Goal: Task Accomplishment & Management: Use online tool/utility

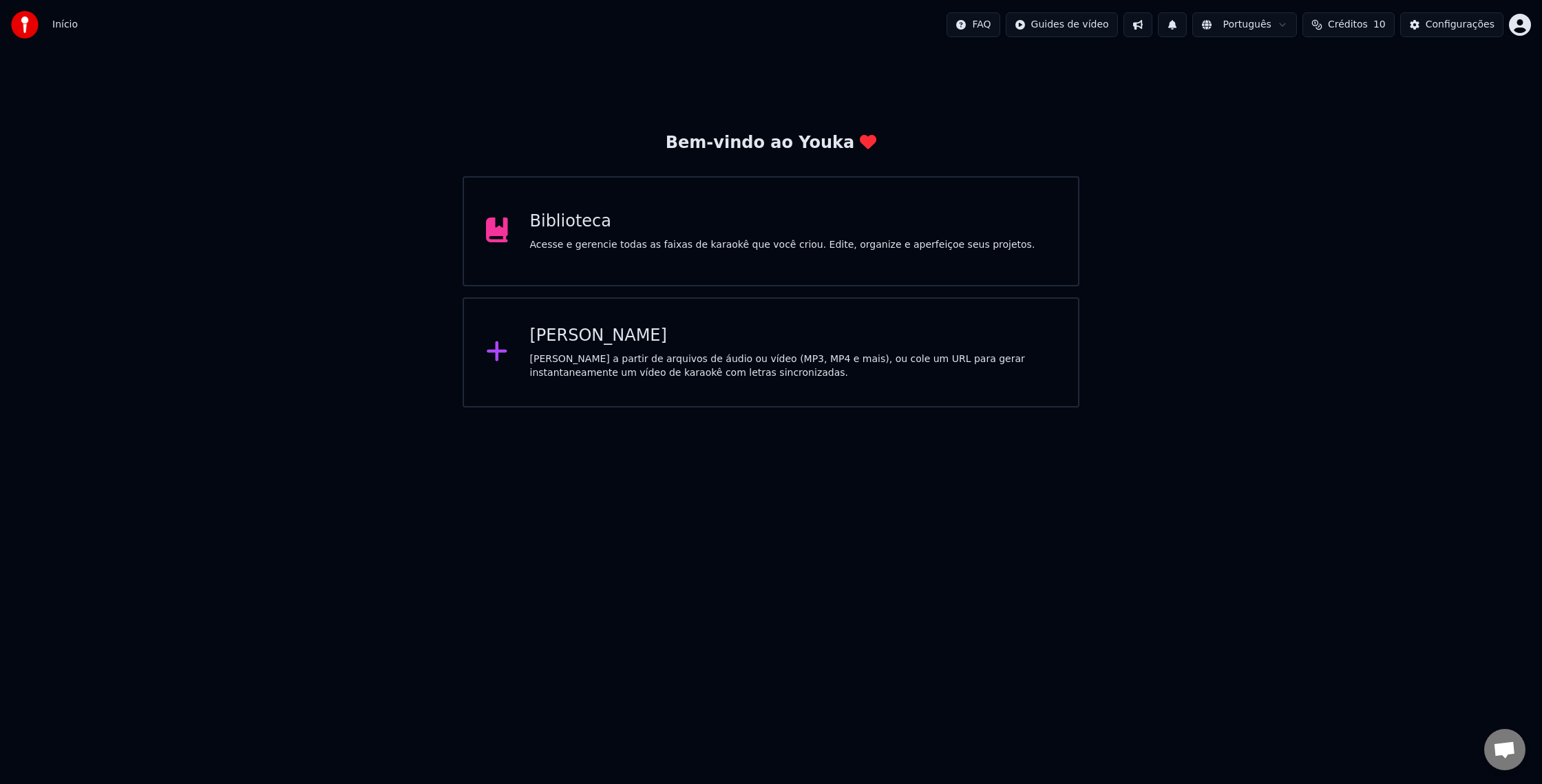
click at [844, 313] on div "Criar Karaokê Crie karaokê a partir de arquivos de áudio ou vídeo (MP3, MP4 e m…" at bounding box center [771, 353] width 617 height 110
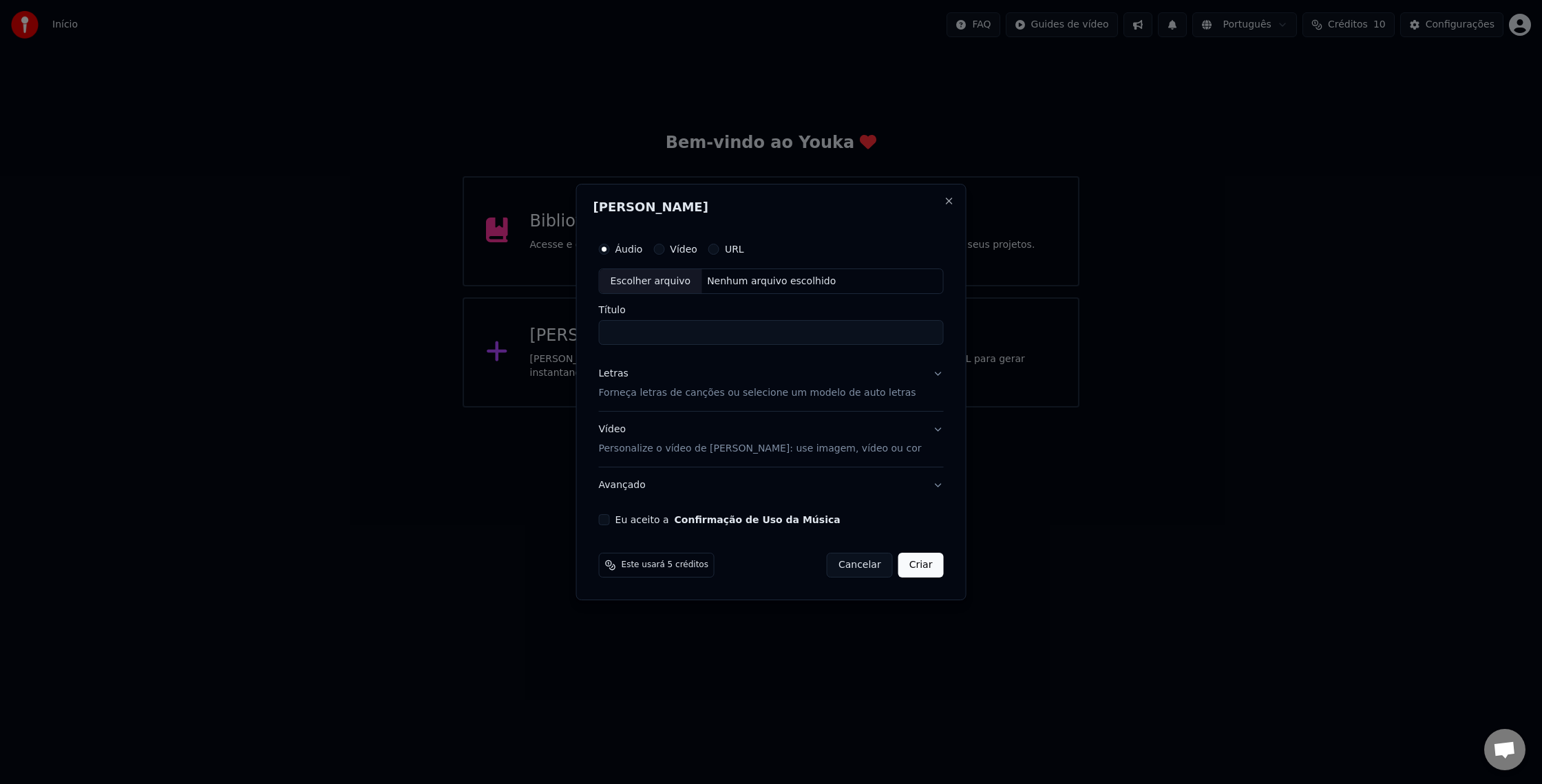
click at [672, 284] on div "Escolher arquivo" at bounding box center [651, 281] width 103 height 25
click at [672, 288] on div "Escolher arquivo" at bounding box center [651, 281] width 103 height 25
drag, startPoint x: 758, startPoint y: 325, endPoint x: 697, endPoint y: 335, distance: 61.8
click at [684, 335] on input "**********" at bounding box center [771, 333] width 345 height 25
click at [766, 335] on input "**********" at bounding box center [771, 333] width 345 height 25
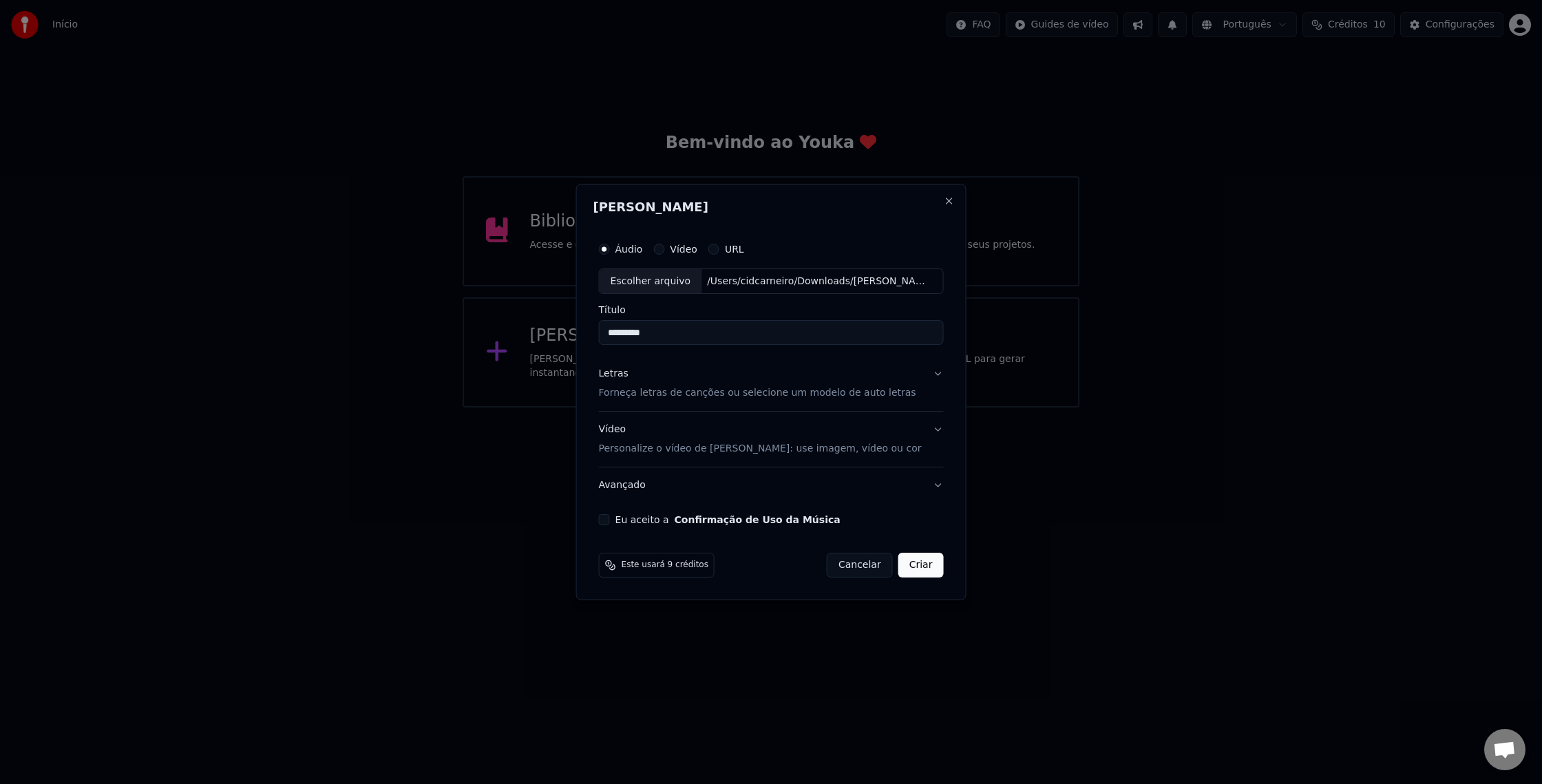
type input "********"
click at [636, 391] on p "Forneça letras de canções ou selecione um modelo de auto letras" at bounding box center [758, 393] width 317 height 13
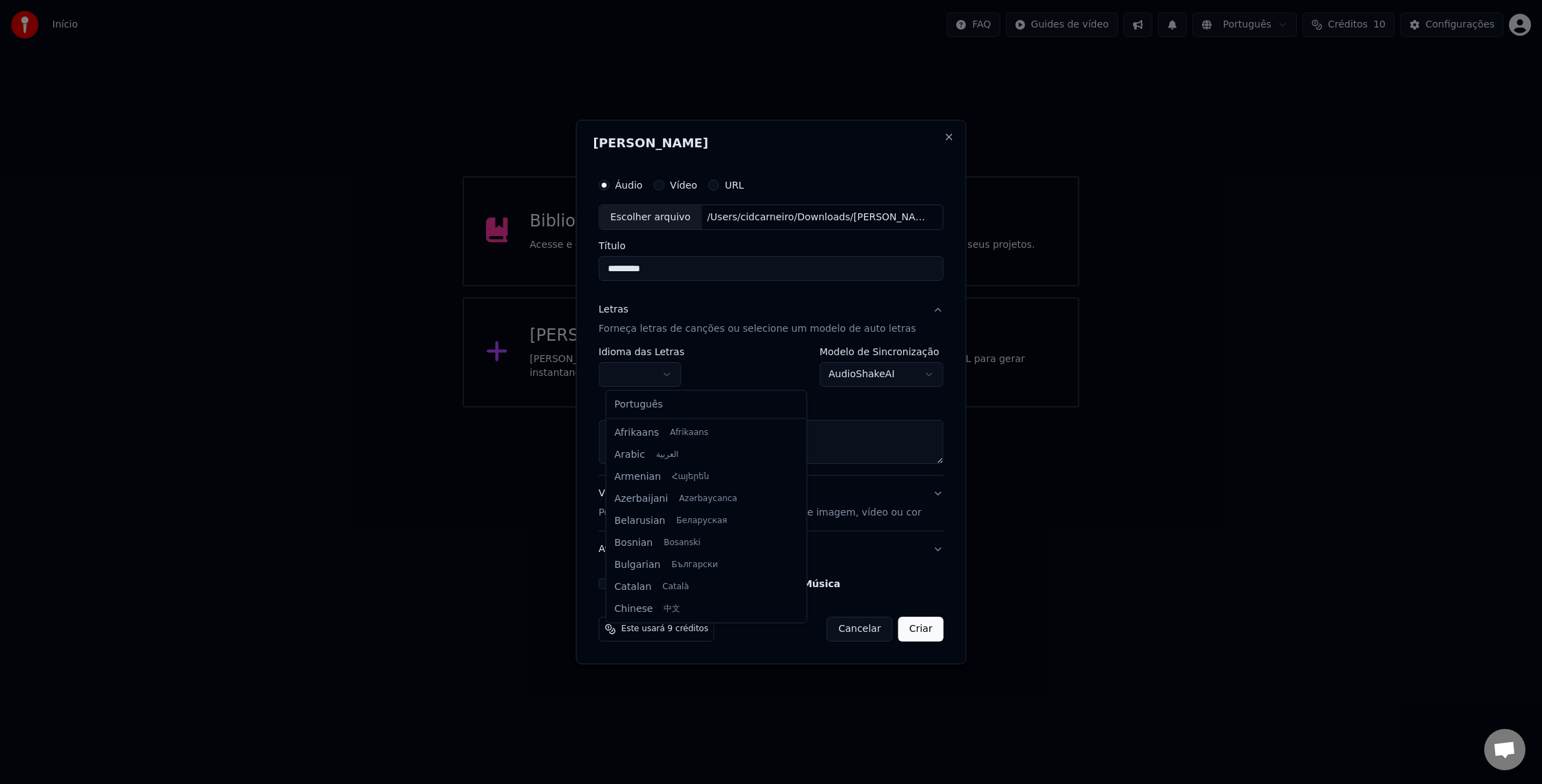
select select "**"
click at [663, 397] on body "**********" at bounding box center [771, 203] width 1542 height 408
click at [637, 424] on textarea at bounding box center [771, 442] width 345 height 44
paste textarea "**********"
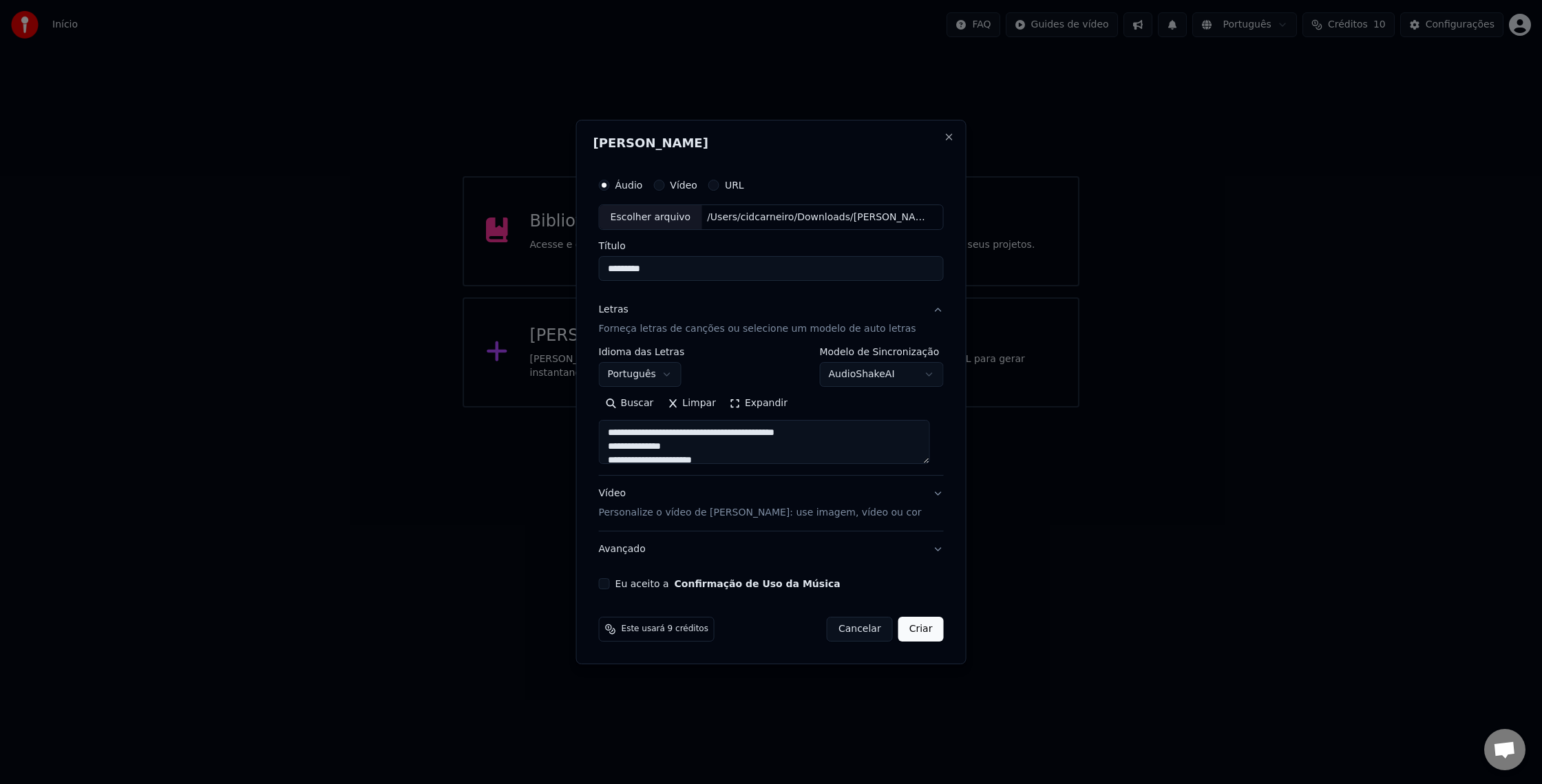
scroll to position [3, 0]
drag, startPoint x: 934, startPoint y: 464, endPoint x: 935, endPoint y: 502, distance: 38.0
click at [935, 502] on div "**********" at bounding box center [771, 431] width 345 height 276
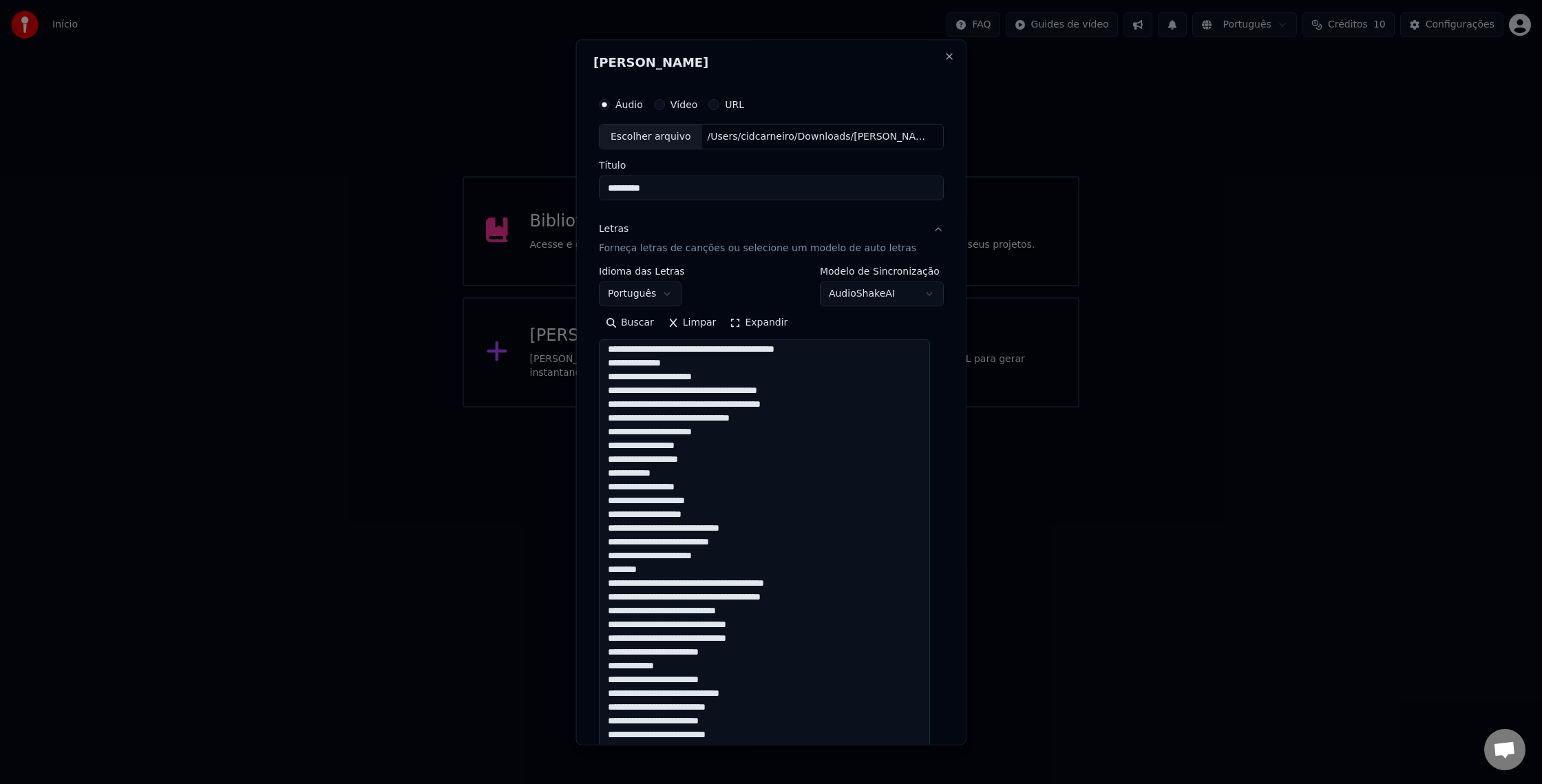
drag, startPoint x: 933, startPoint y: 463, endPoint x: 952, endPoint y: 796, distance: 333.5
click at [952, 408] on html "**********" at bounding box center [771, 203] width 1542 height 408
click at [609, 348] on textarea at bounding box center [765, 569] width 331 height 458
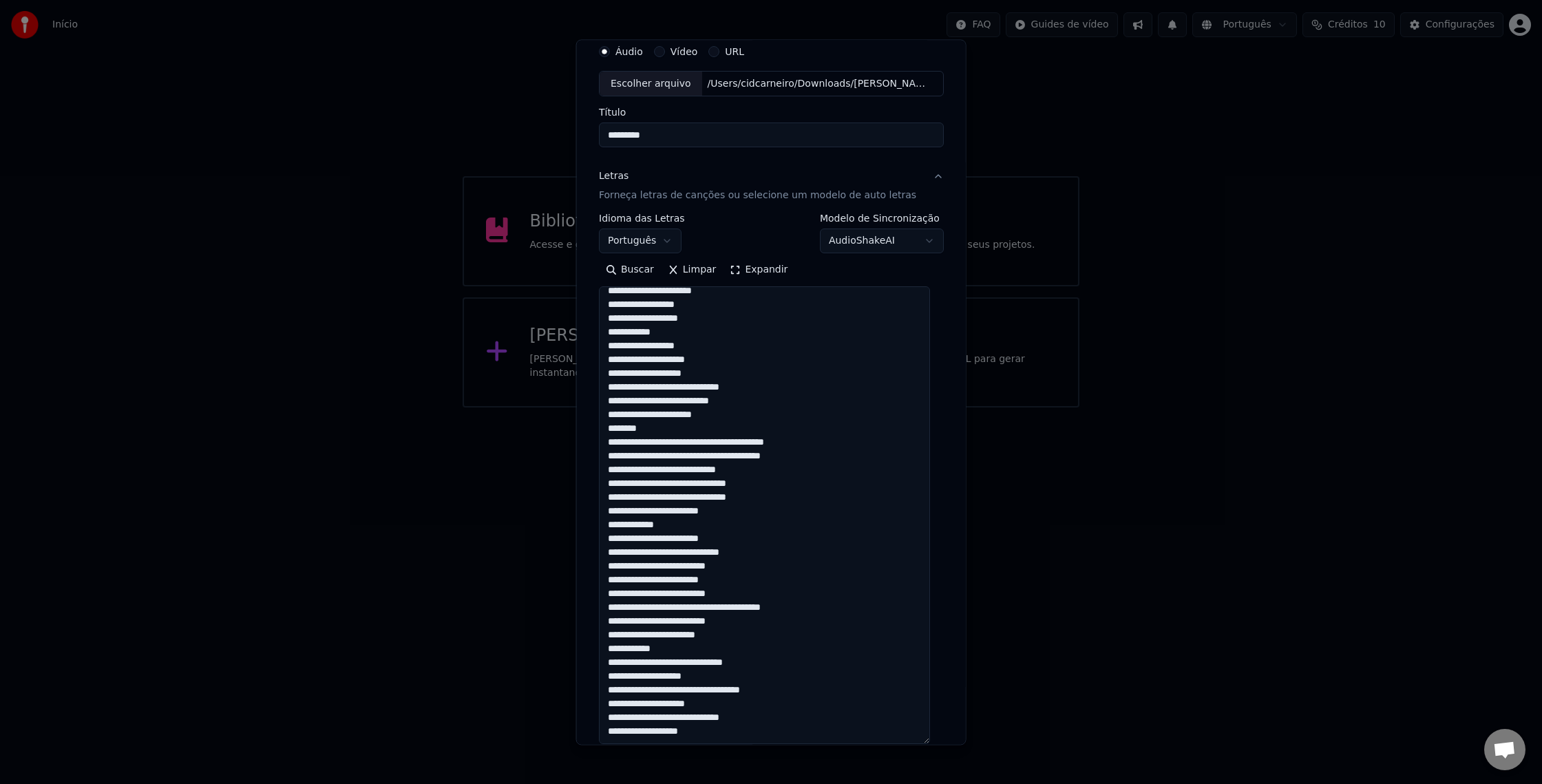
scroll to position [253, 0]
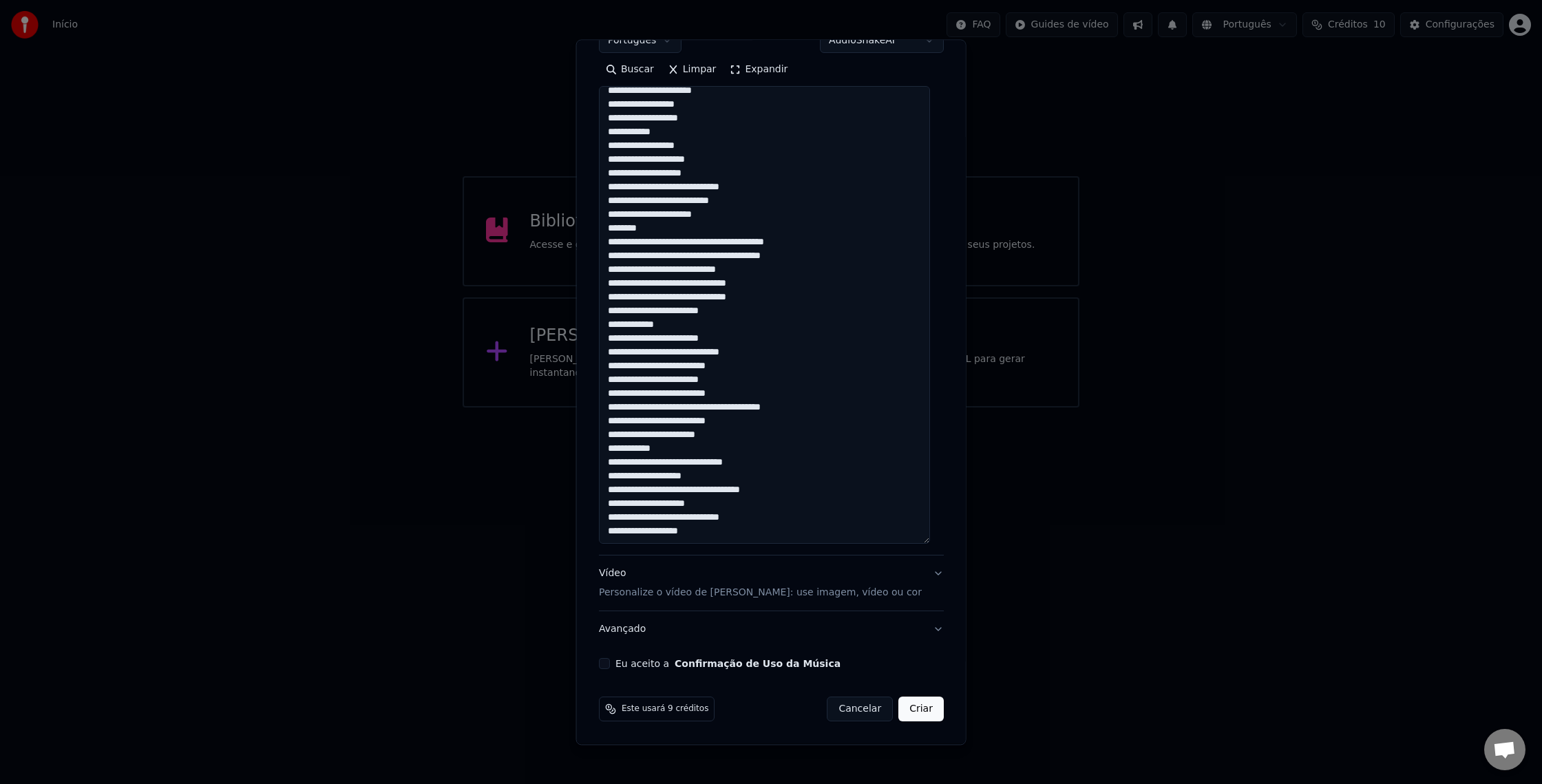
drag, startPoint x: 609, startPoint y: 348, endPoint x: 809, endPoint y: 536, distance: 274.5
click at [809, 536] on textarea at bounding box center [765, 315] width 331 height 458
paste textarea "**********"
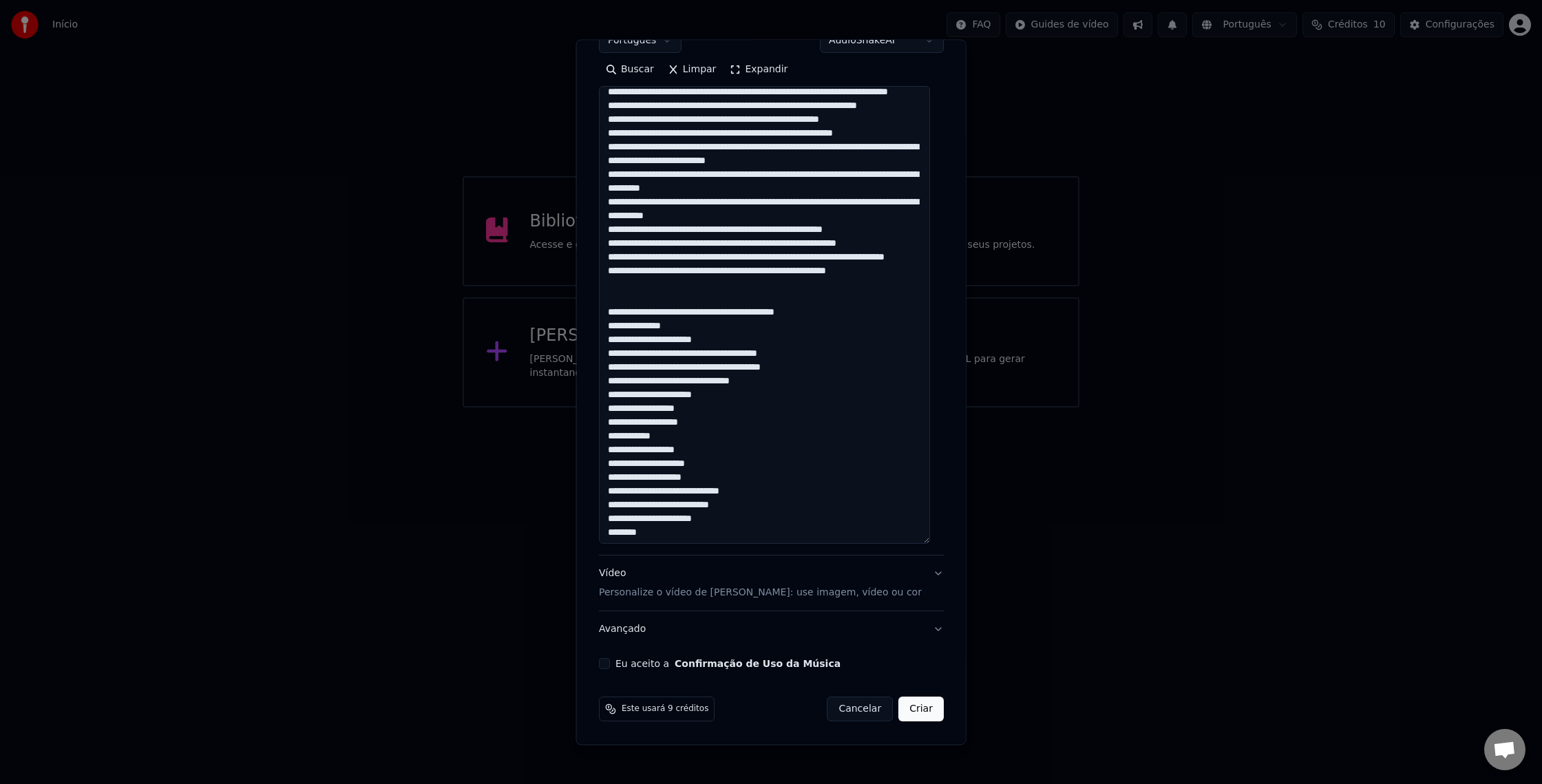
scroll to position [690, 0]
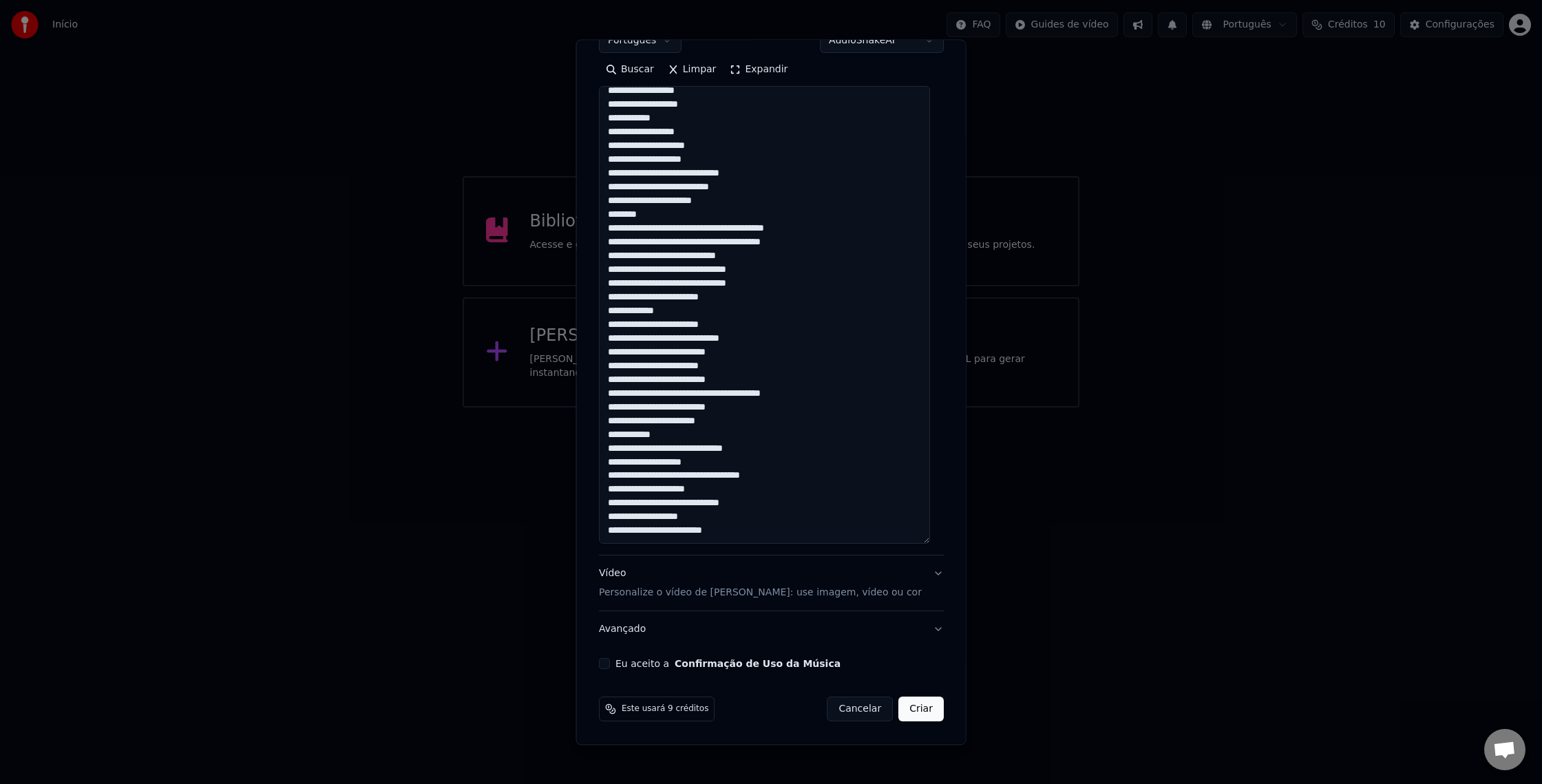
drag, startPoint x: 763, startPoint y: 527, endPoint x: 581, endPoint y: 520, distance: 182.1
click at [581, 520] on div "**********" at bounding box center [771, 392] width 391 height 706
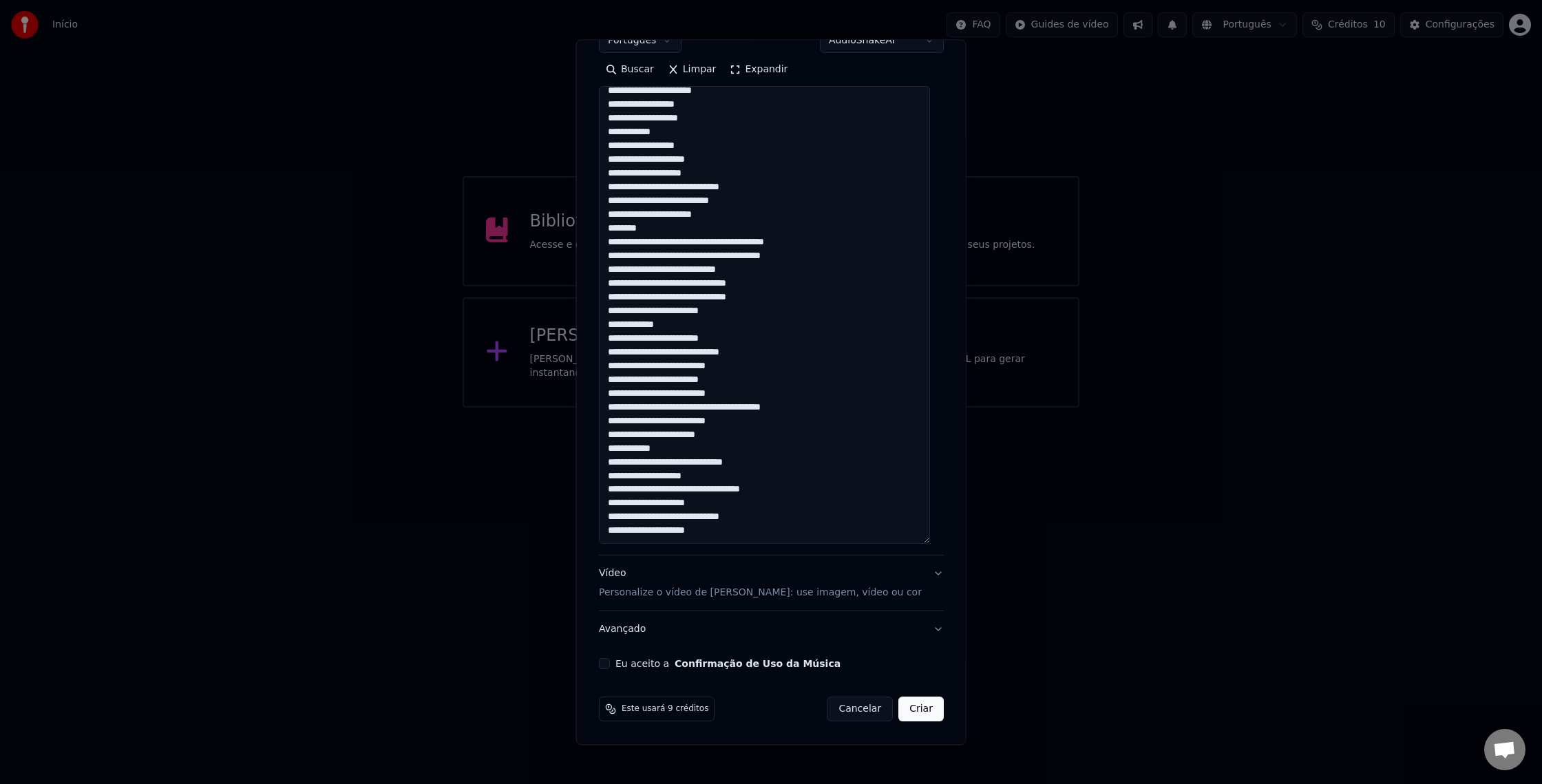
click at [613, 200] on textarea at bounding box center [765, 315] width 331 height 458
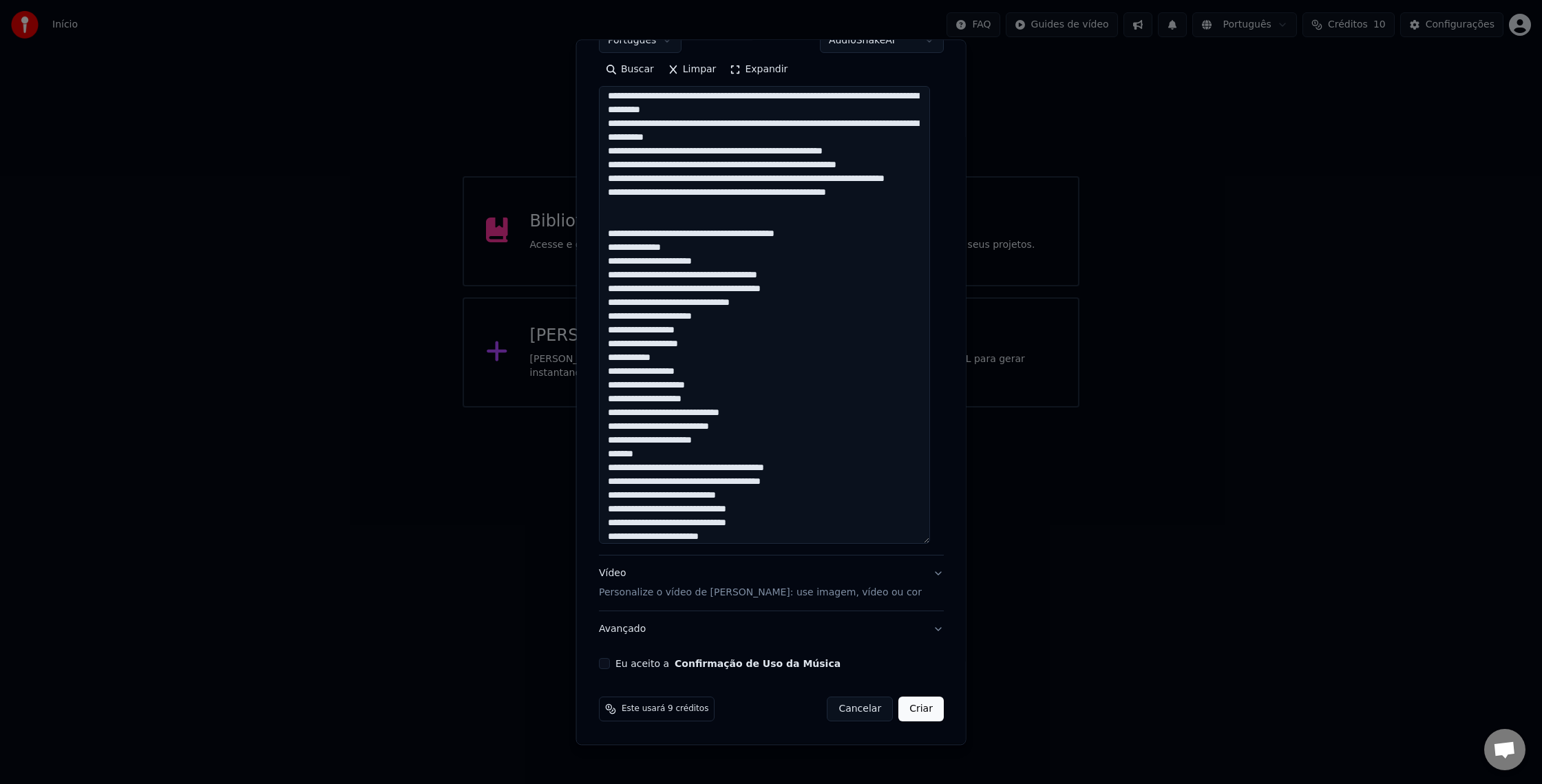
scroll to position [239, 0]
drag, startPoint x: 885, startPoint y: 398, endPoint x: 604, endPoint y: 397, distance: 281.0
click at [604, 397] on textarea at bounding box center [765, 315] width 331 height 458
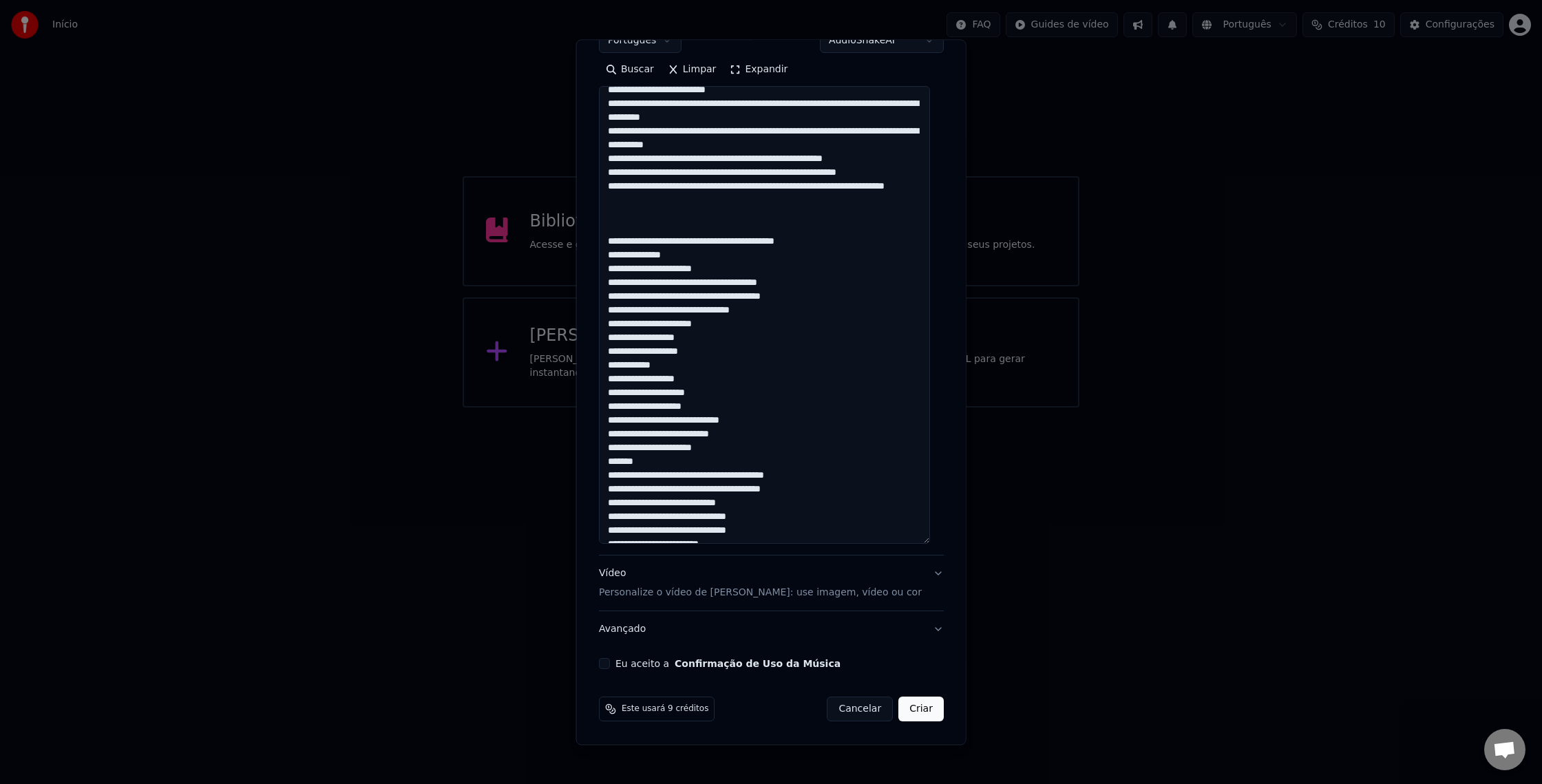
scroll to position [230, 0]
click at [613, 436] on textarea at bounding box center [765, 315] width 331 height 458
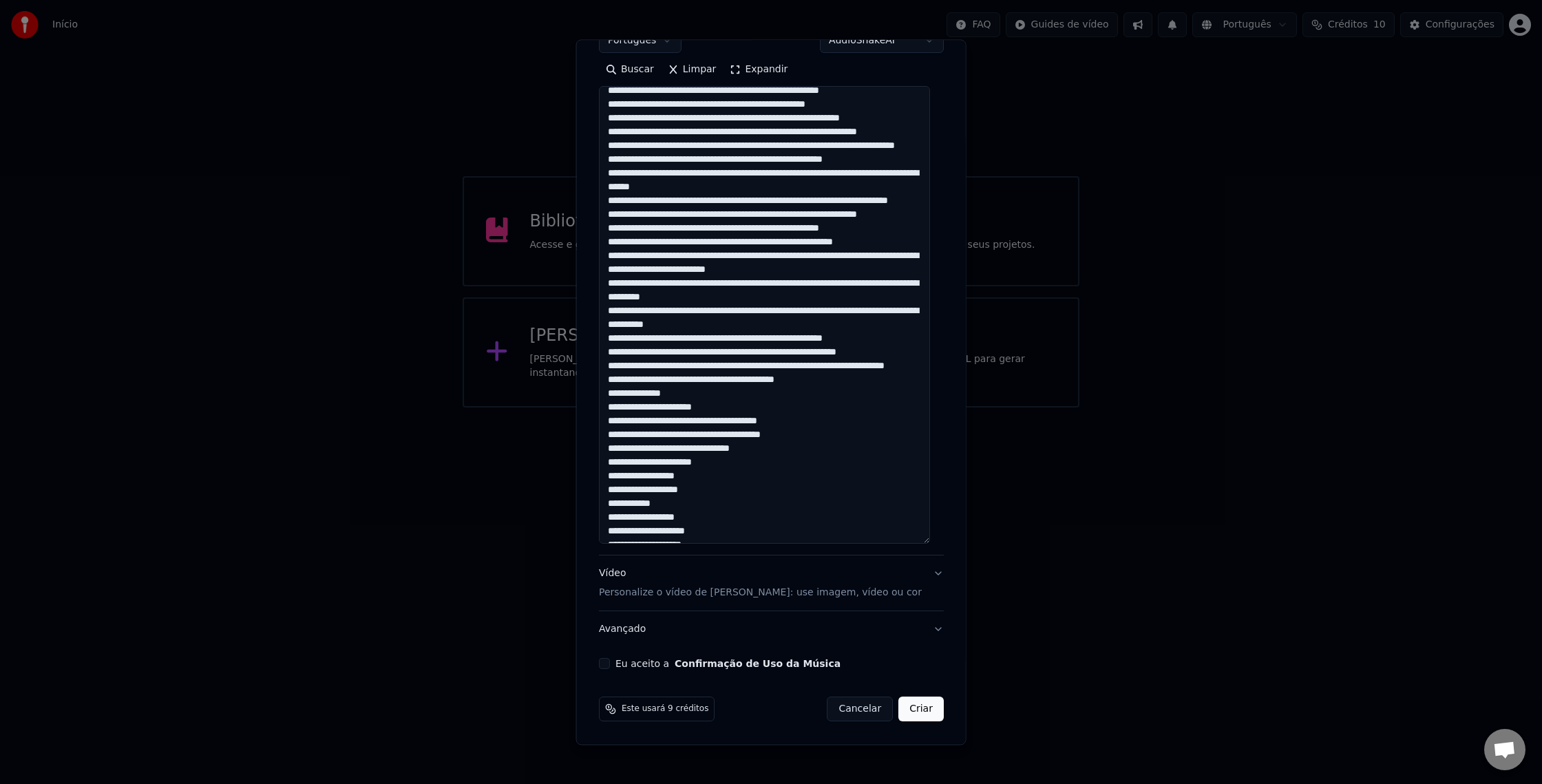
scroll to position [0, 0]
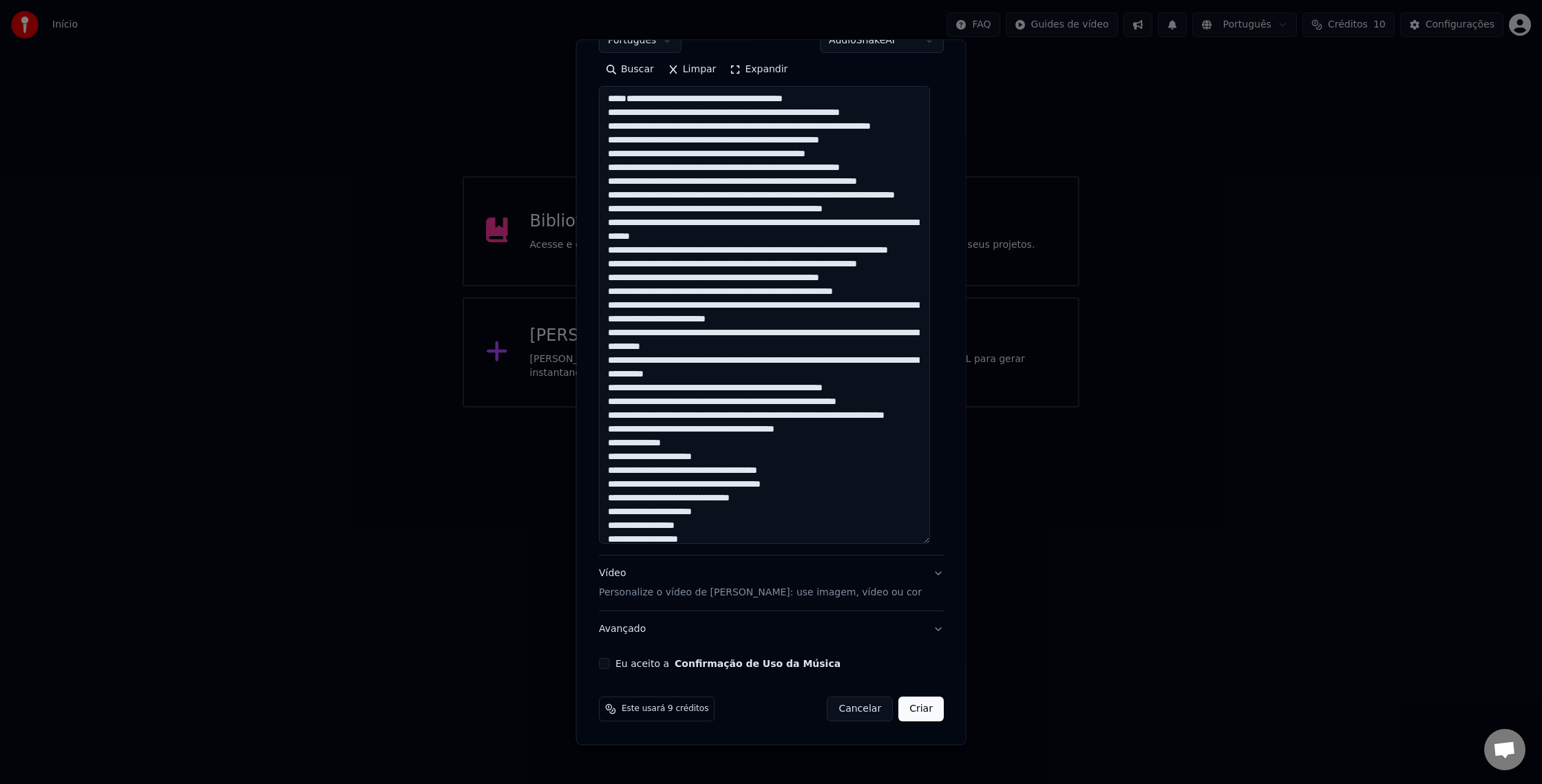
drag, startPoint x: 829, startPoint y: 180, endPoint x: 809, endPoint y: 183, distance: 20.2
click at [809, 183] on textarea at bounding box center [765, 315] width 331 height 458
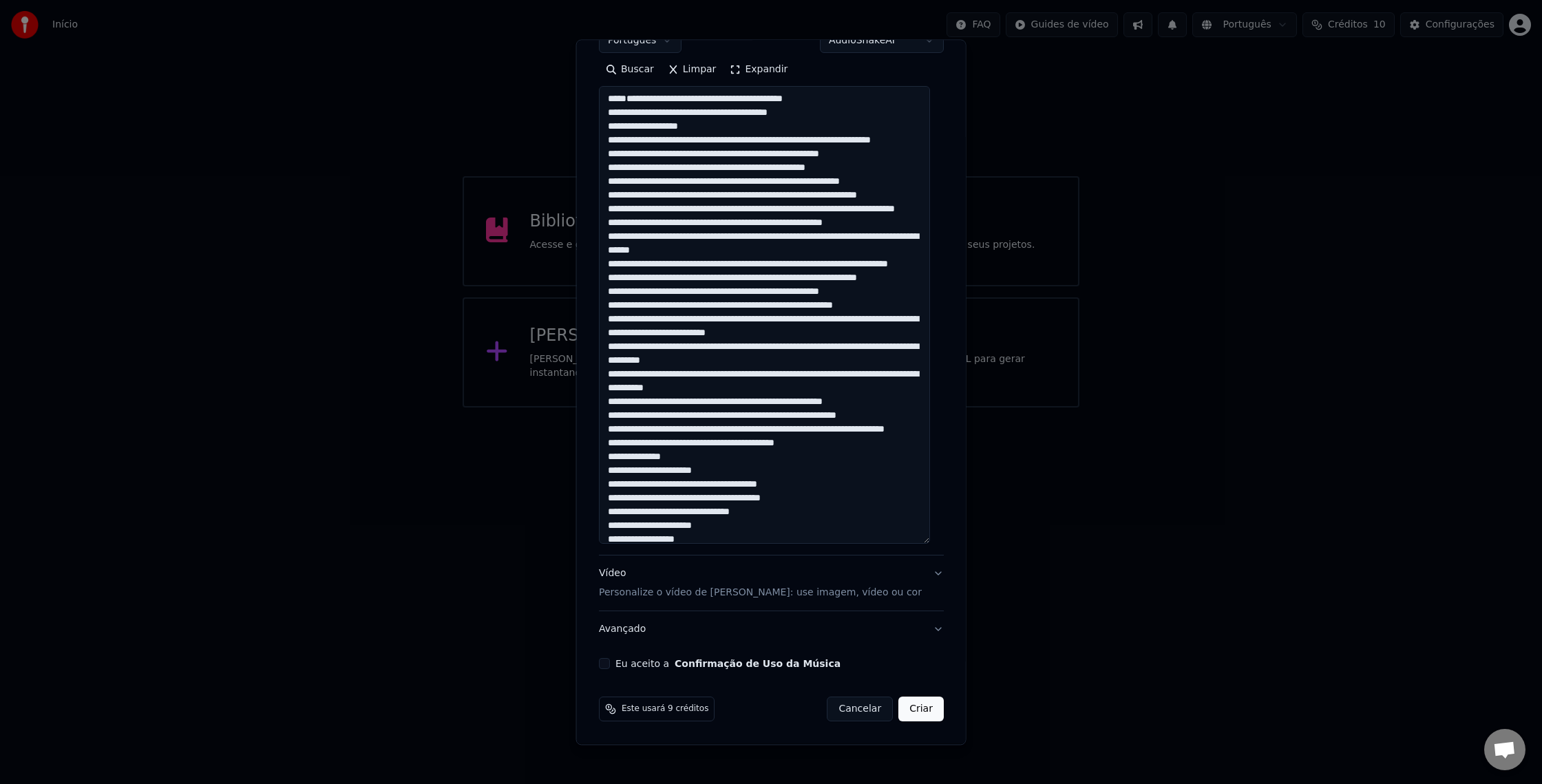
click at [692, 194] on textarea at bounding box center [765, 315] width 331 height 458
click at [736, 208] on textarea at bounding box center [765, 315] width 331 height 458
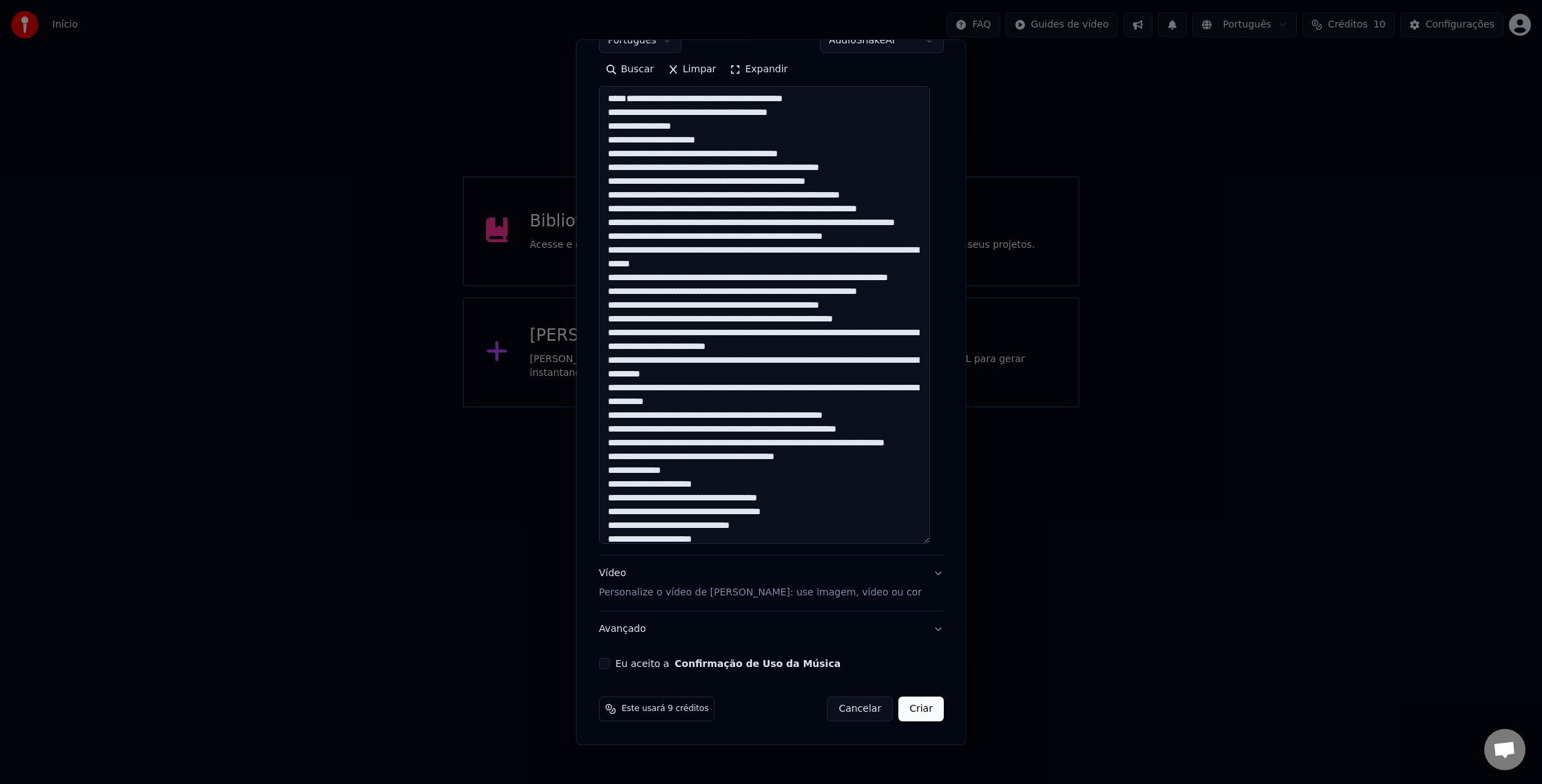
scroll to position [1, 0]
click at [696, 221] on textarea at bounding box center [765, 315] width 331 height 458
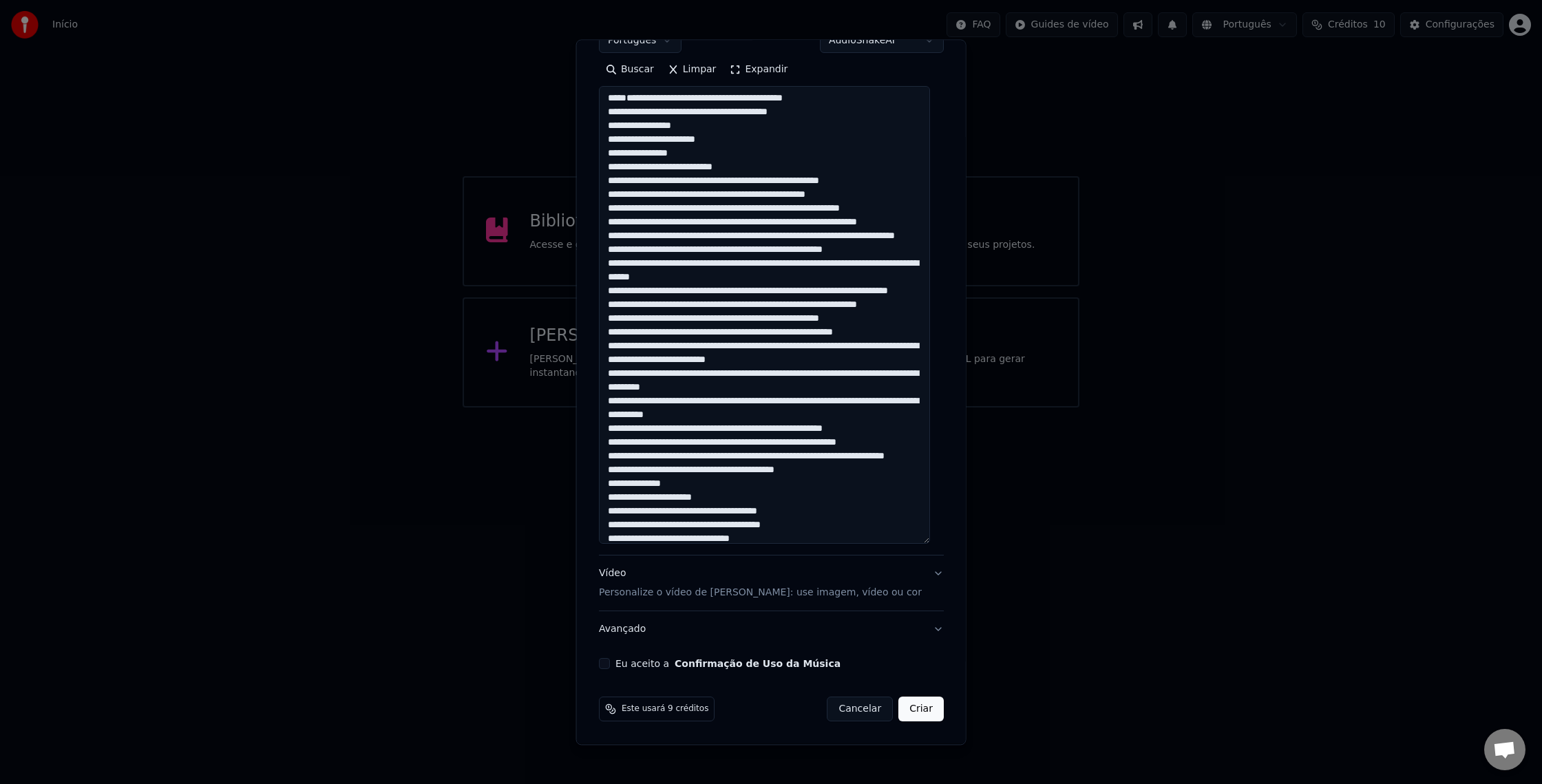
click at [750, 236] on textarea at bounding box center [765, 315] width 331 height 458
click at [699, 253] on textarea at bounding box center [765, 315] width 331 height 458
click at [697, 253] on textarea at bounding box center [765, 315] width 331 height 458
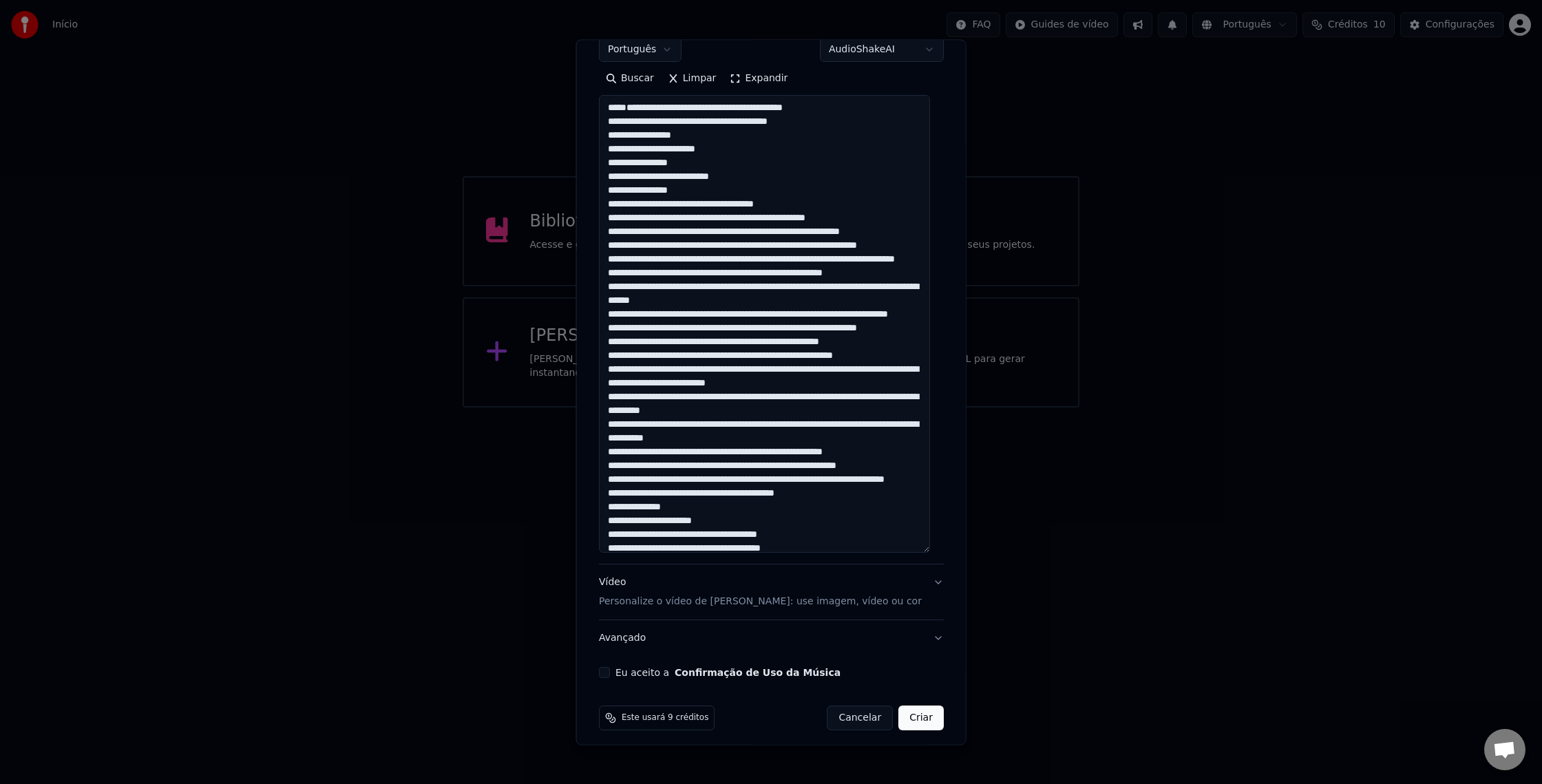
scroll to position [246, 0]
click at [803, 275] on textarea at bounding box center [765, 323] width 331 height 458
click at [739, 291] on textarea at bounding box center [765, 325] width 331 height 458
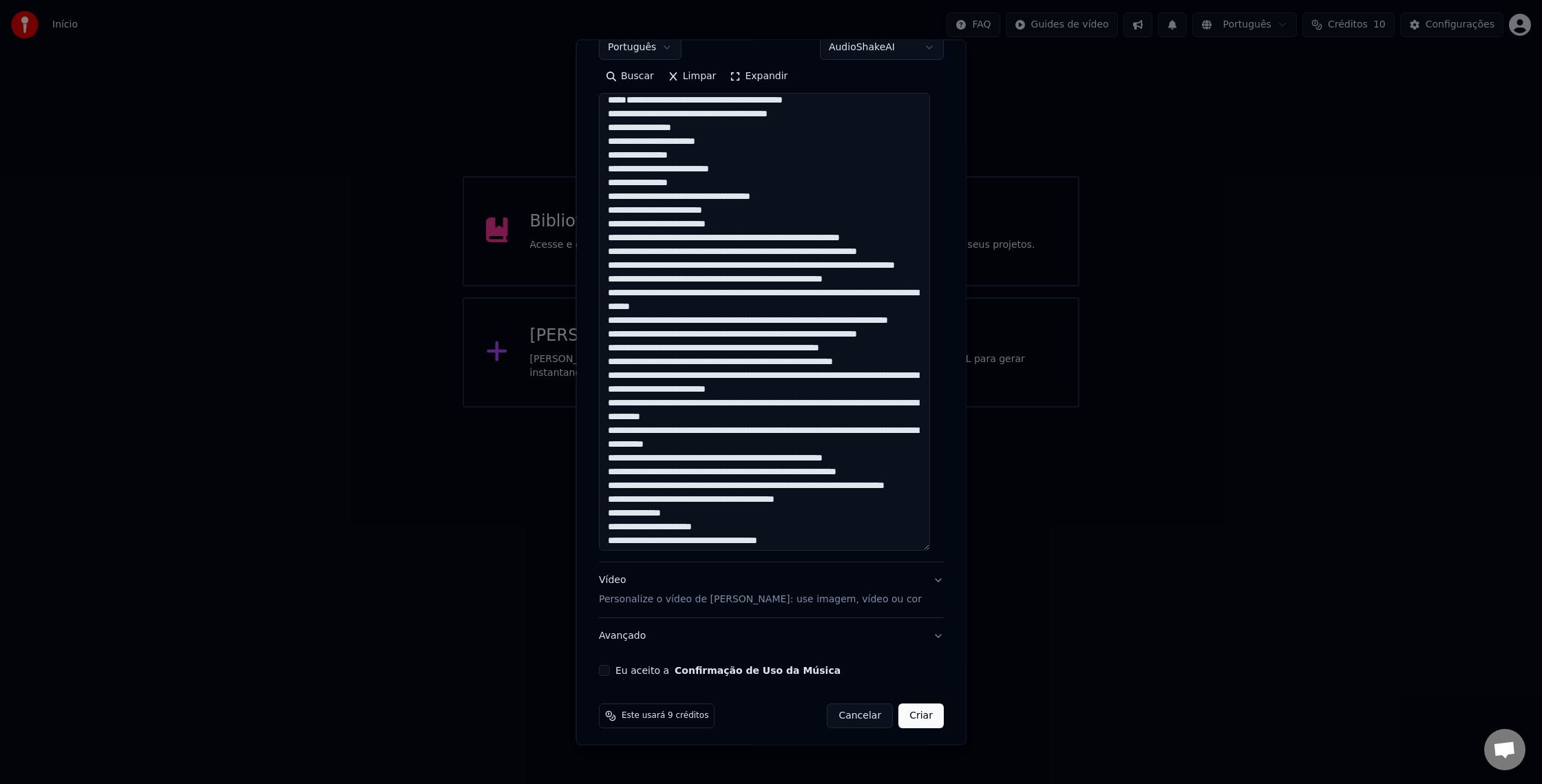
scroll to position [2, 0]
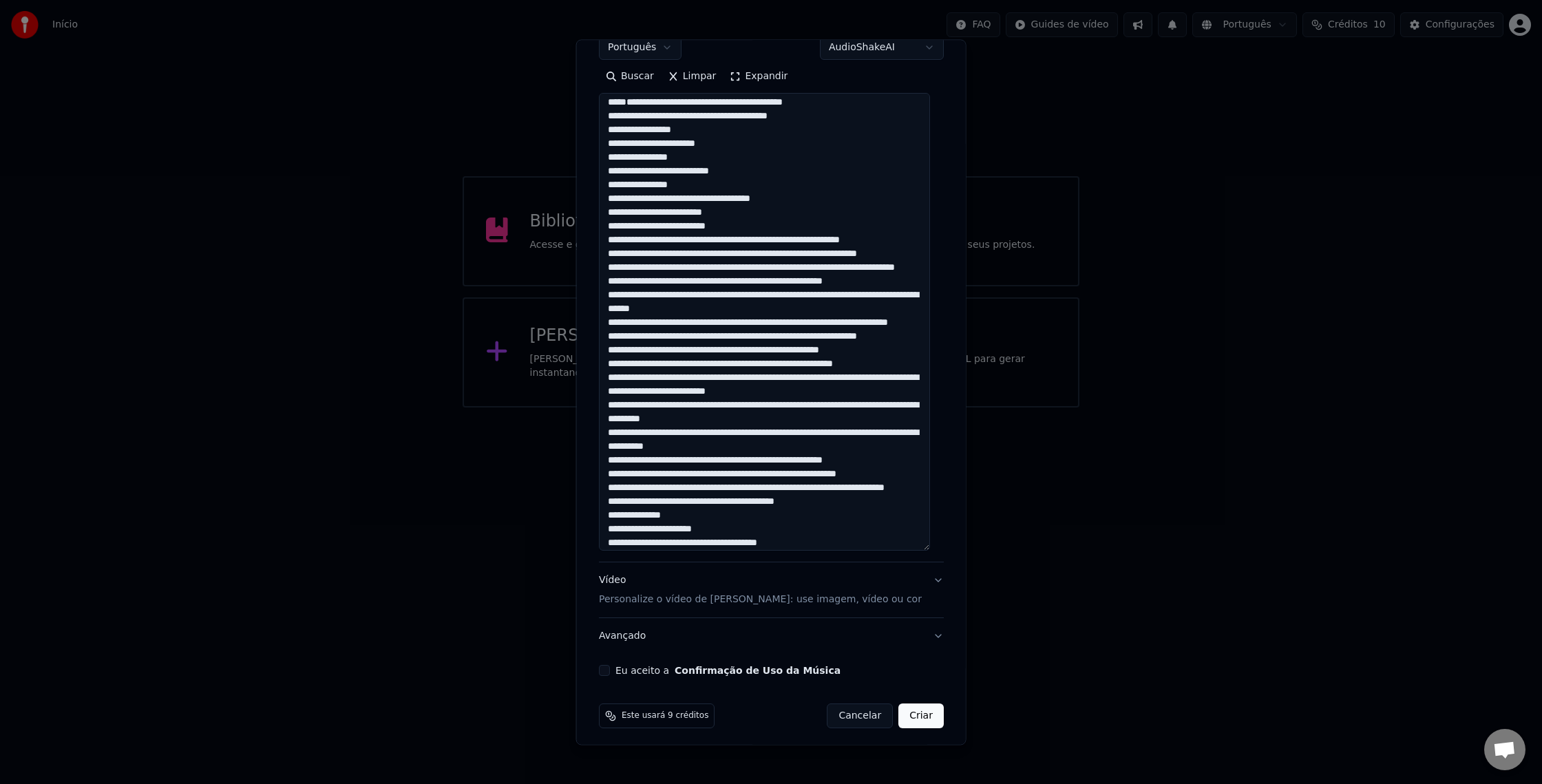
click at [659, 299] on textarea at bounding box center [765, 323] width 331 height 458
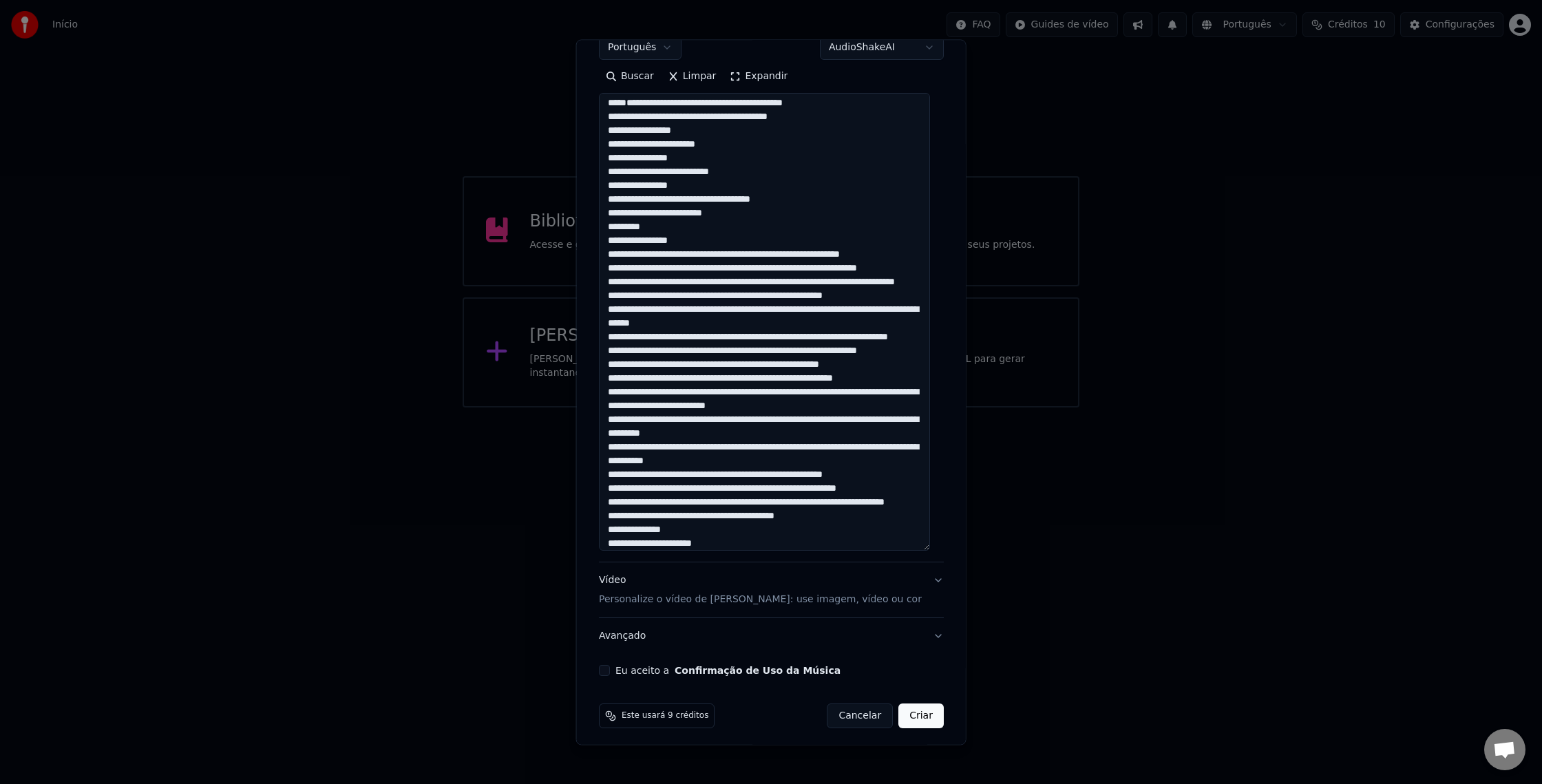
scroll to position [0, 0]
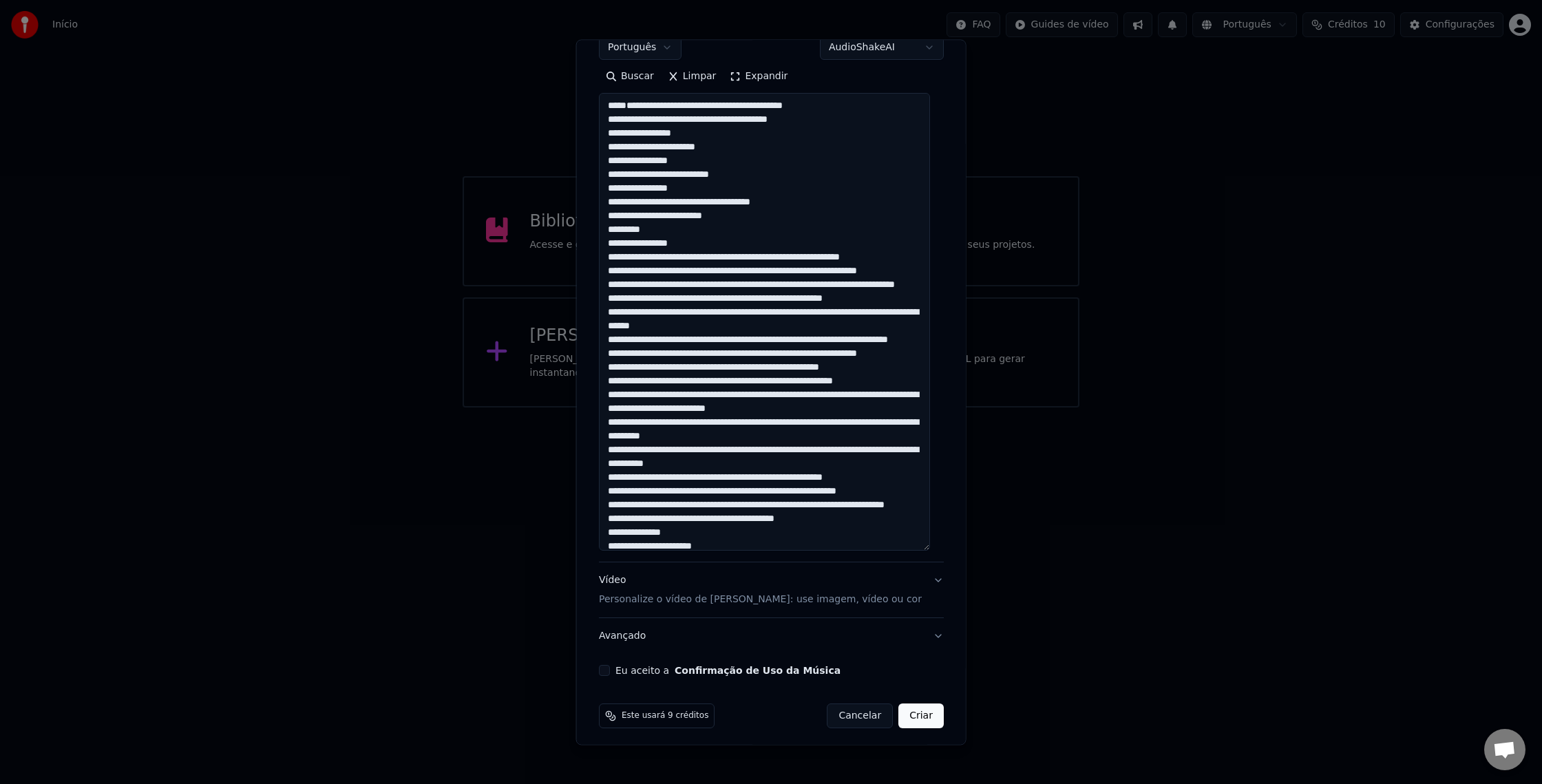
click at [682, 312] on textarea at bounding box center [765, 323] width 331 height 458
click at [737, 325] on textarea at bounding box center [765, 323] width 331 height 458
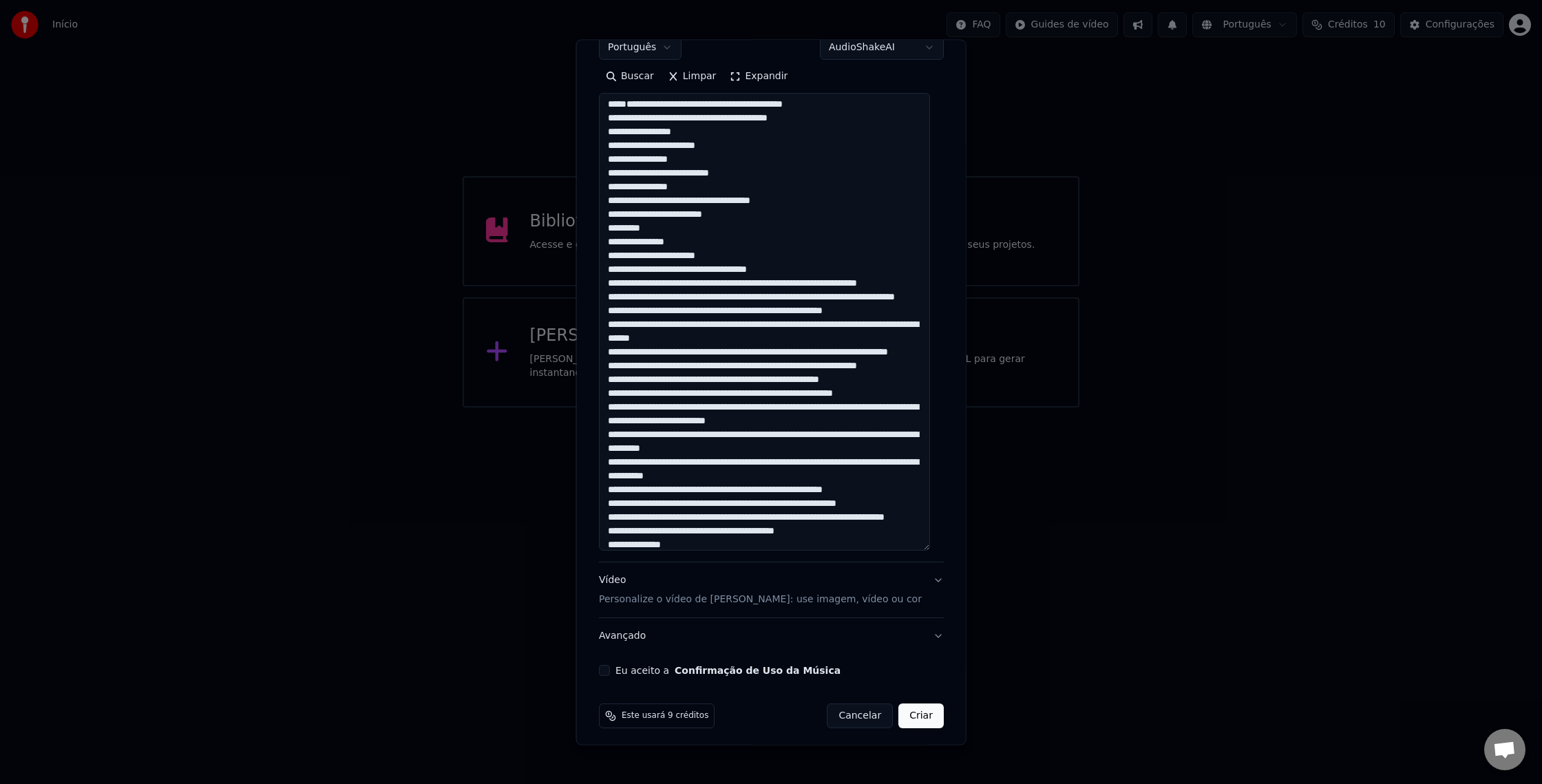
scroll to position [0, 0]
click at [794, 337] on textarea at bounding box center [765, 323] width 331 height 458
click at [694, 348] on textarea at bounding box center [765, 323] width 331 height 458
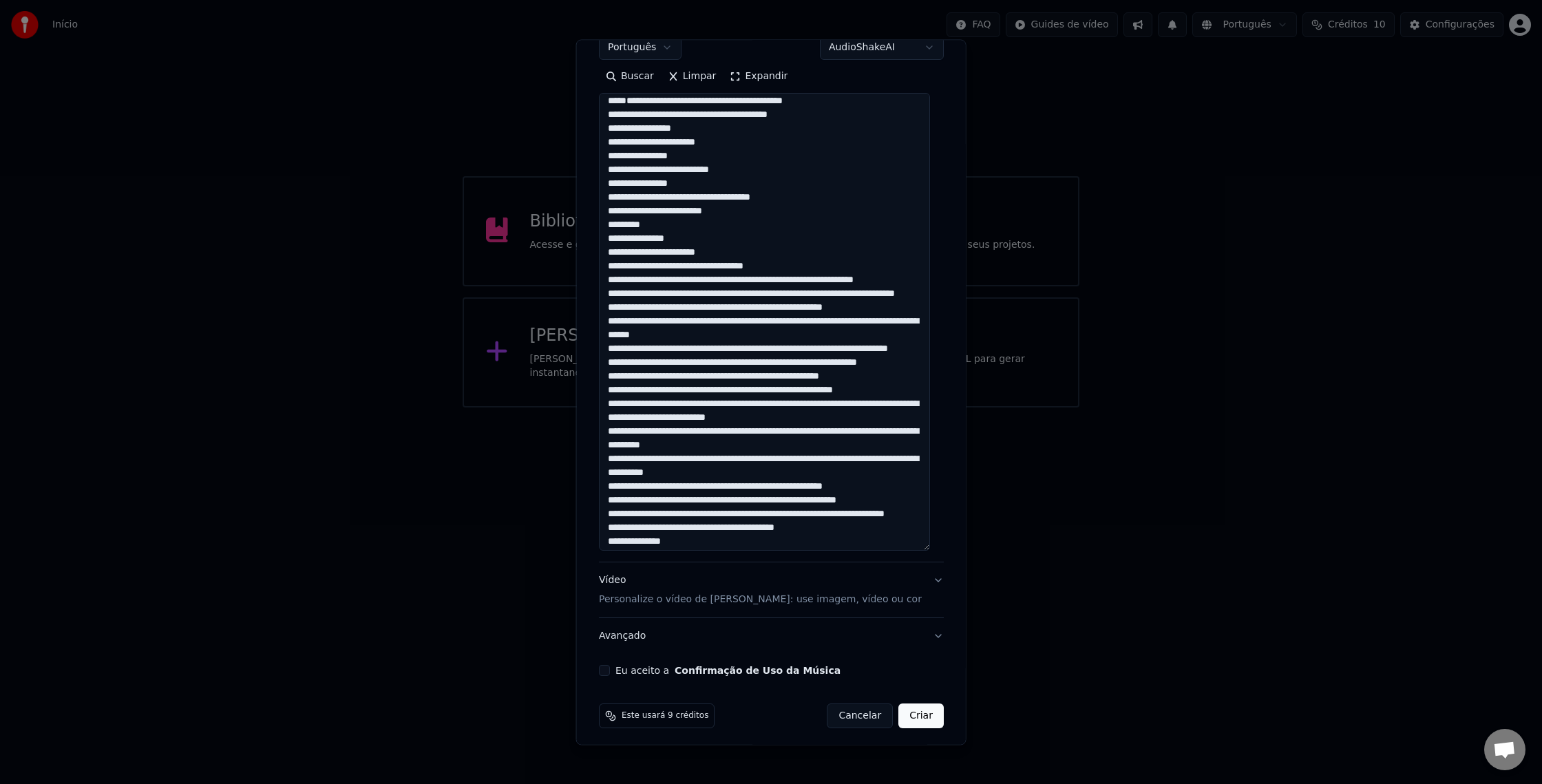
click at [760, 351] on textarea at bounding box center [765, 323] width 331 height 458
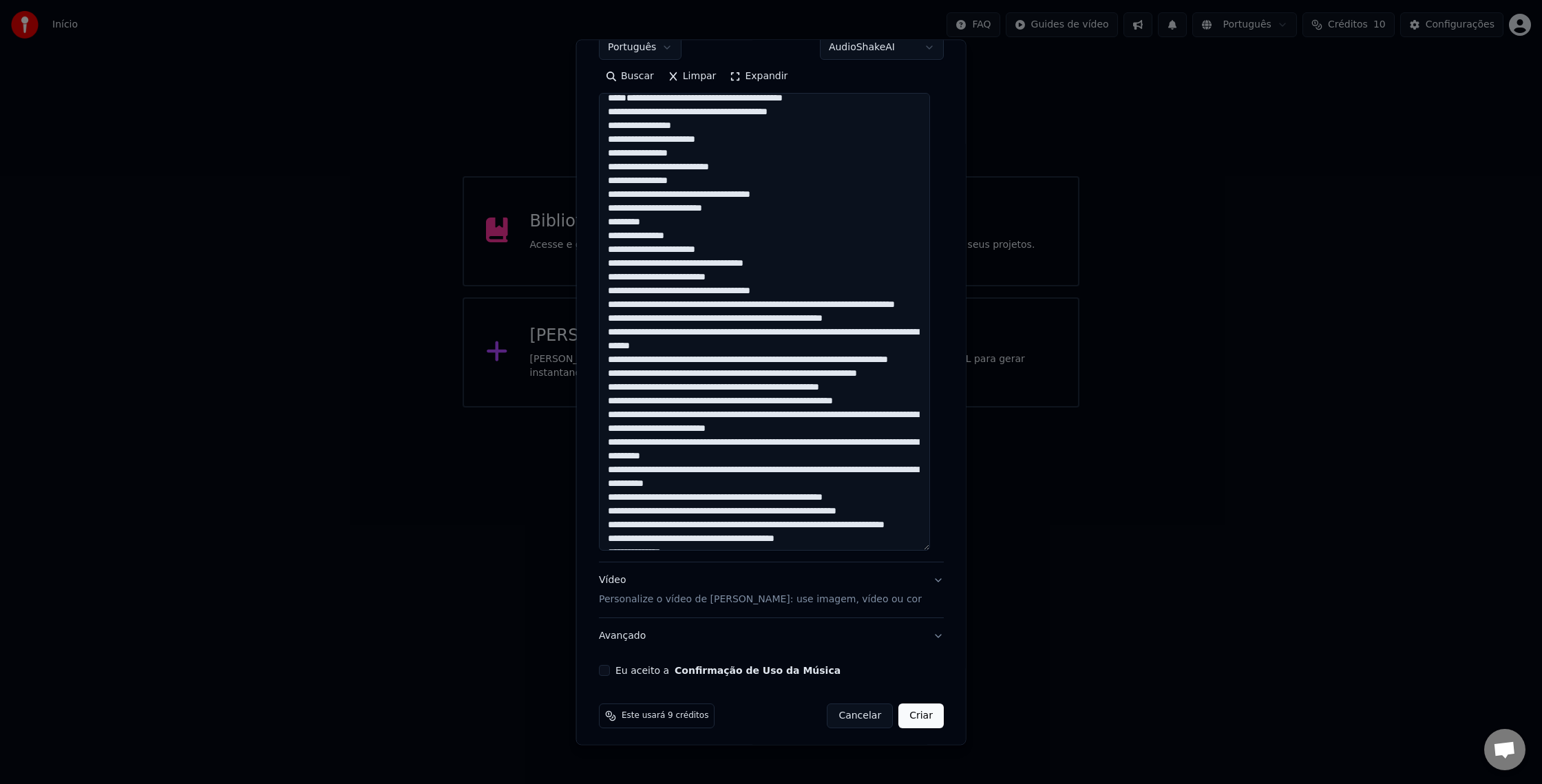
scroll to position [2, 0]
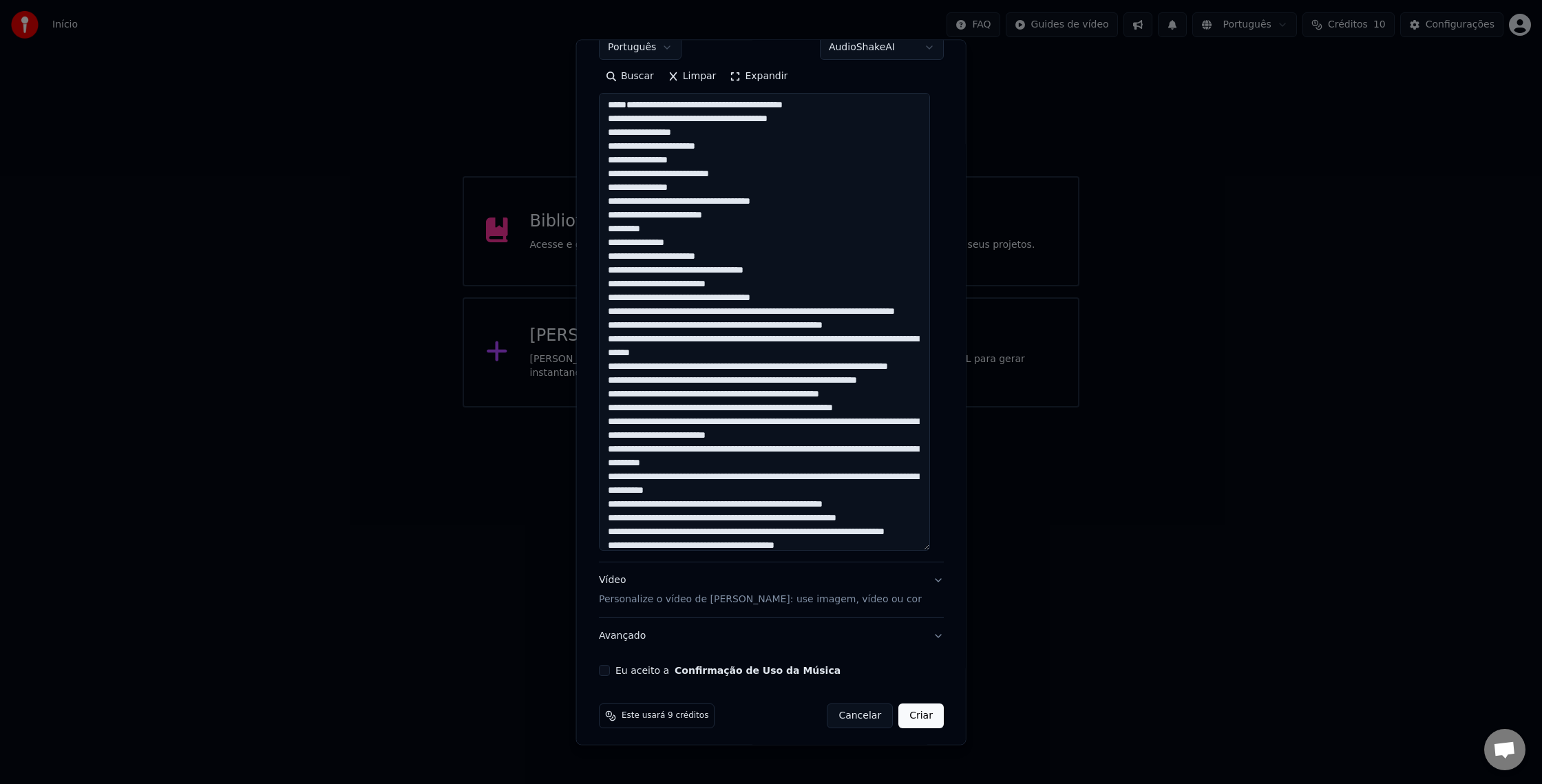
click at [707, 365] on textarea at bounding box center [765, 323] width 331 height 458
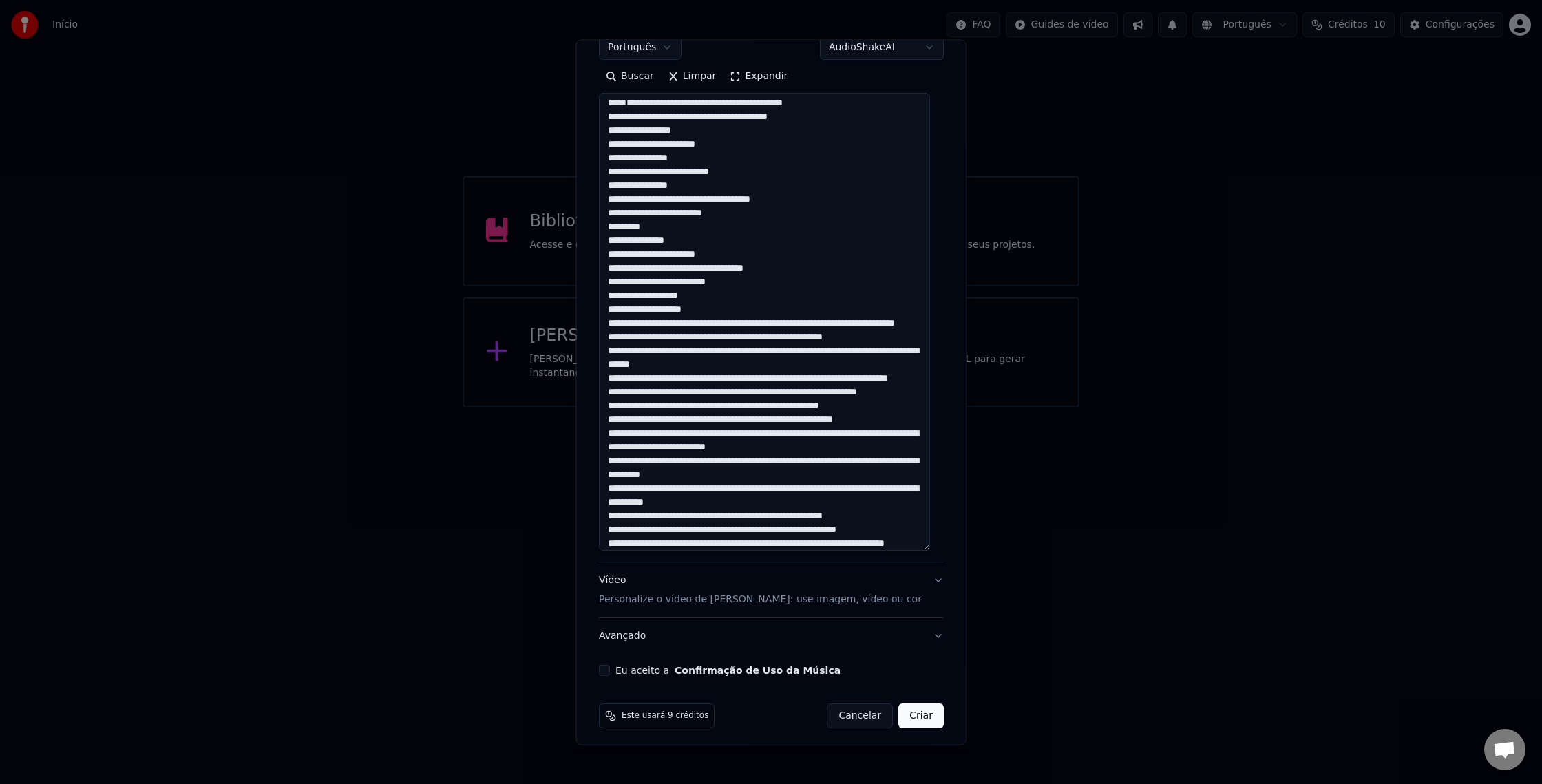
scroll to position [4, 0]
click at [683, 337] on textarea at bounding box center [765, 323] width 331 height 458
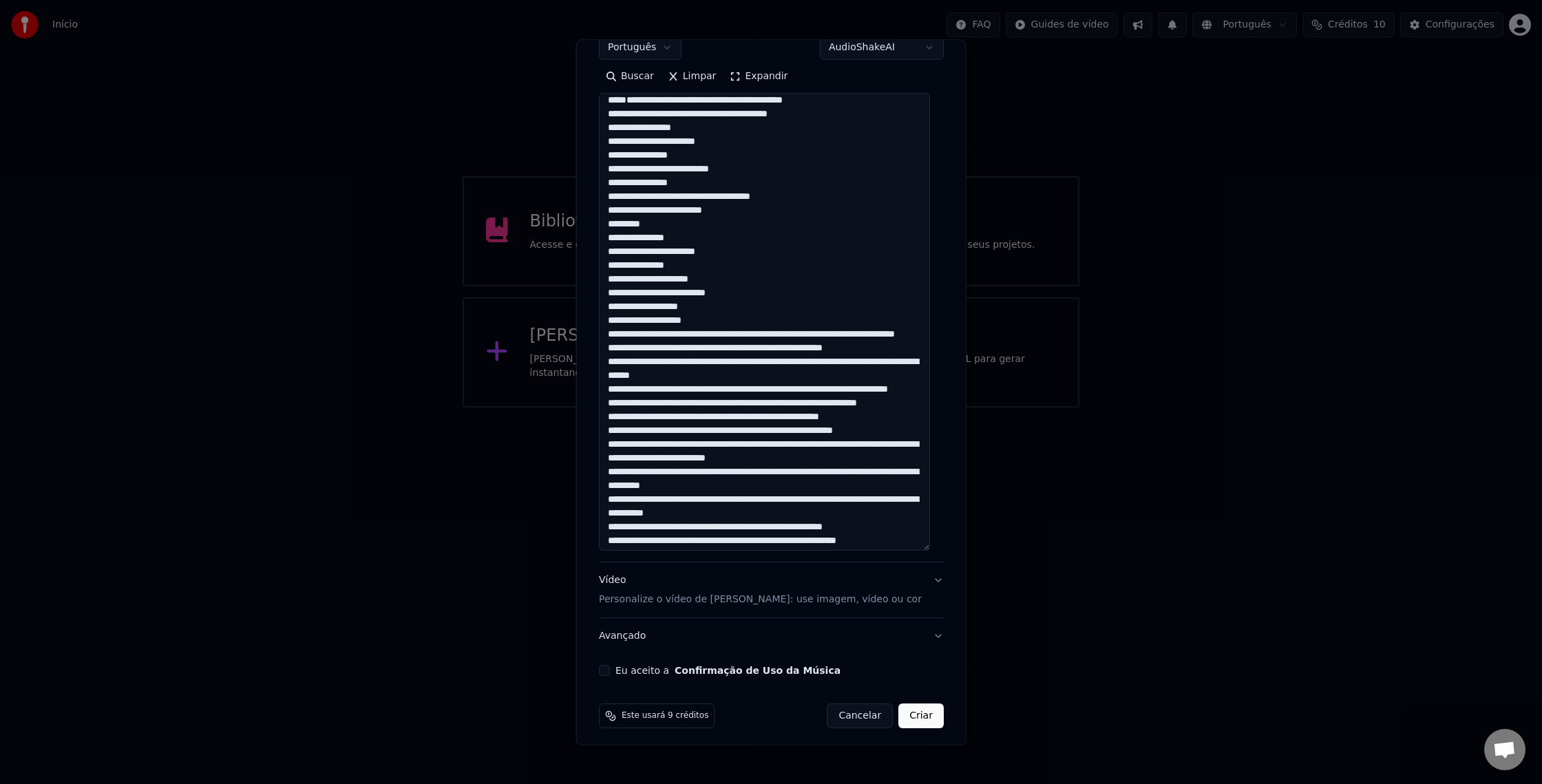
scroll to position [1, 0]
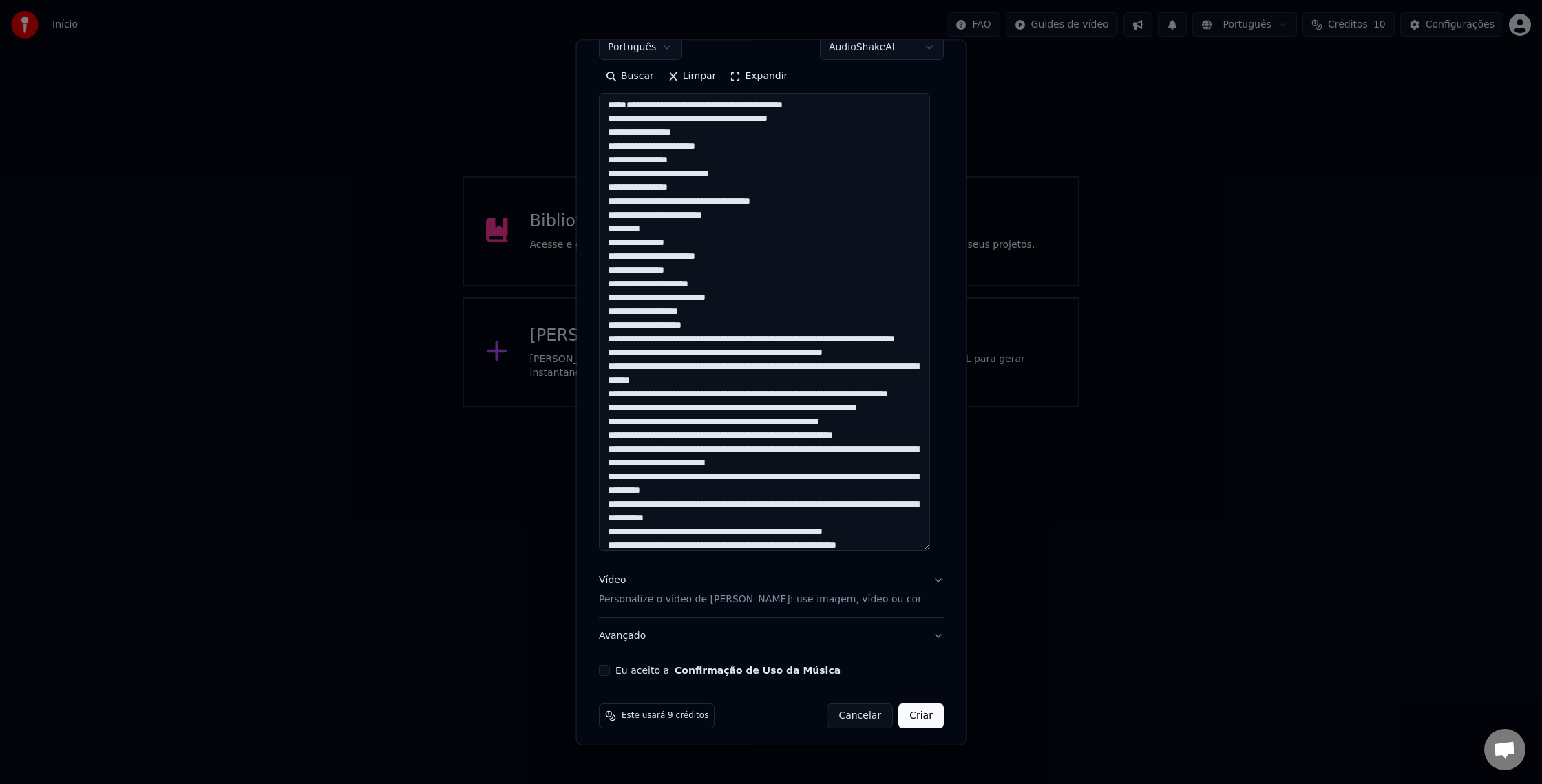
click at [716, 395] on textarea at bounding box center [765, 323] width 331 height 458
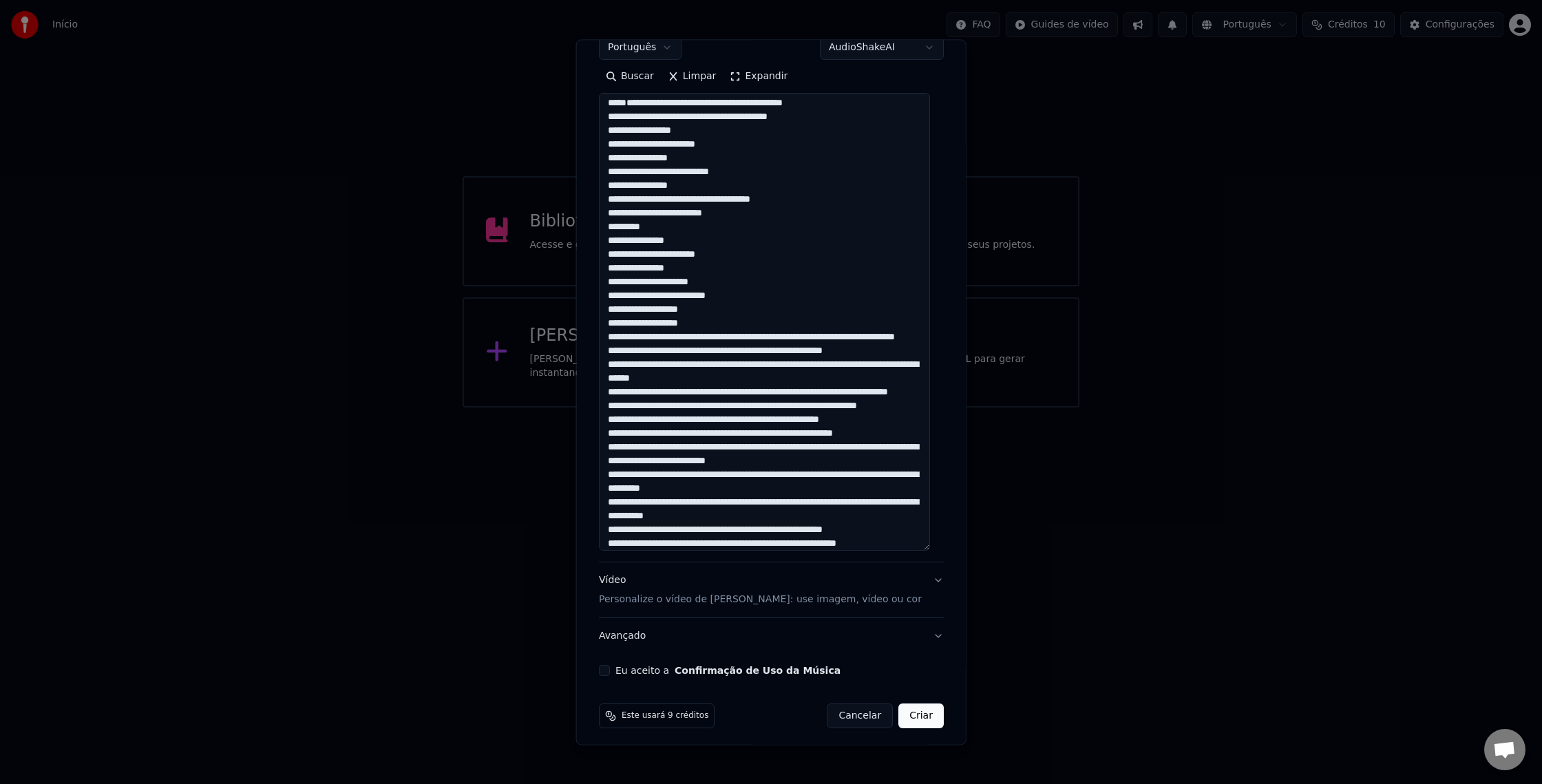
click at [794, 404] on textarea at bounding box center [765, 323] width 331 height 458
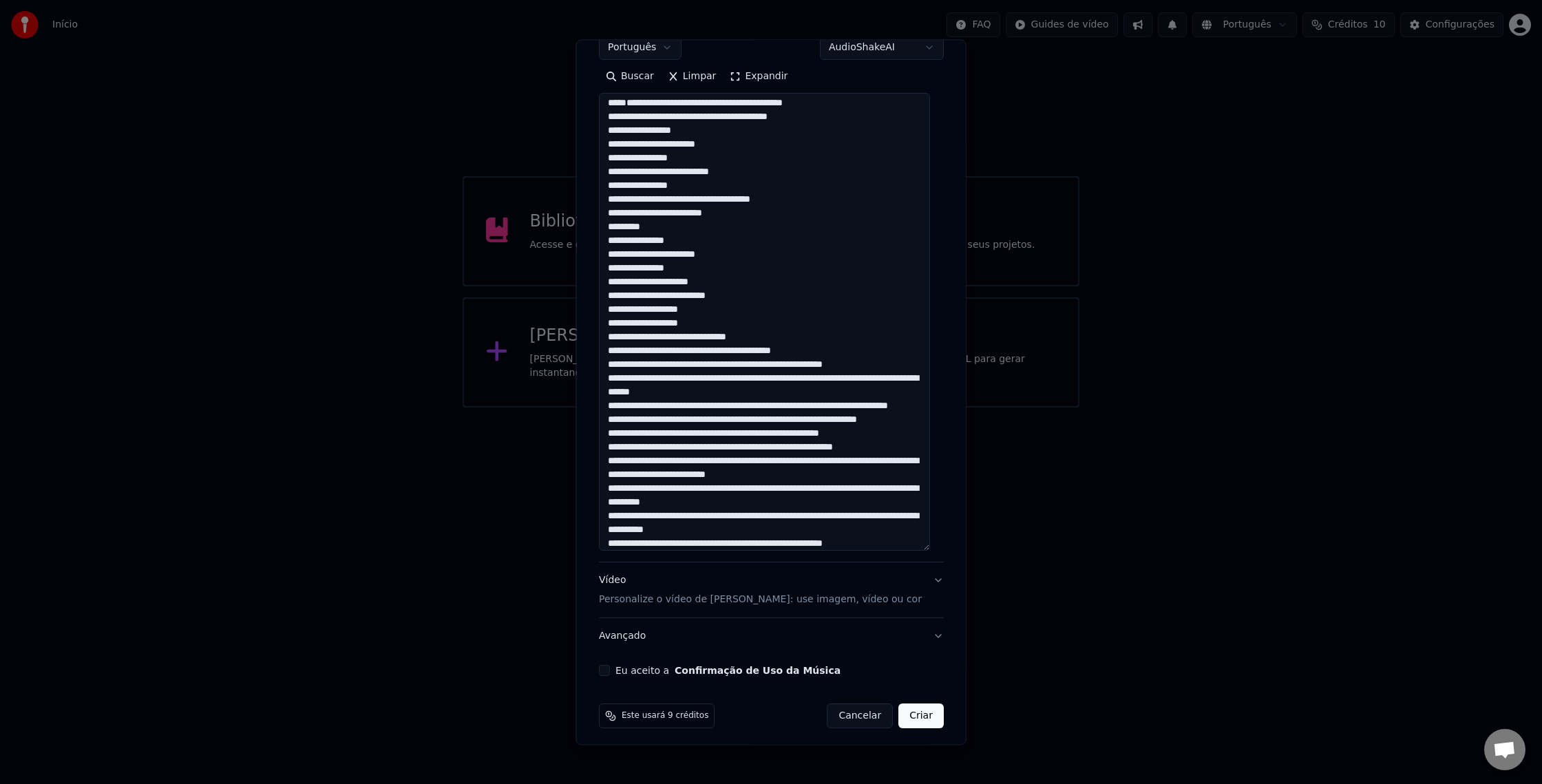
click at [797, 419] on textarea at bounding box center [765, 323] width 331 height 458
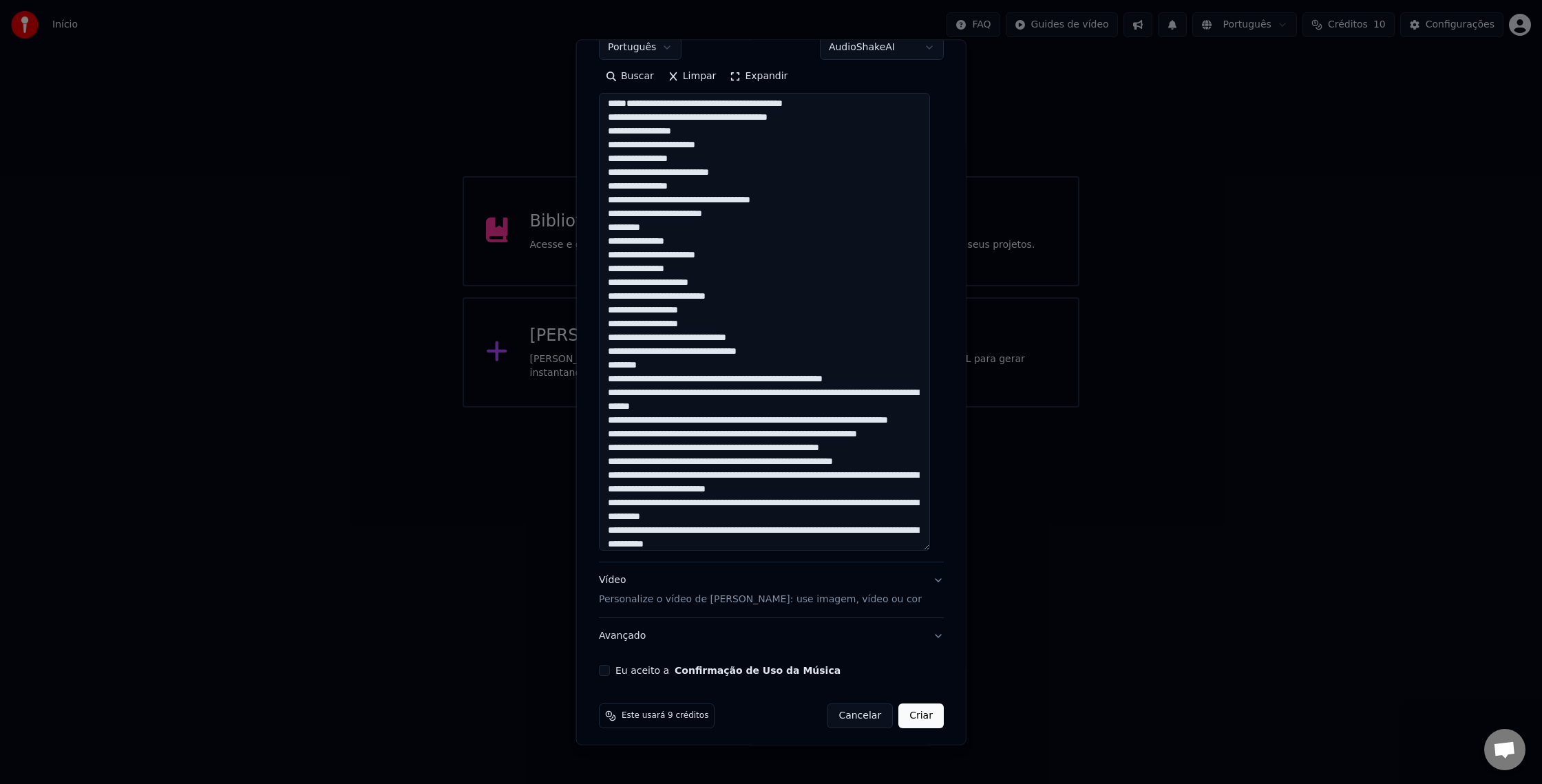
click at [610, 444] on textarea at bounding box center [765, 323] width 331 height 458
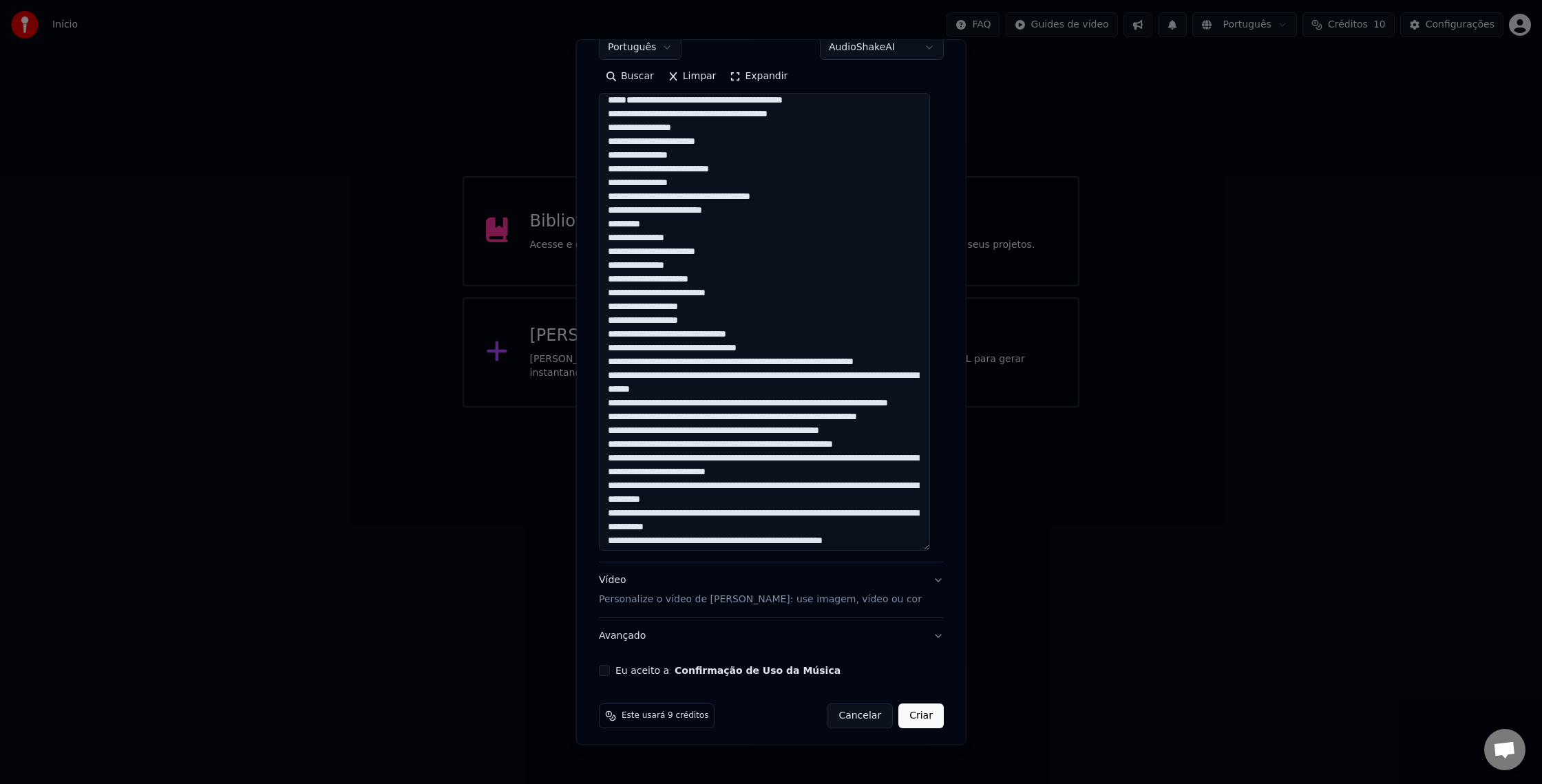
click at [748, 431] on textarea at bounding box center [765, 323] width 331 height 458
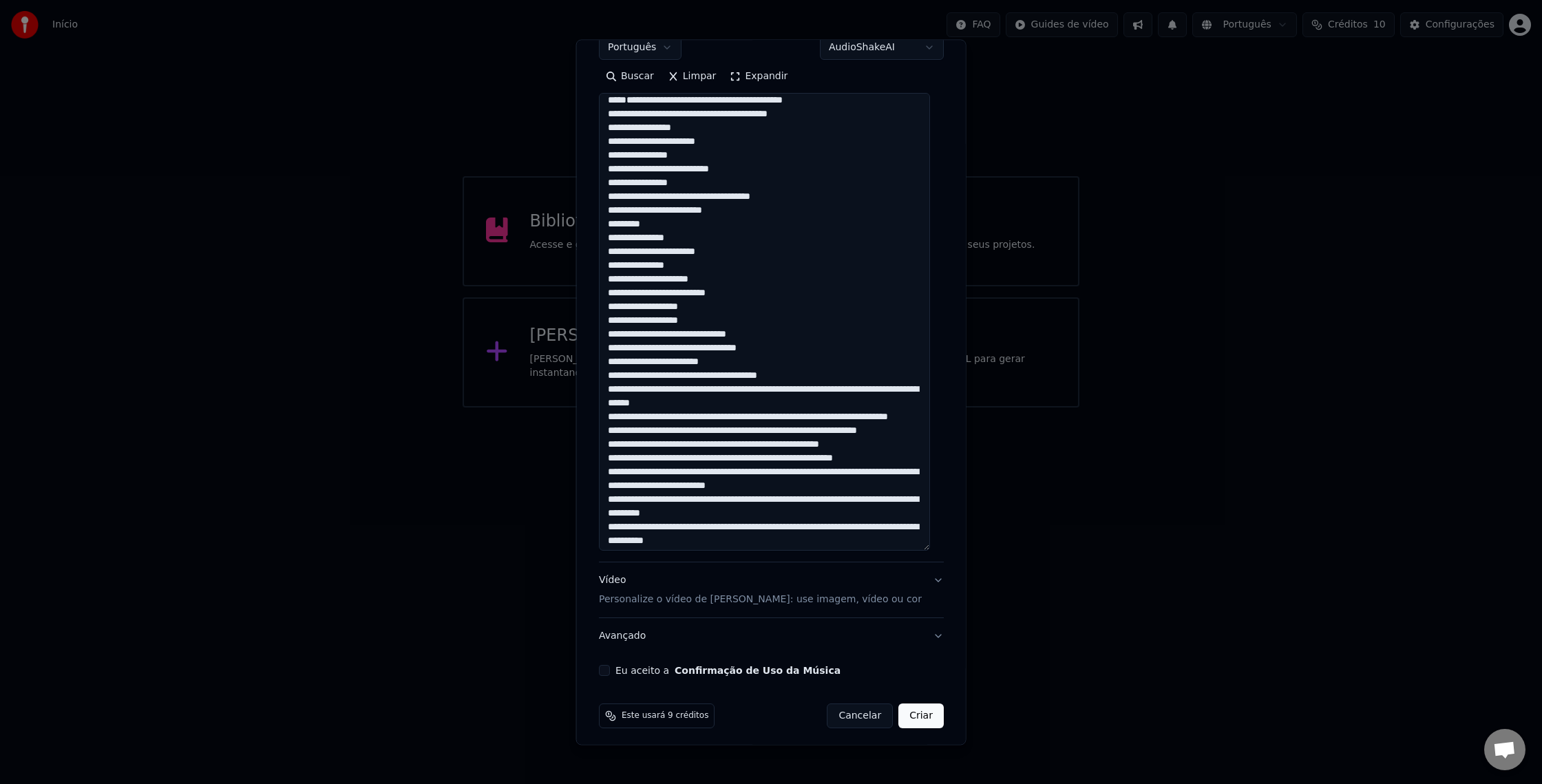
click at [660, 440] on textarea at bounding box center [765, 323] width 331 height 458
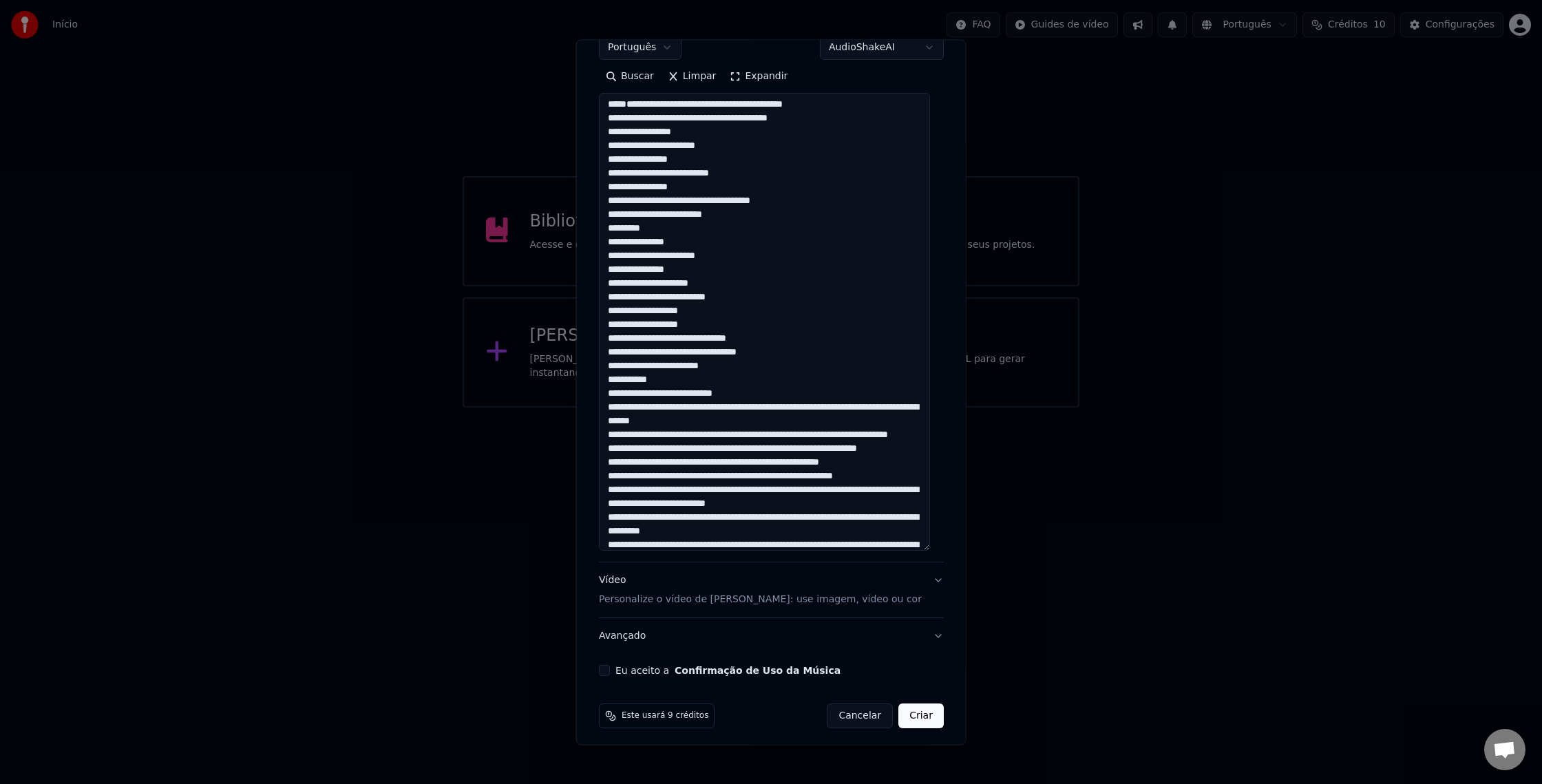
scroll to position [0, 0]
click at [737, 461] on textarea at bounding box center [765, 323] width 331 height 458
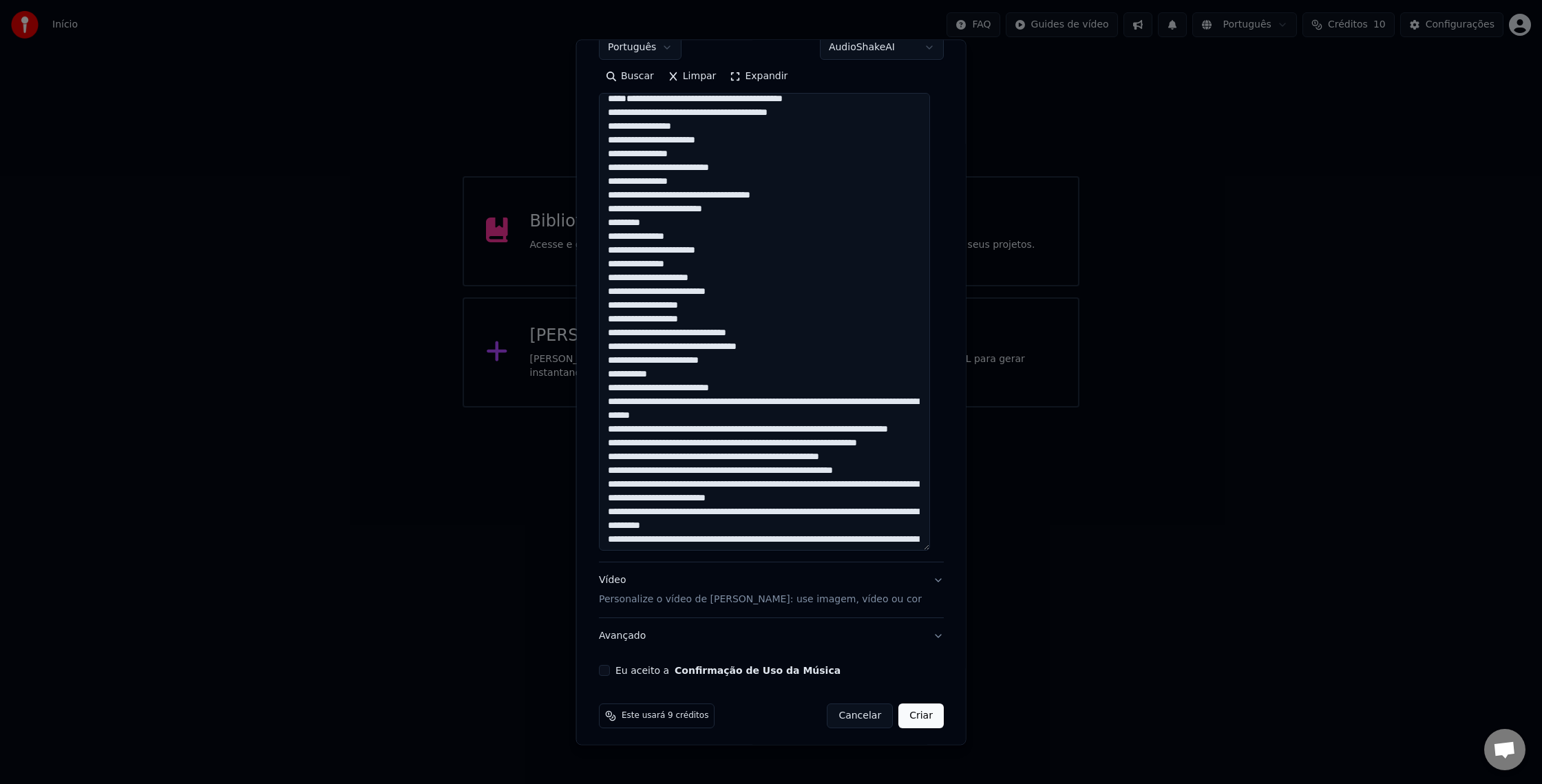
scroll to position [6, 0]
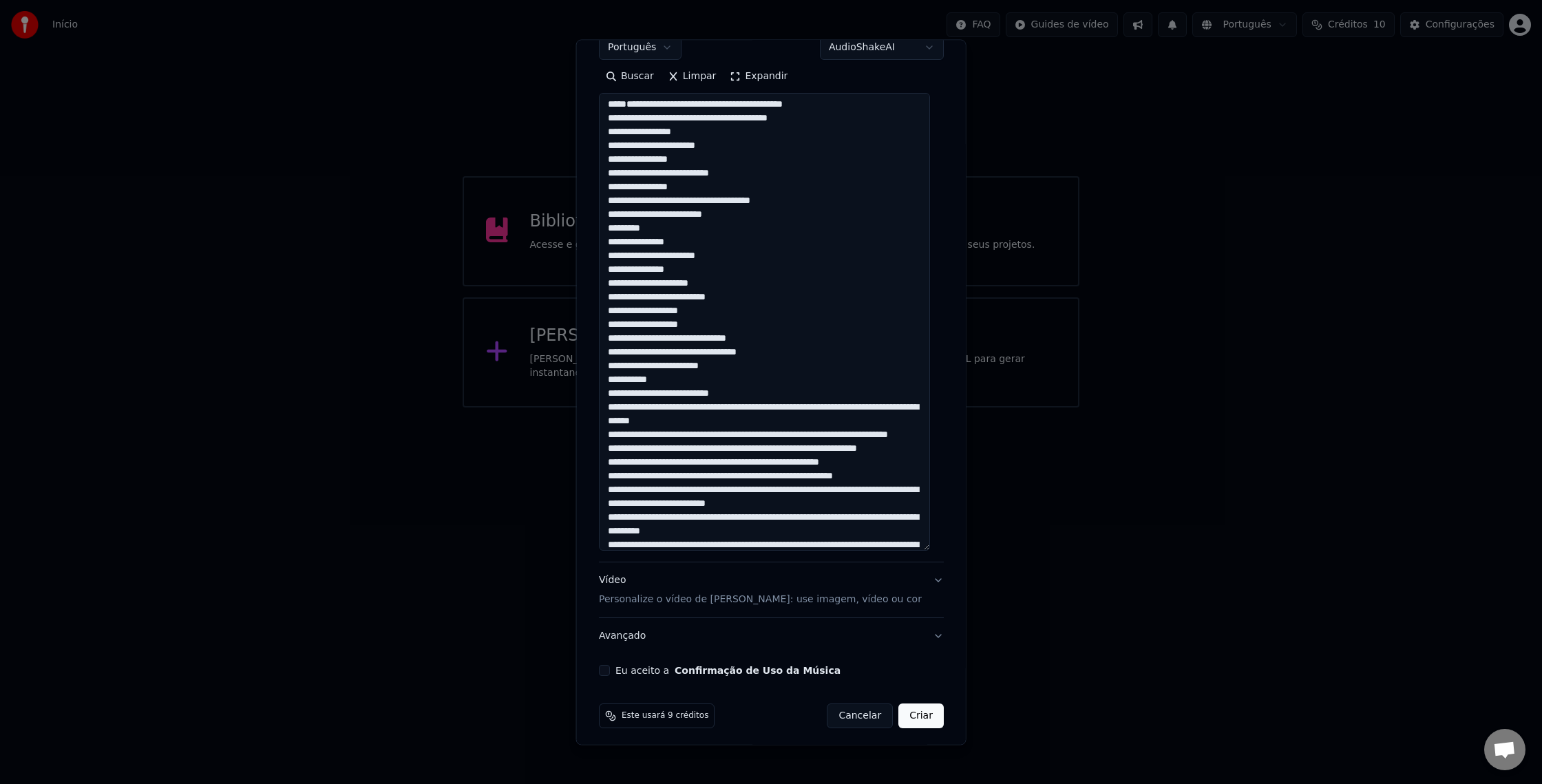
click at [777, 474] on textarea at bounding box center [765, 323] width 331 height 458
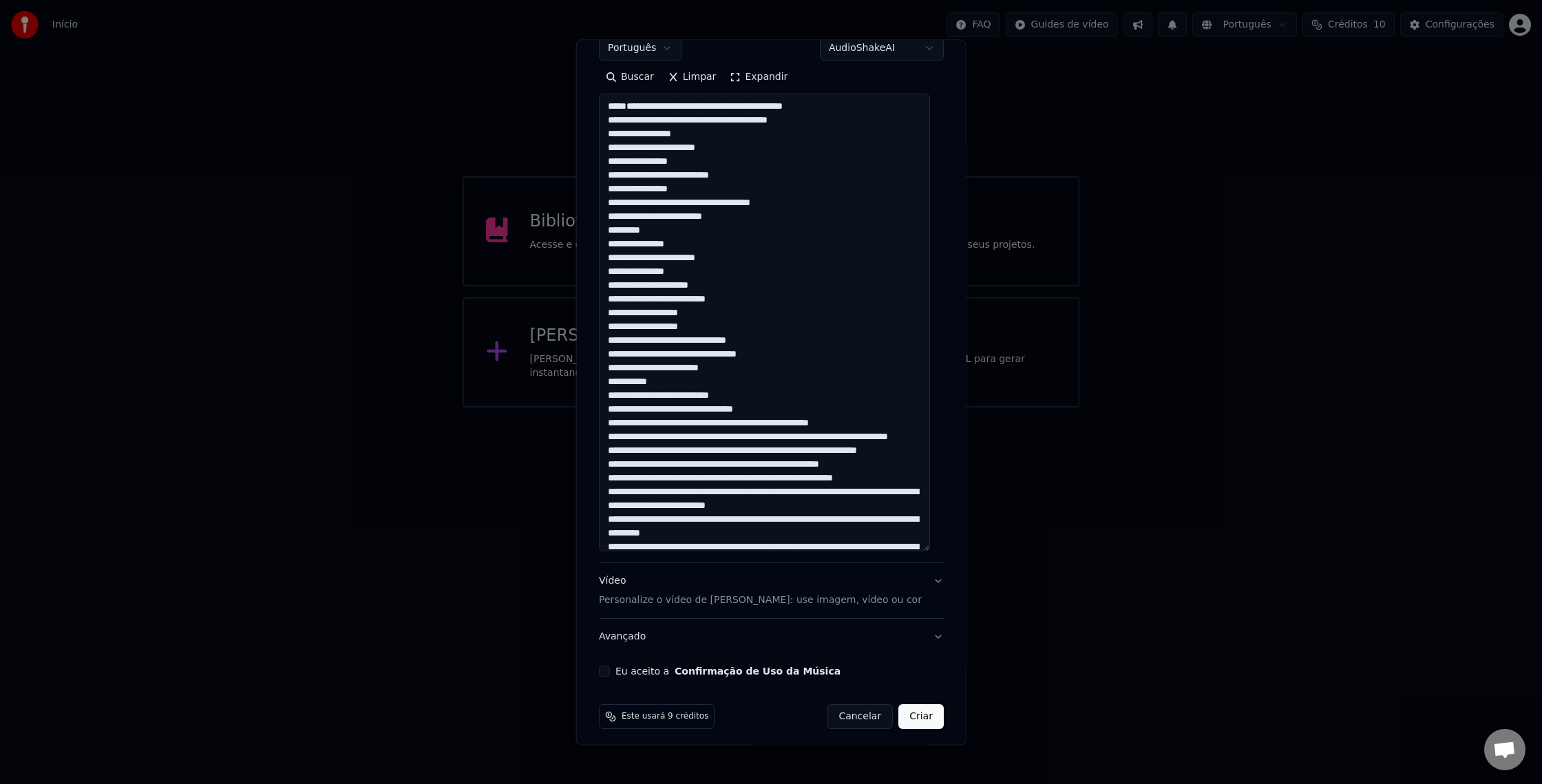
scroll to position [247, 0]
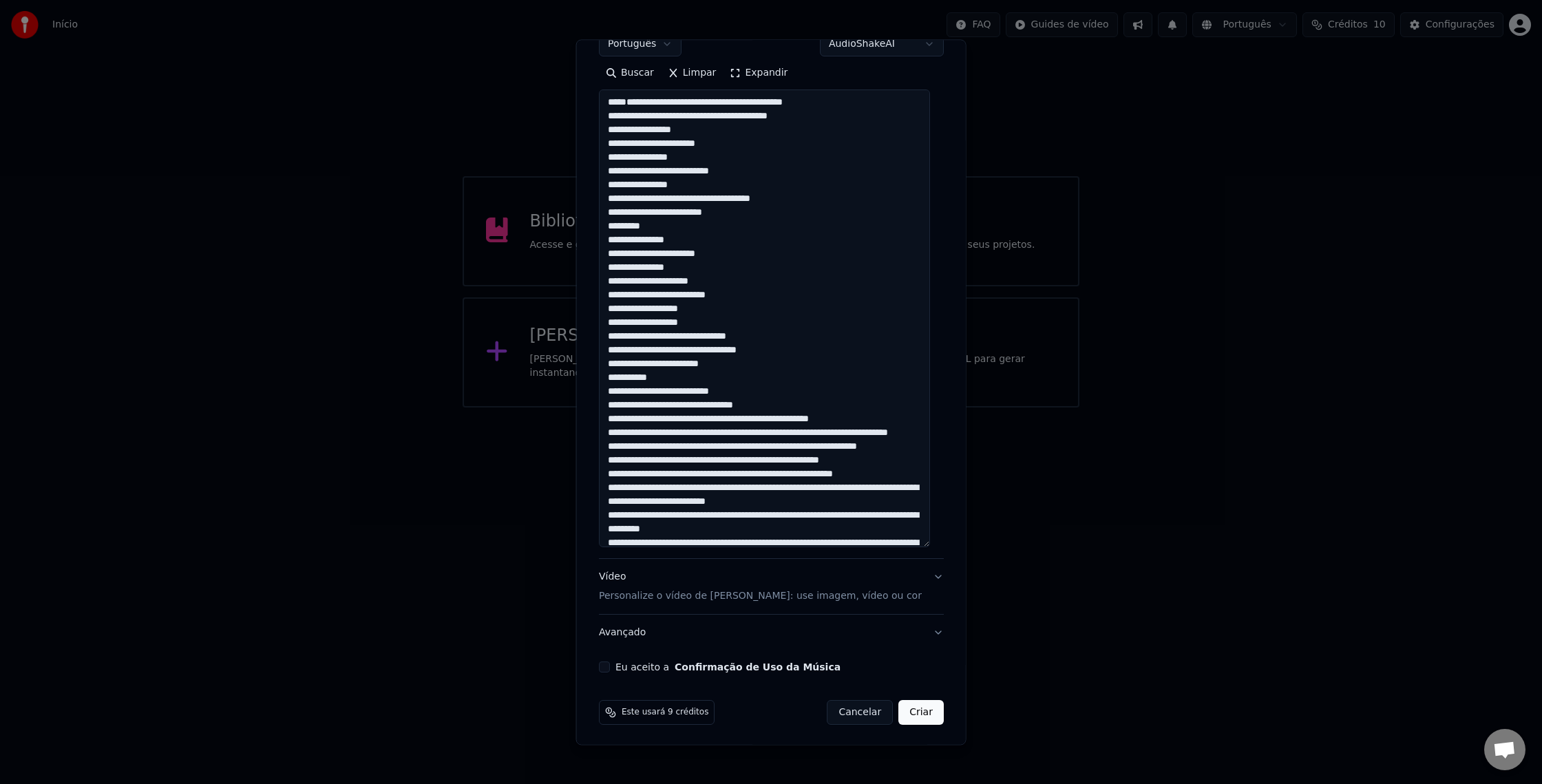
click at [775, 493] on textarea at bounding box center [765, 319] width 331 height 458
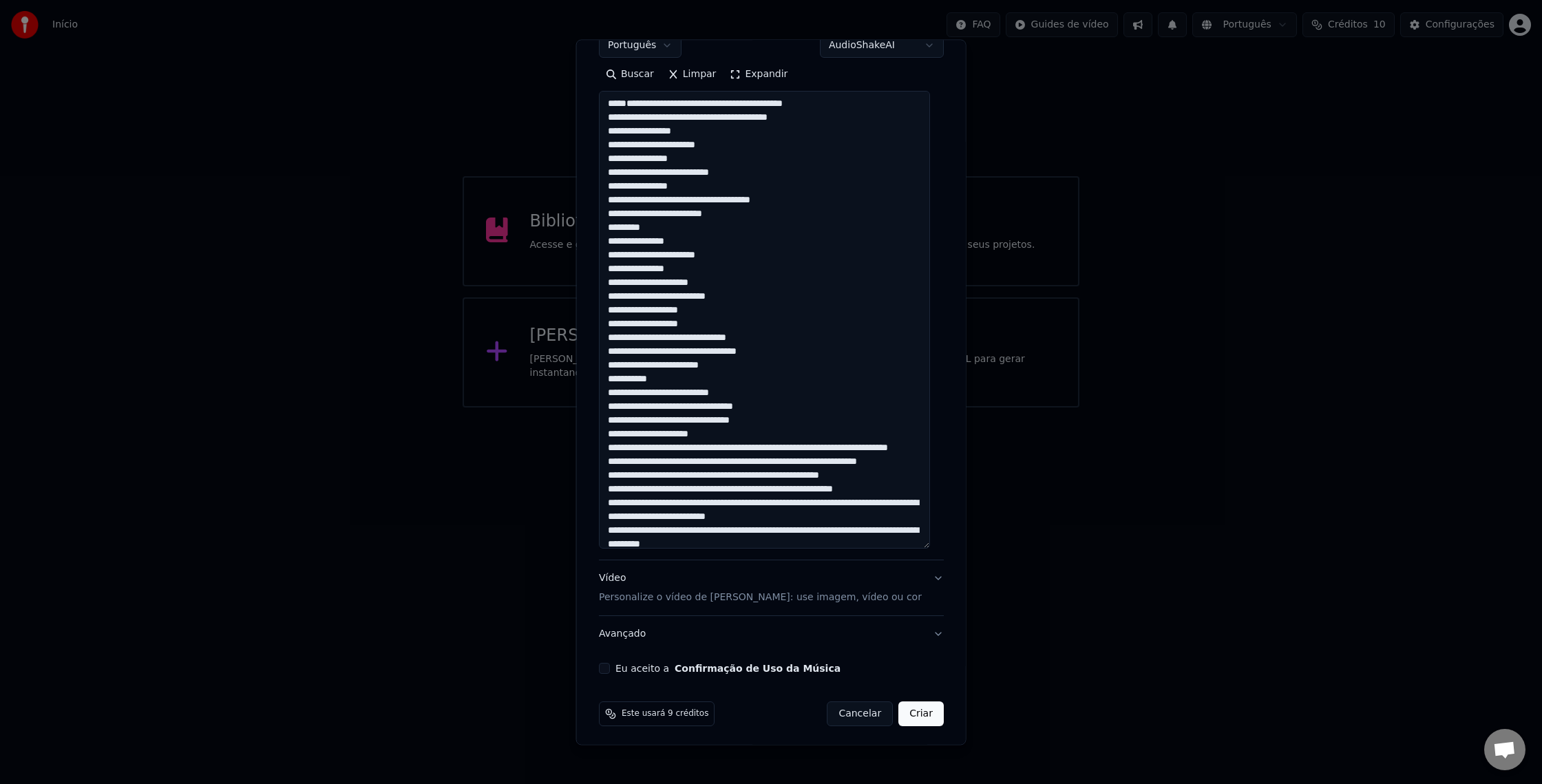
click at [771, 514] on textarea at bounding box center [765, 320] width 331 height 458
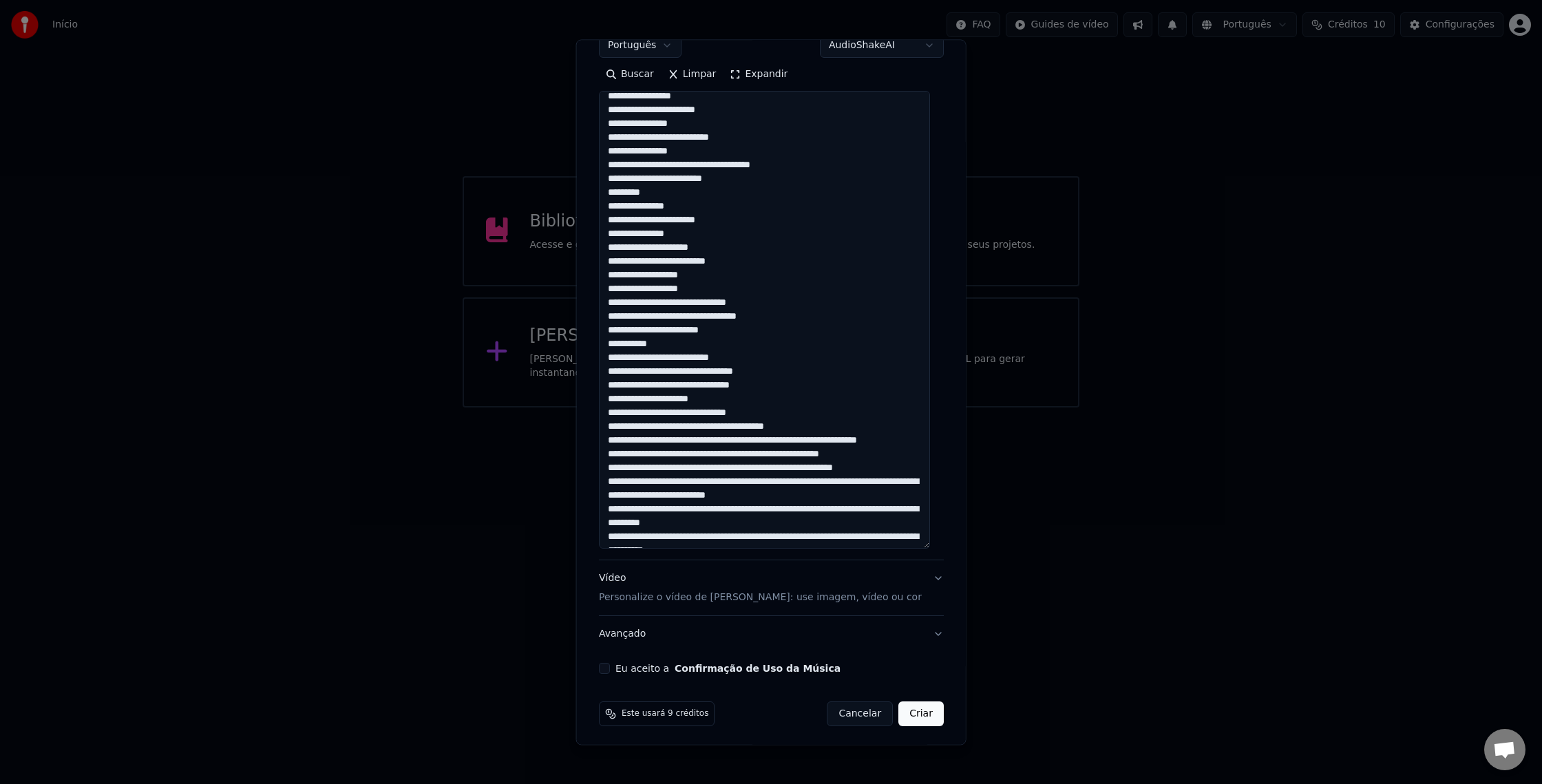
scroll to position [34, 0]
click at [690, 499] on textarea at bounding box center [765, 320] width 331 height 458
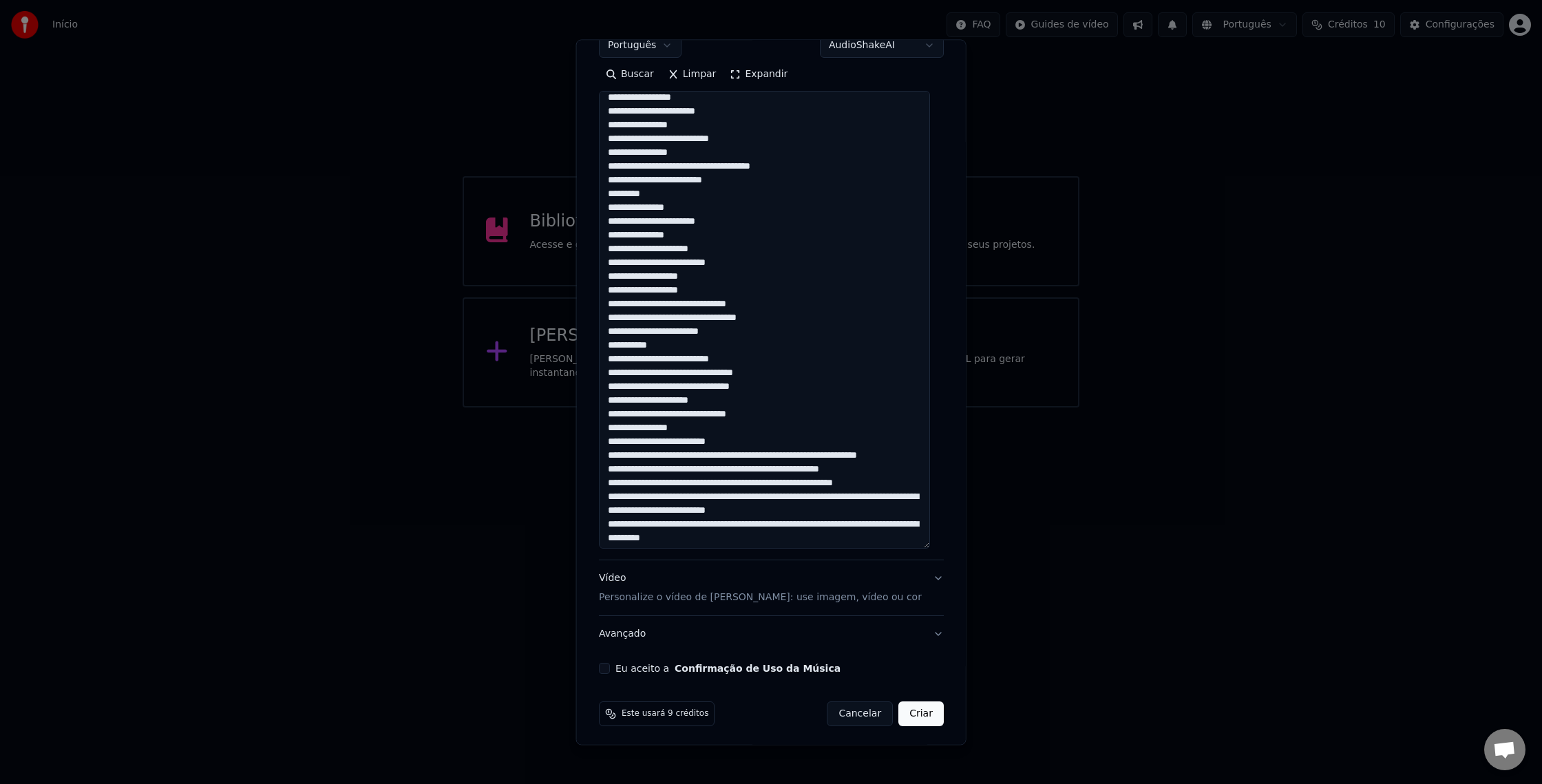
click at [749, 511] on textarea at bounding box center [765, 320] width 331 height 458
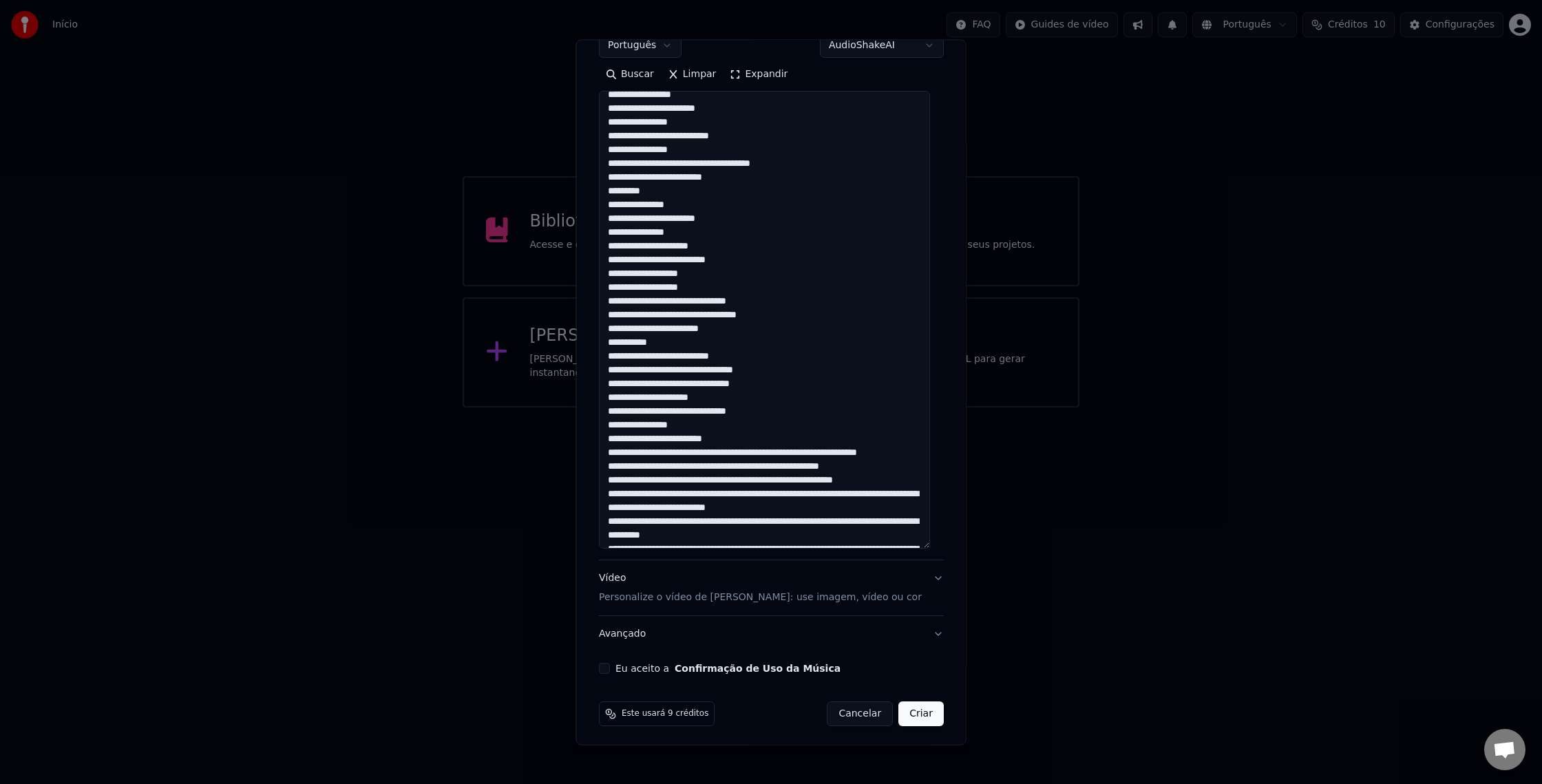
click at [722, 523] on textarea at bounding box center [765, 320] width 331 height 458
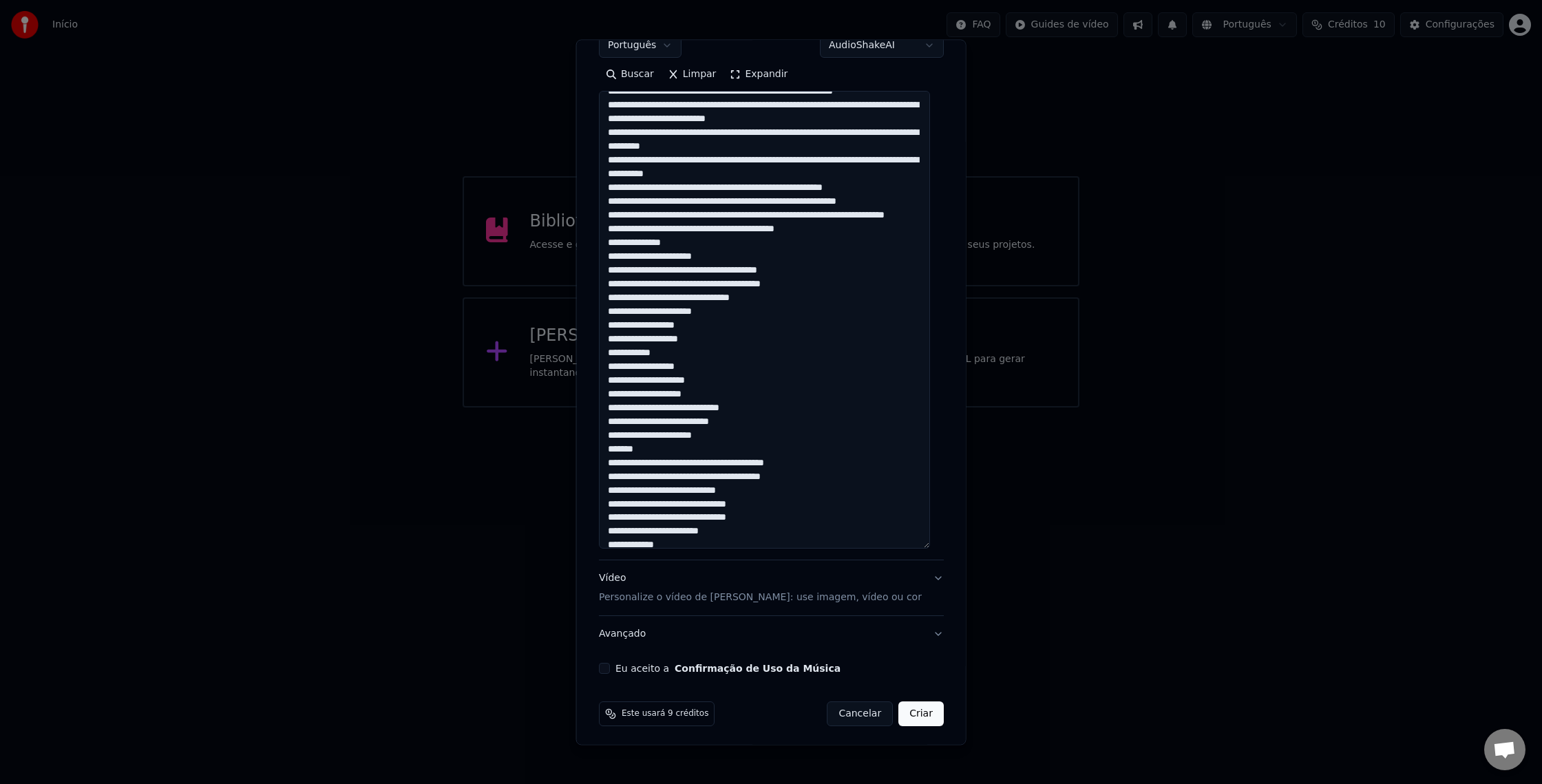
scroll to position [429, 0]
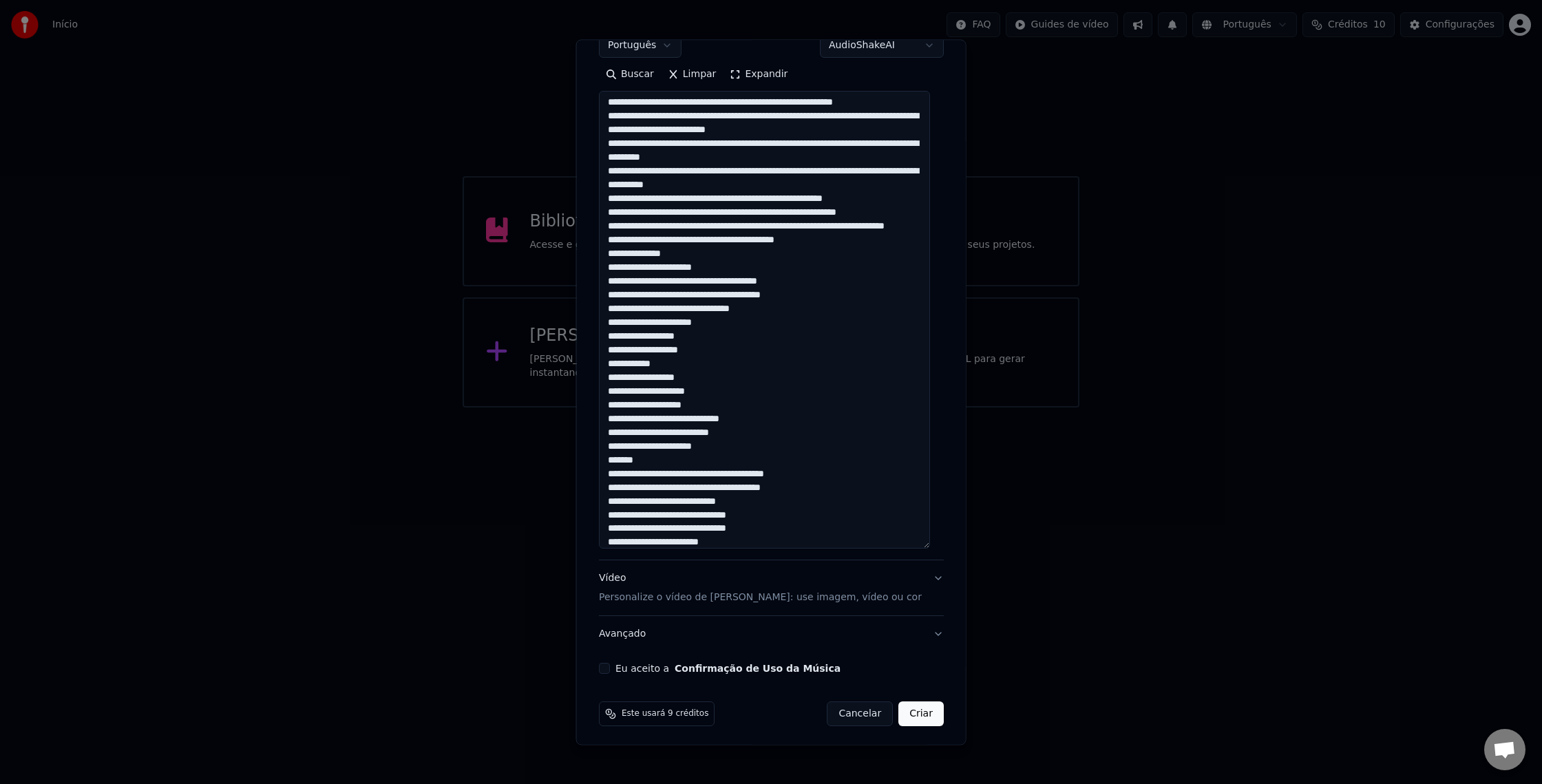
click at [730, 143] on textarea at bounding box center [765, 320] width 331 height 458
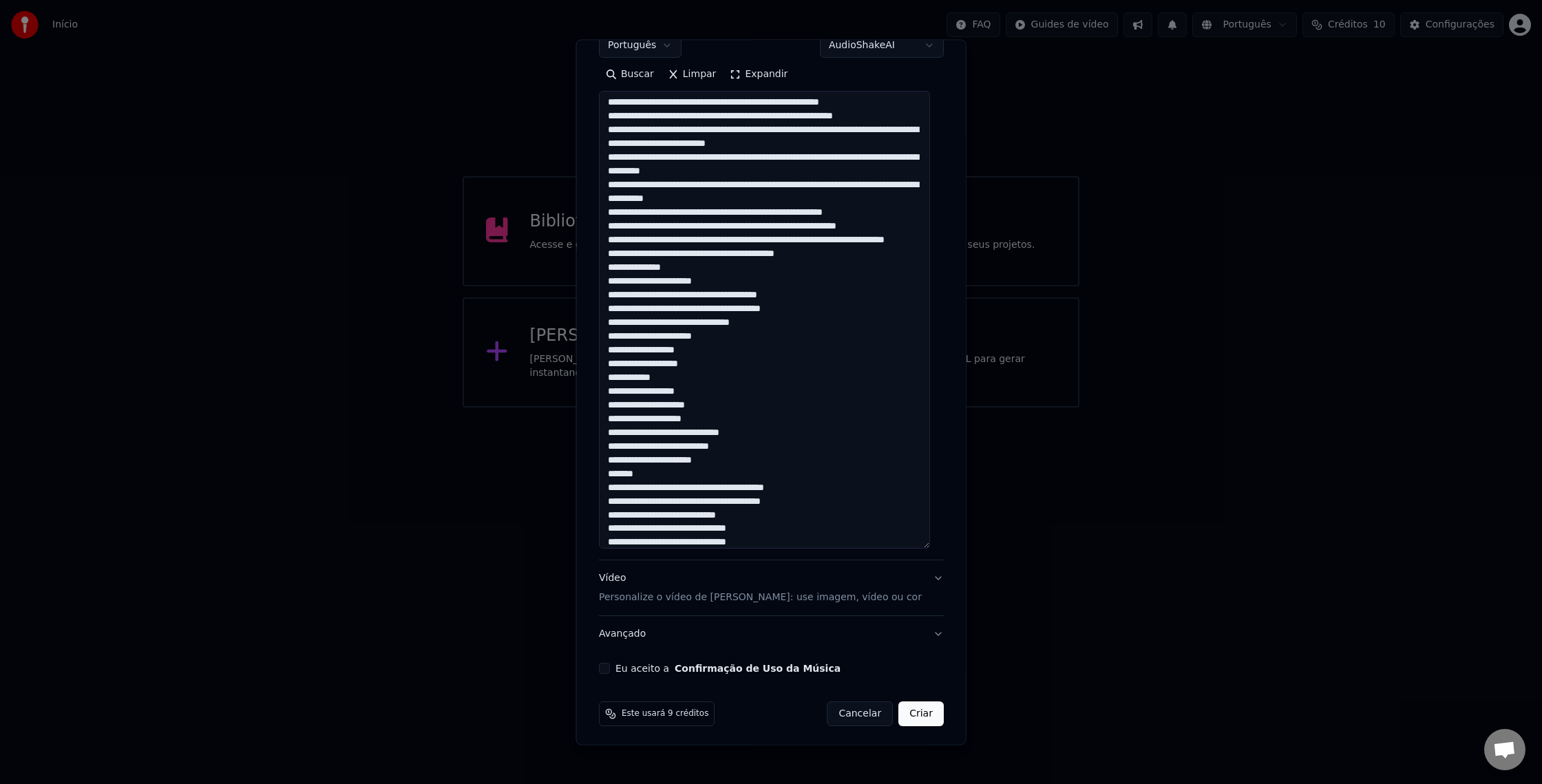
click at [724, 154] on textarea at bounding box center [765, 320] width 331 height 458
click at [736, 168] on textarea at bounding box center [765, 320] width 331 height 458
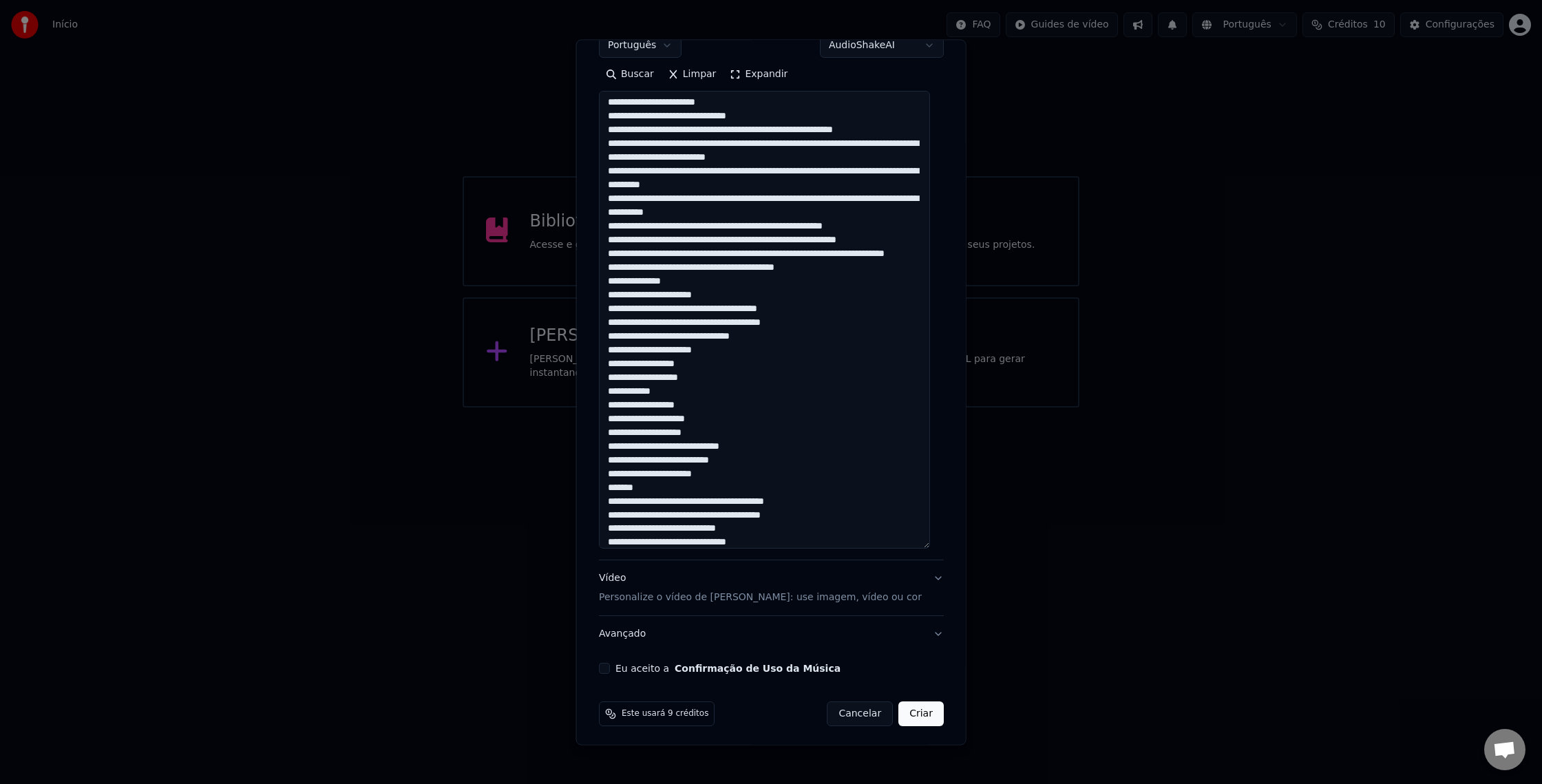
click at [778, 186] on textarea at bounding box center [765, 320] width 331 height 458
click at [755, 197] on textarea at bounding box center [765, 320] width 331 height 458
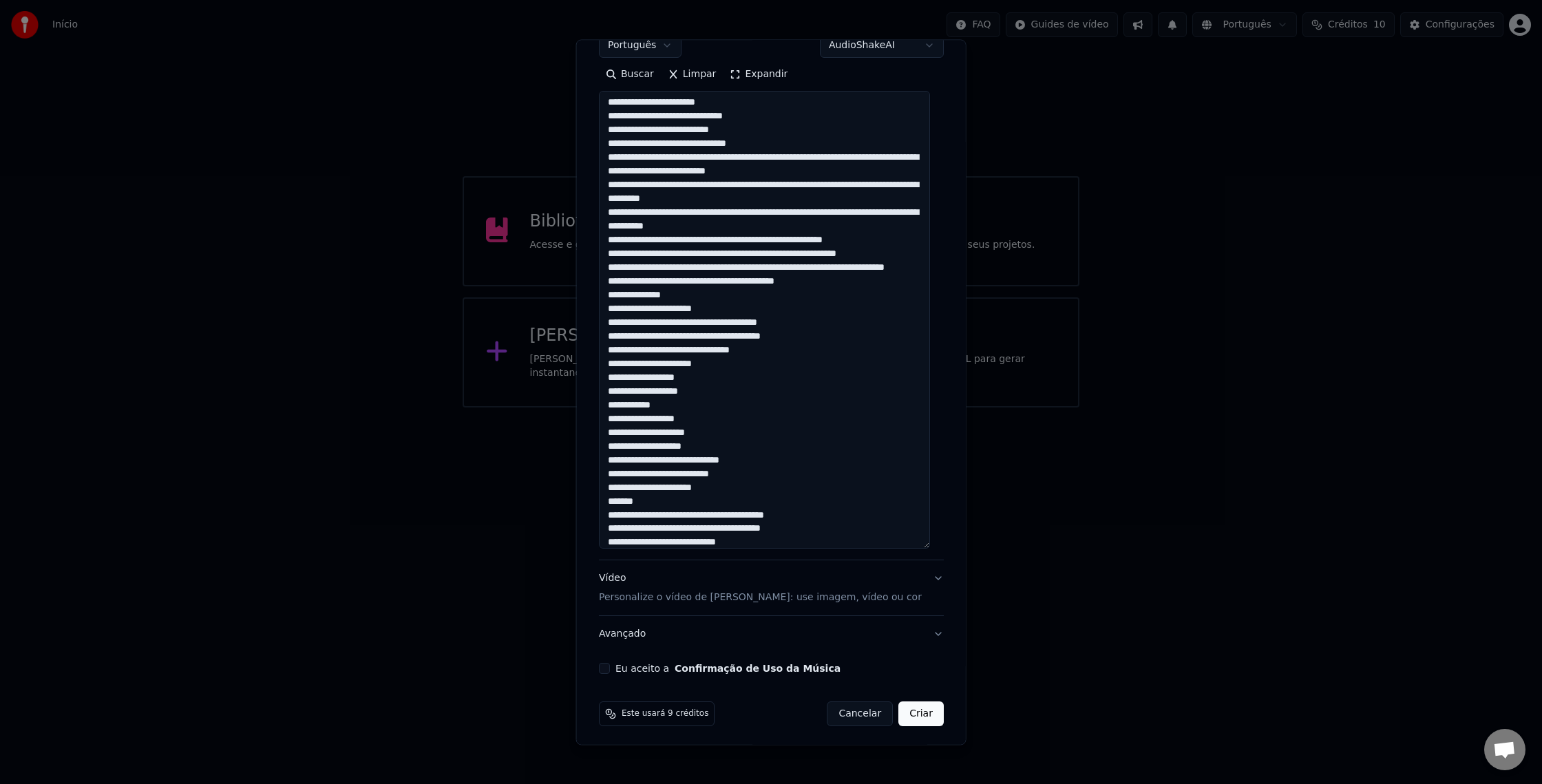
click at [783, 211] on textarea at bounding box center [765, 320] width 331 height 458
click at [726, 224] on textarea at bounding box center [765, 320] width 331 height 458
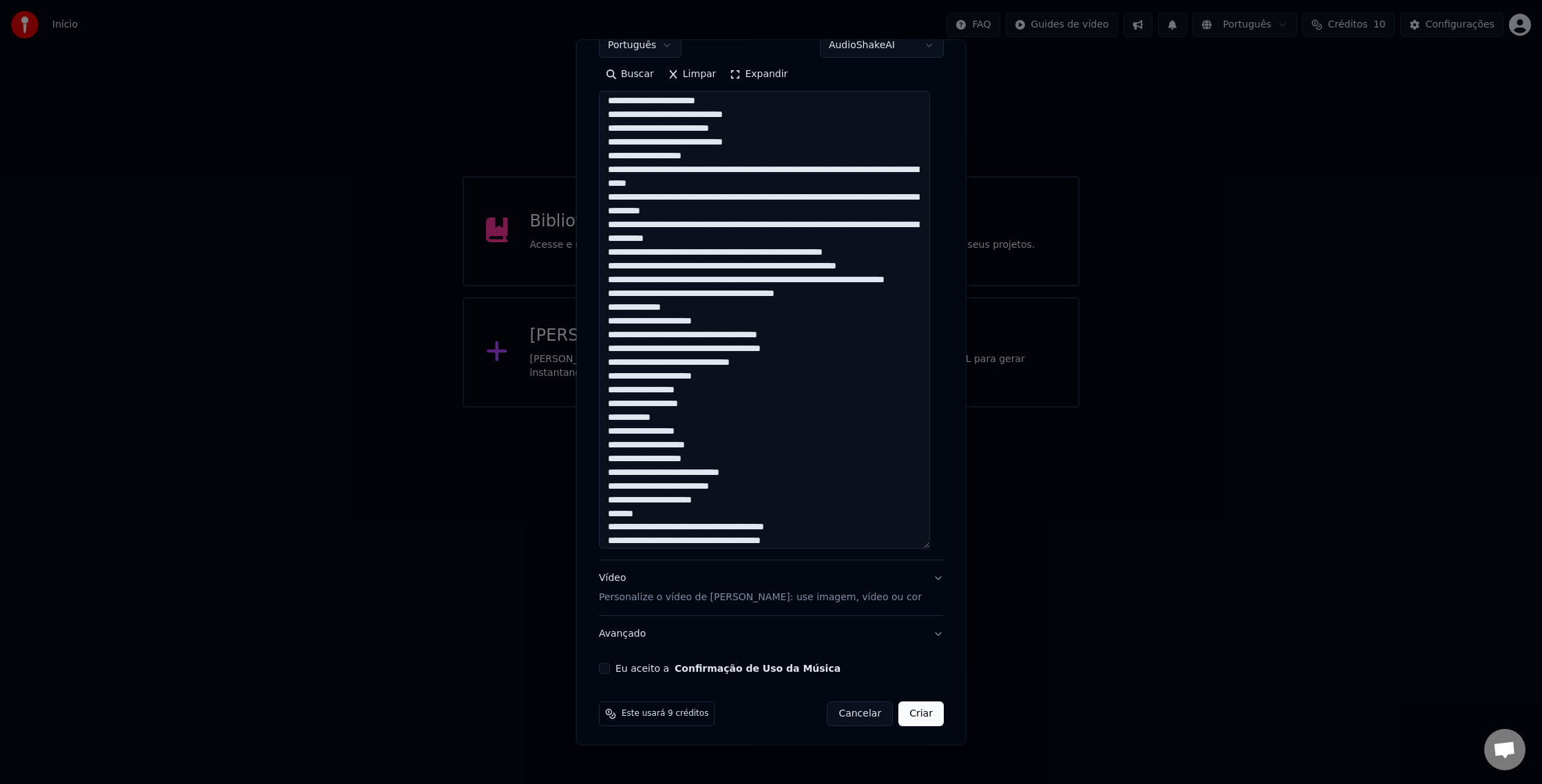
click at [806, 239] on textarea at bounding box center [765, 320] width 331 height 458
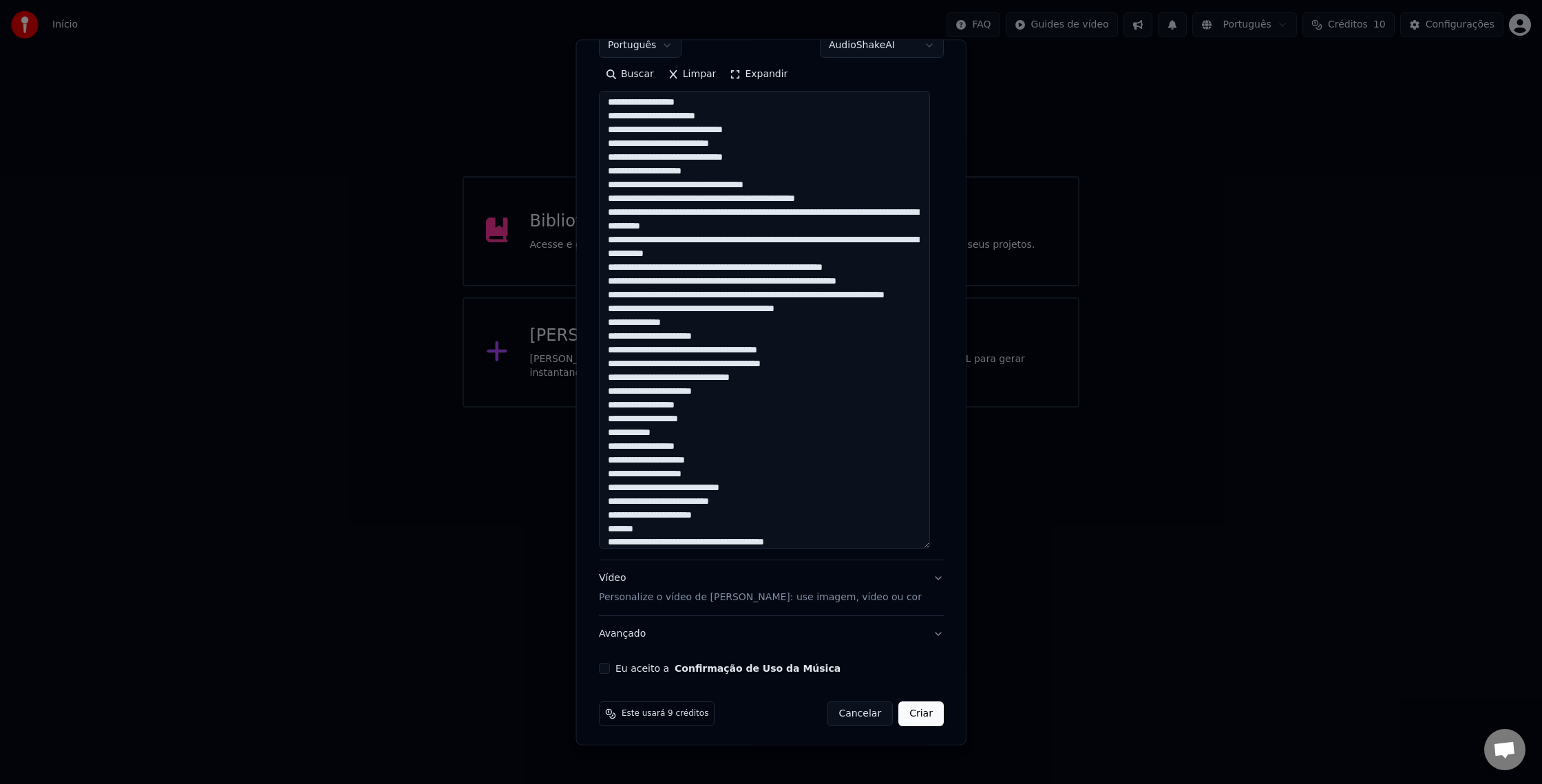
scroll to position [411, 0]
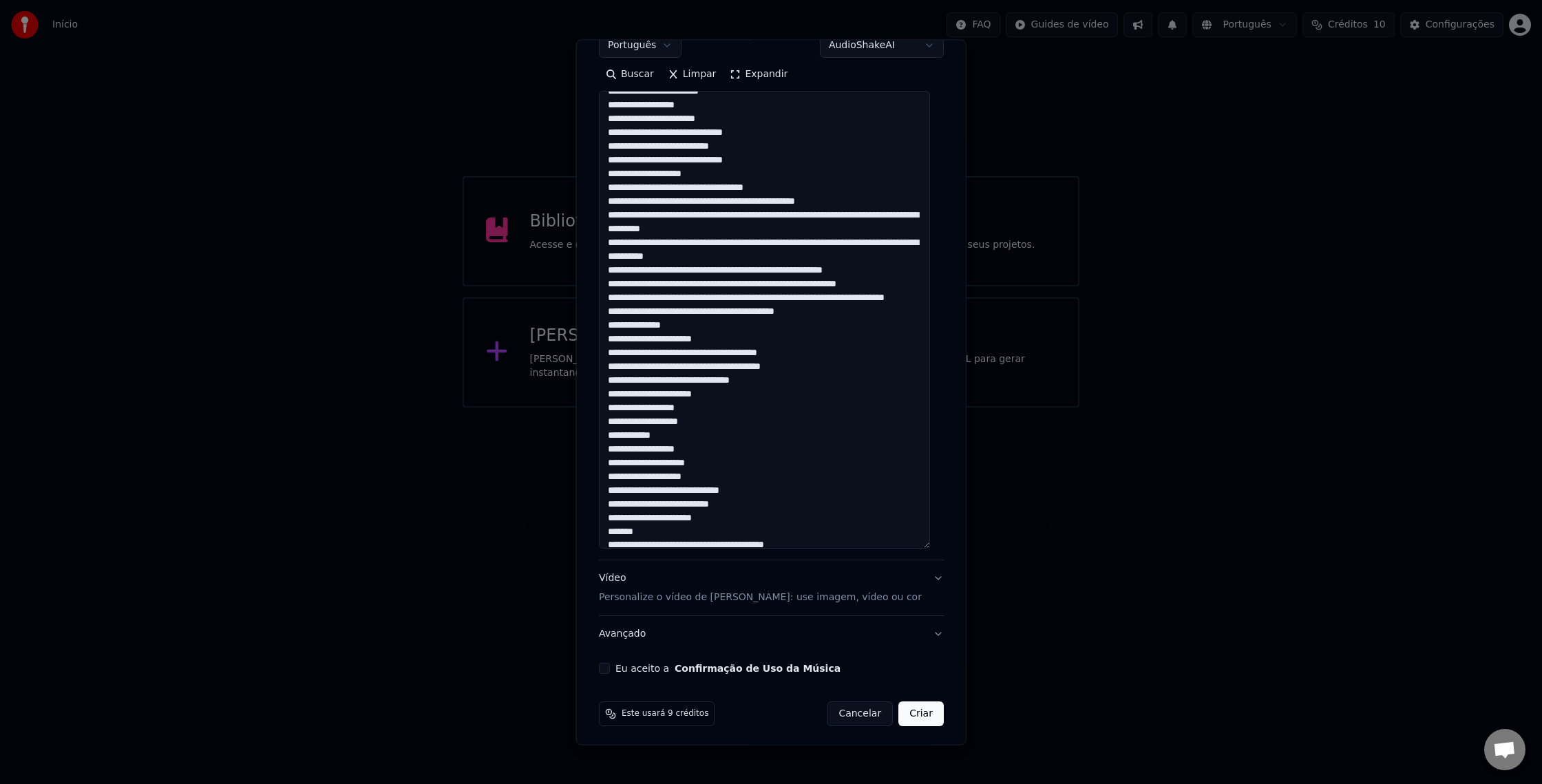
click at [733, 262] on textarea at bounding box center [765, 320] width 331 height 458
click at [737, 272] on textarea at bounding box center [765, 320] width 331 height 458
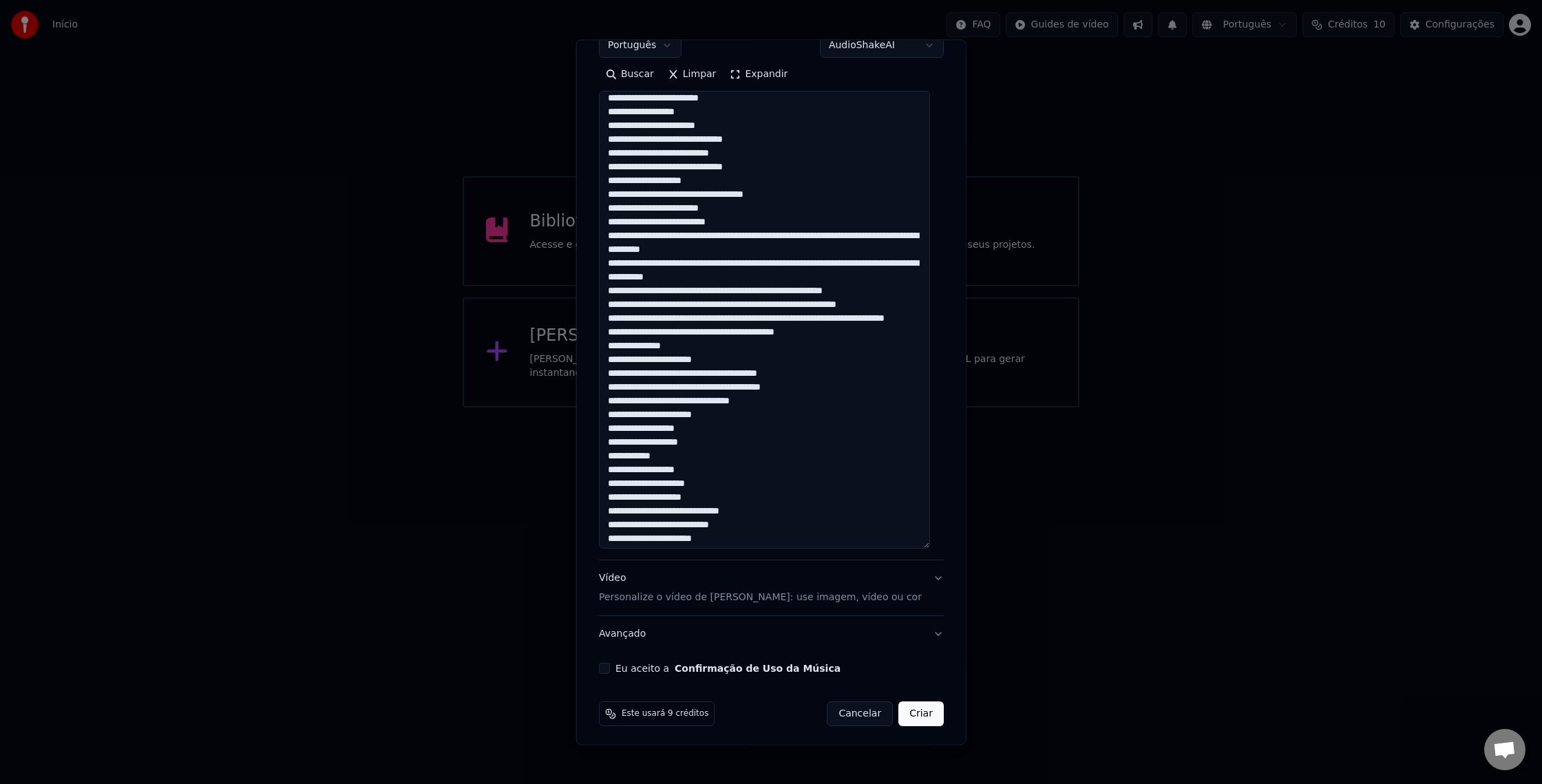
scroll to position [408, 0]
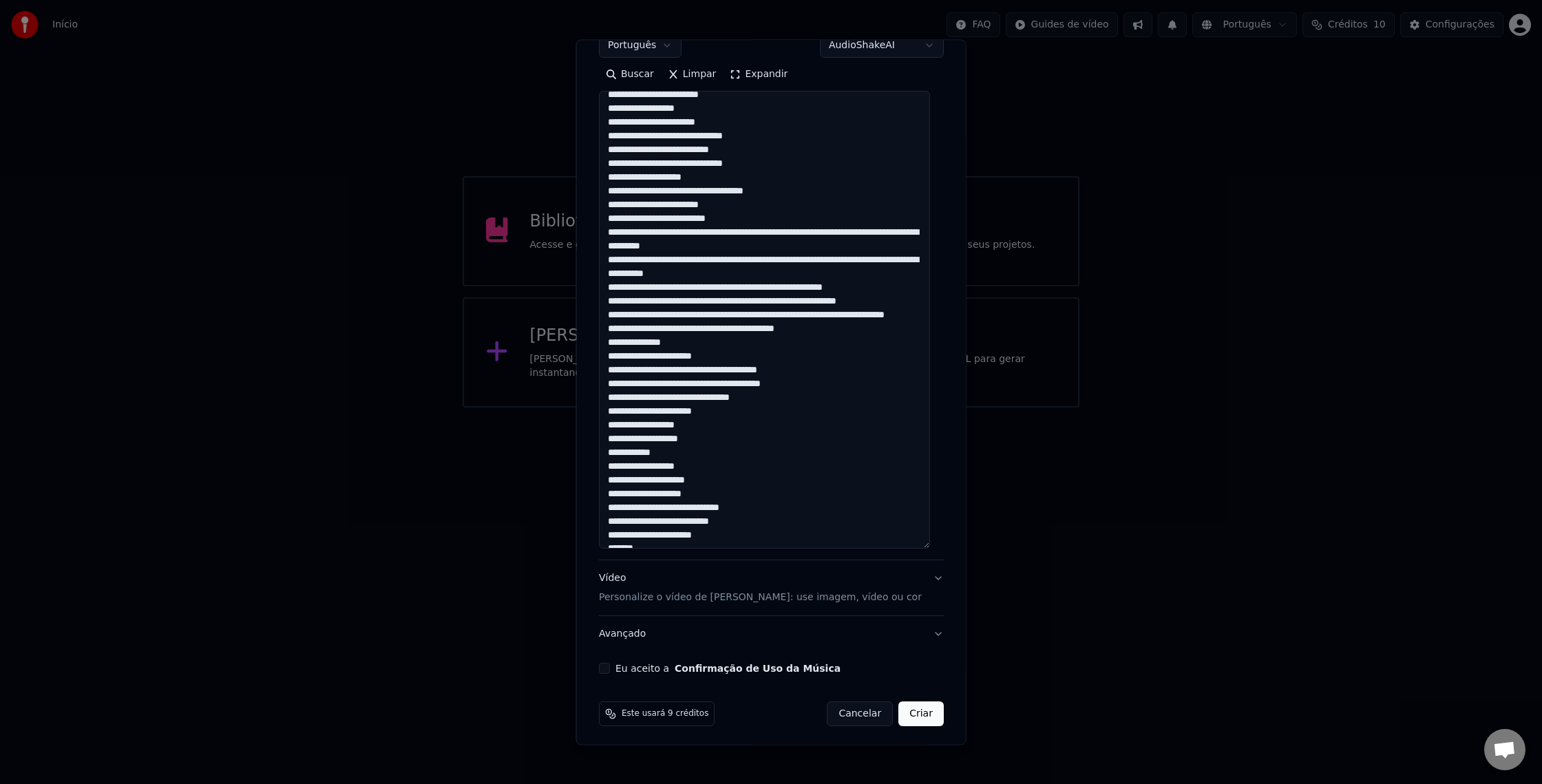
click at [745, 288] on textarea at bounding box center [765, 320] width 331 height 458
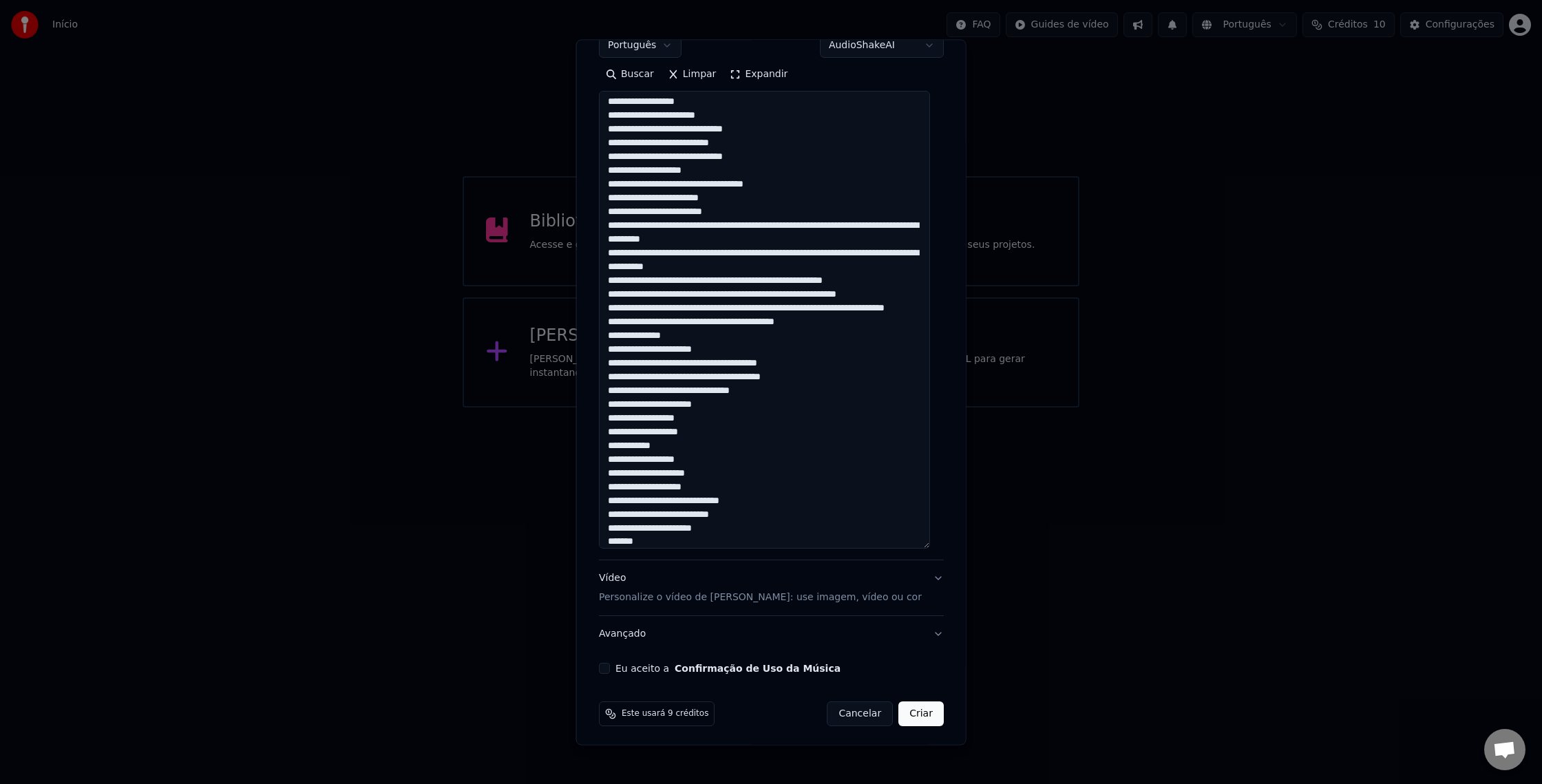
click at [786, 294] on textarea at bounding box center [765, 320] width 331 height 458
click at [762, 306] on textarea at bounding box center [765, 320] width 331 height 458
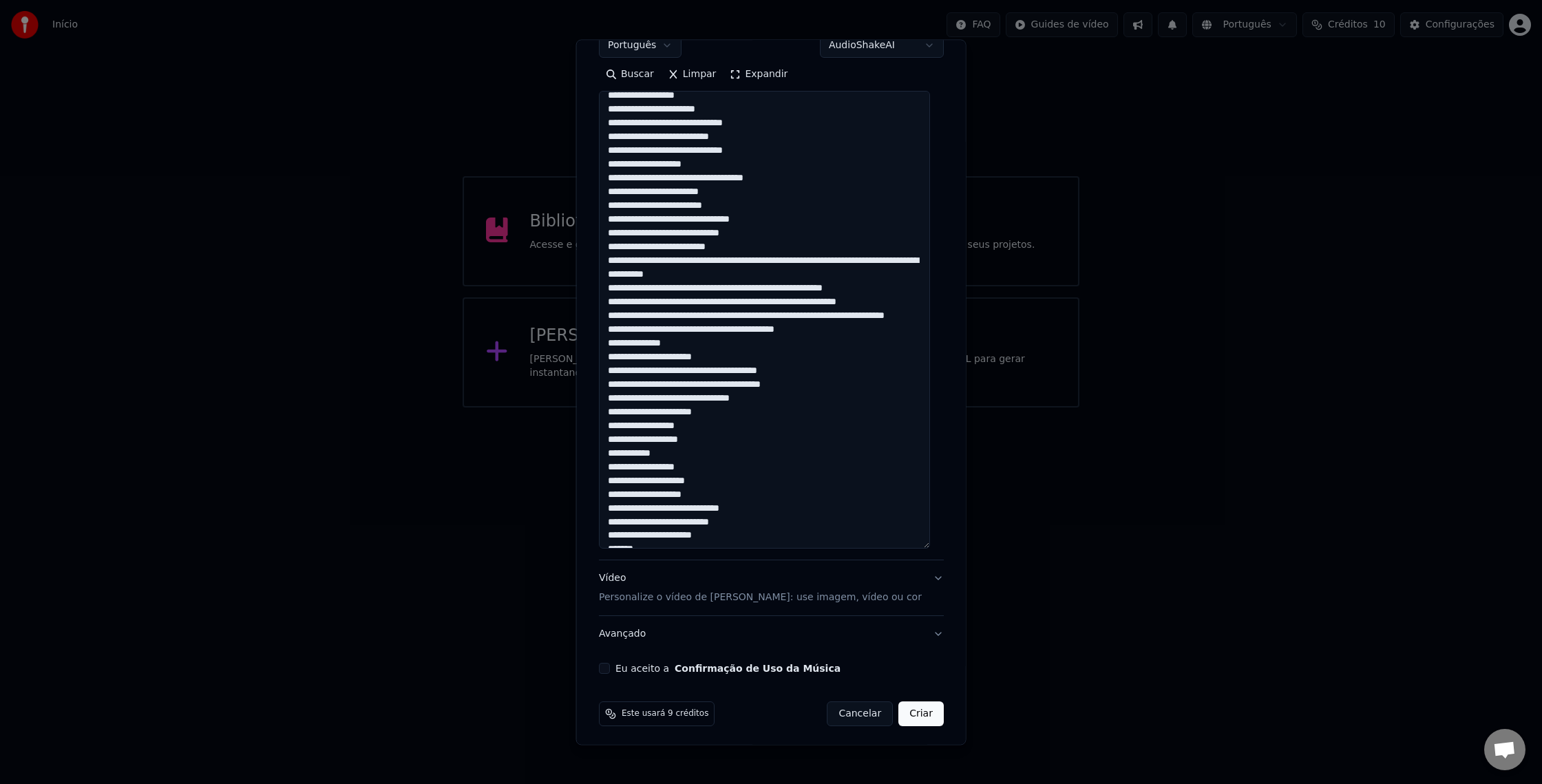
click at [745, 319] on textarea at bounding box center [765, 320] width 331 height 458
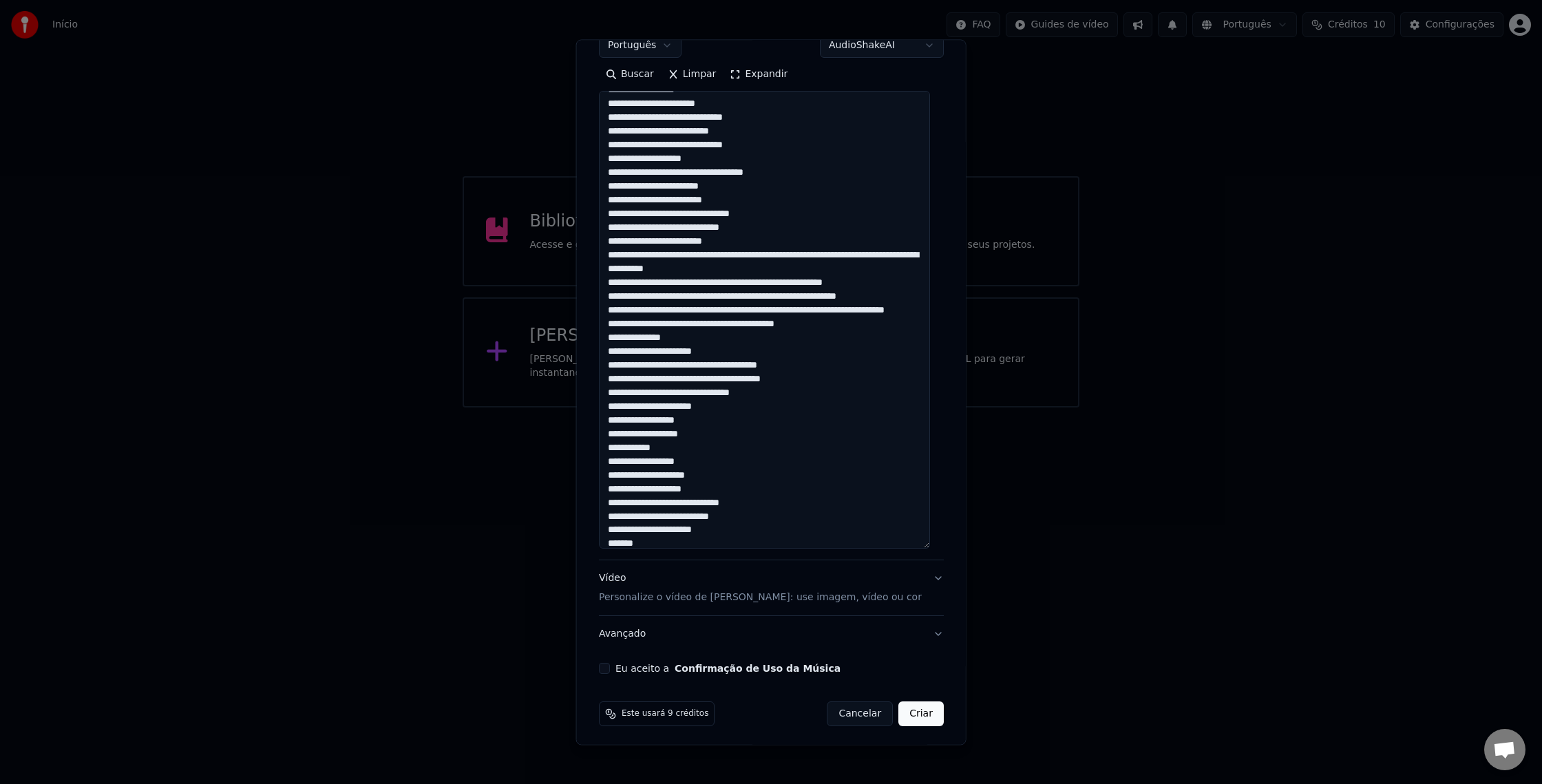
click at [719, 321] on textarea at bounding box center [765, 320] width 331 height 458
click at [792, 338] on textarea at bounding box center [765, 320] width 331 height 458
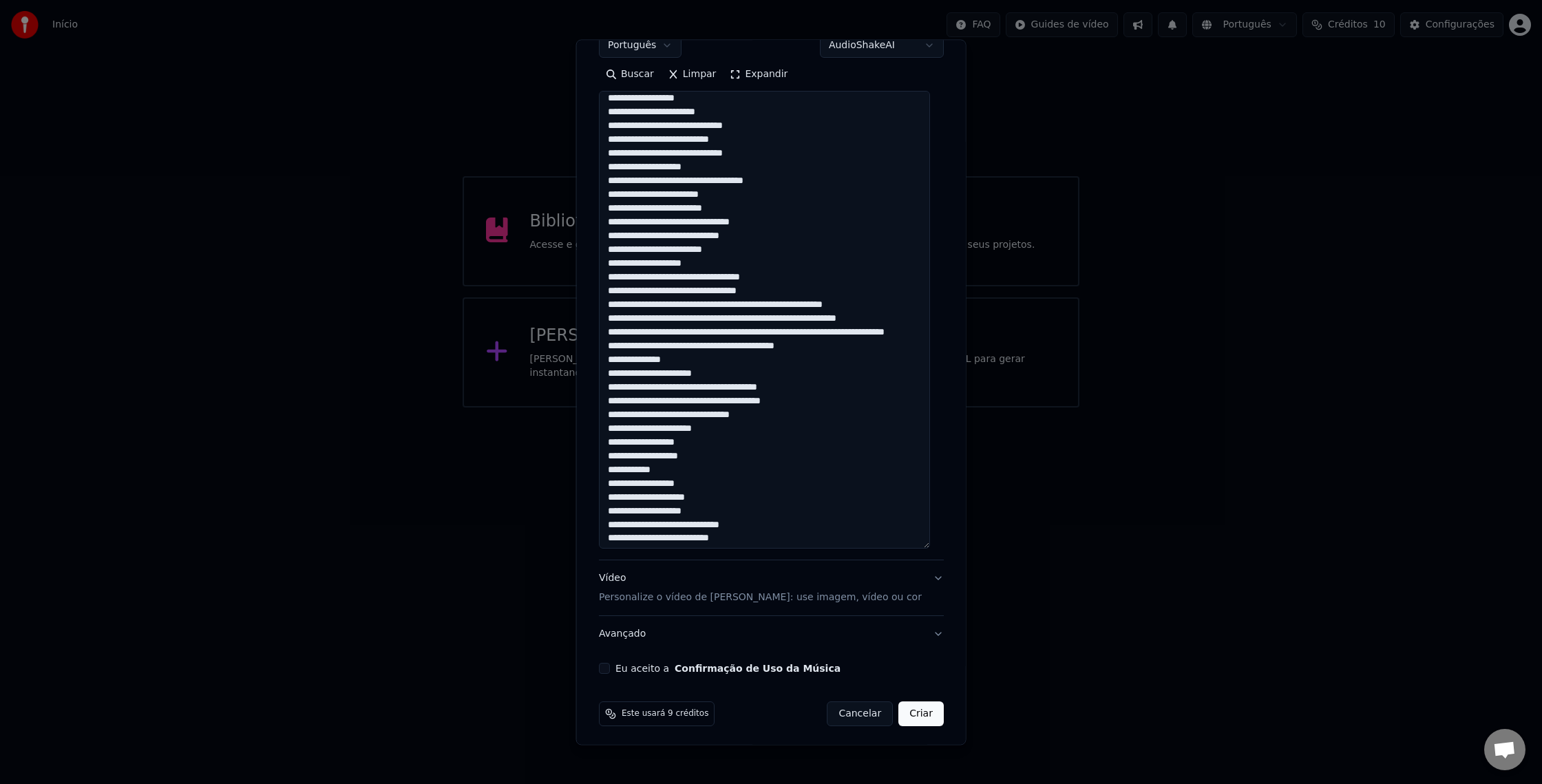
click at [788, 350] on textarea at bounding box center [765, 320] width 331 height 458
click at [789, 356] on textarea at bounding box center [765, 320] width 331 height 458
click at [777, 373] on textarea at bounding box center [765, 320] width 331 height 458
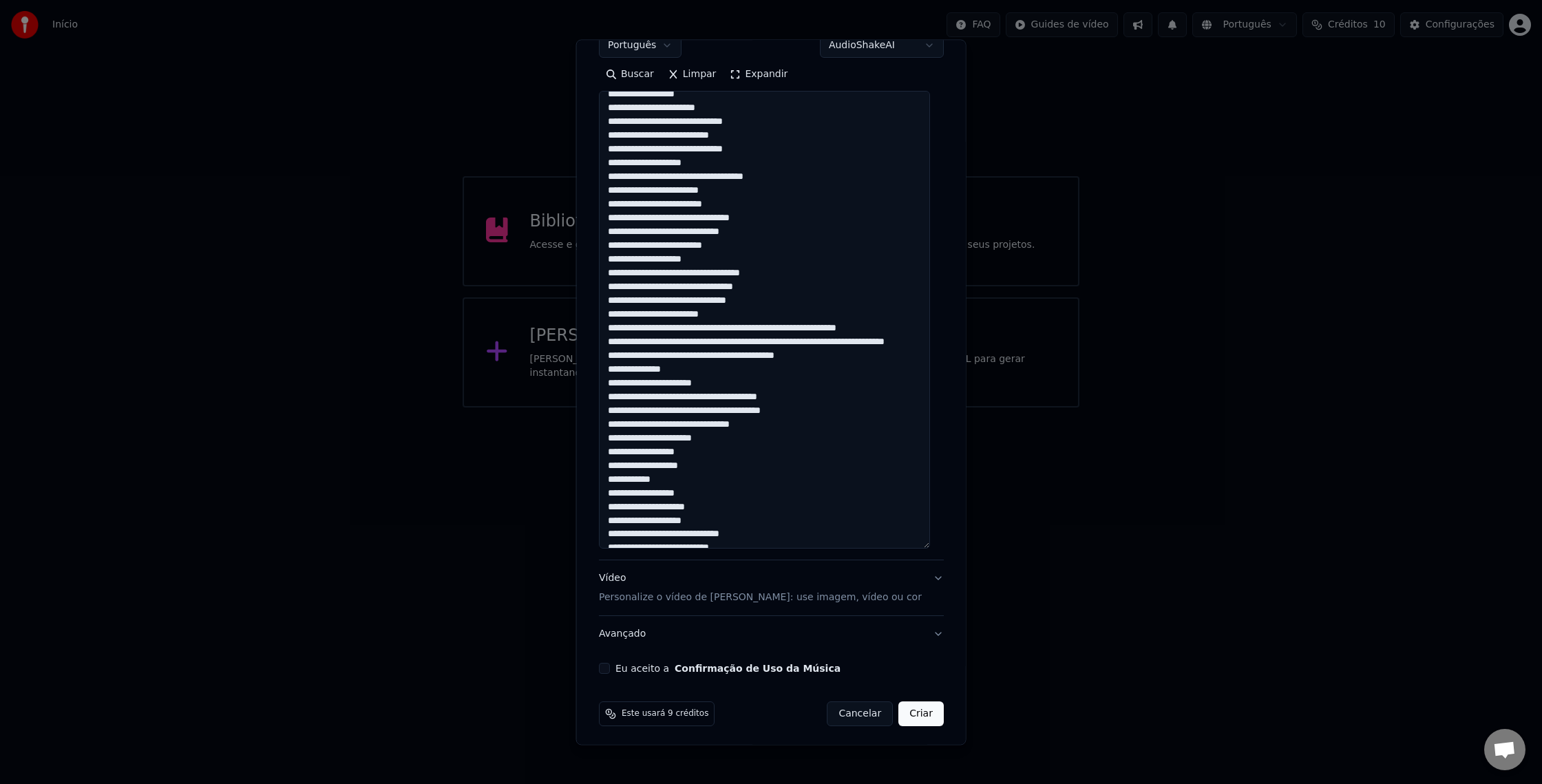
scroll to position [411, 0]
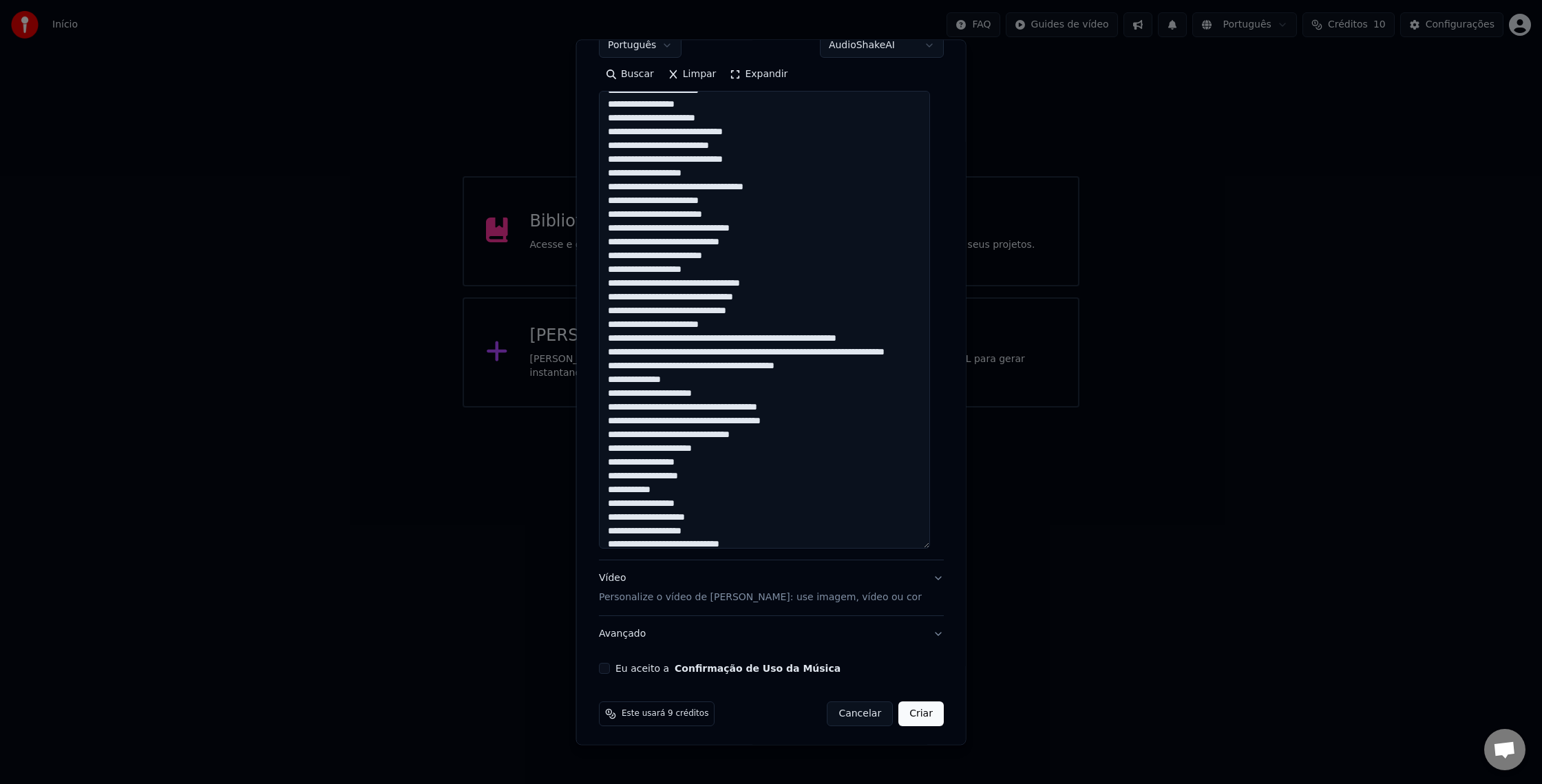
click at [741, 398] on textarea at bounding box center [765, 320] width 331 height 458
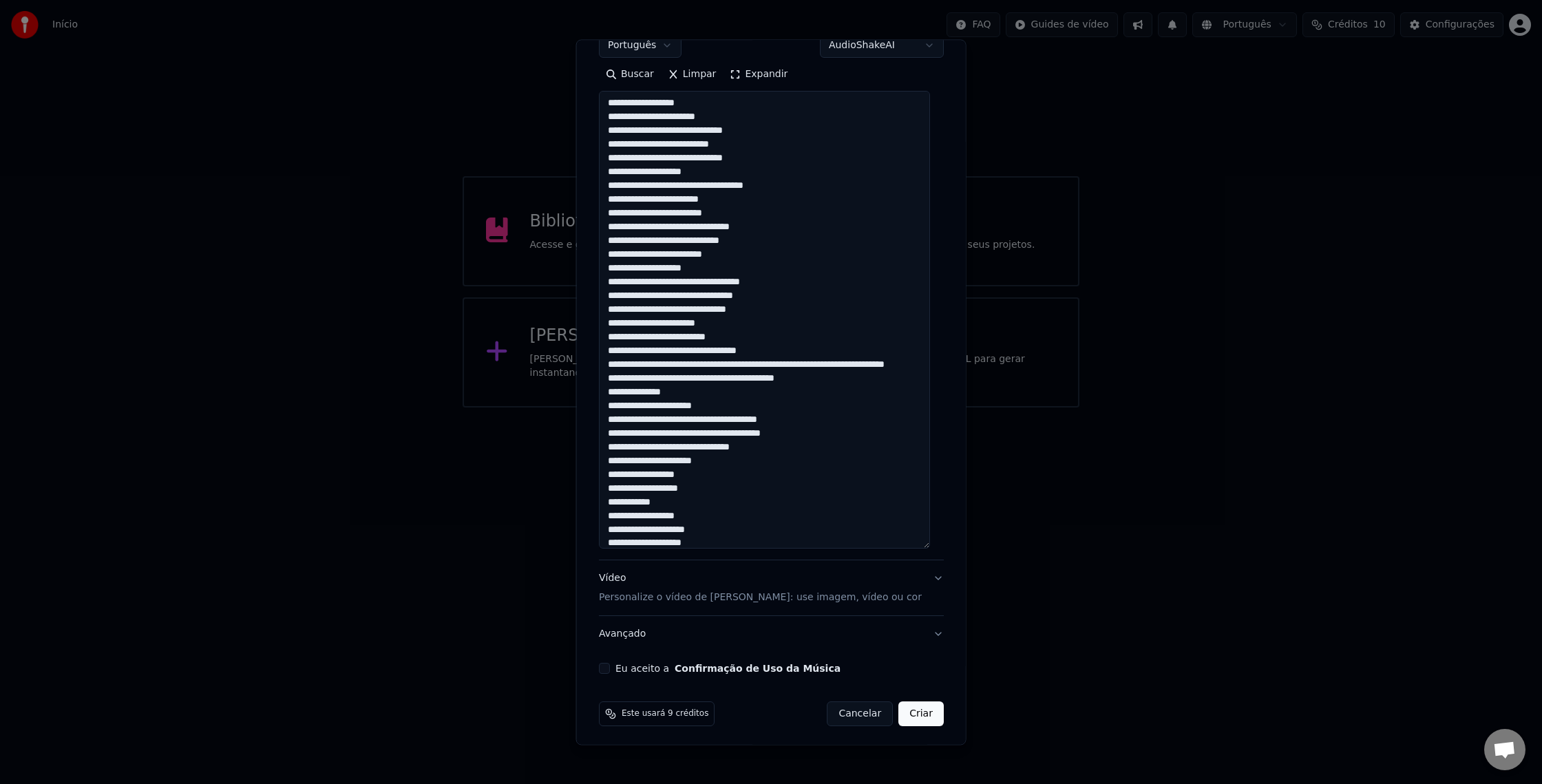
click at [783, 414] on textarea at bounding box center [765, 320] width 331 height 458
click at [691, 429] on textarea at bounding box center [765, 320] width 331 height 458
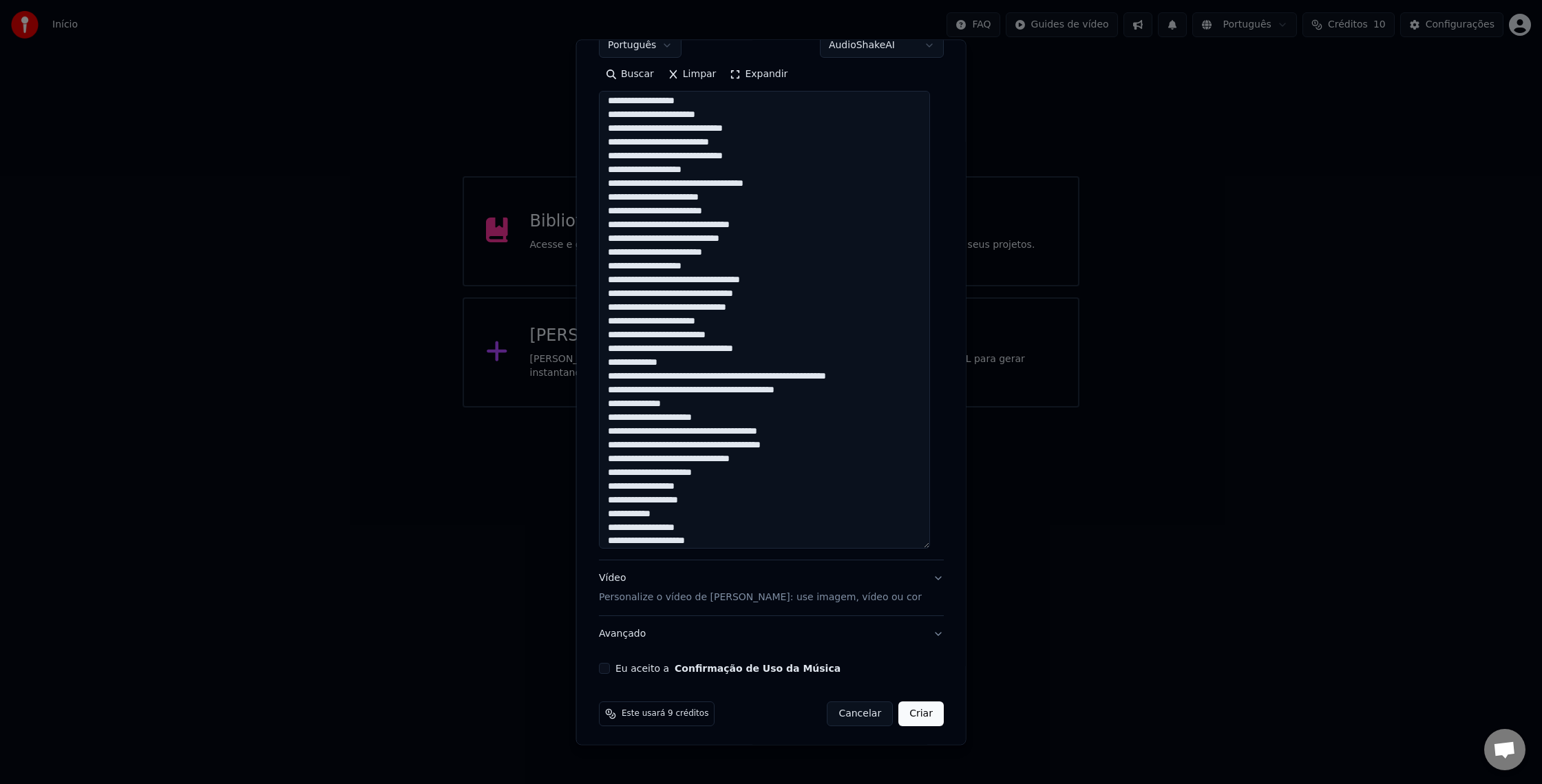
click at [720, 442] on textarea at bounding box center [765, 320] width 331 height 458
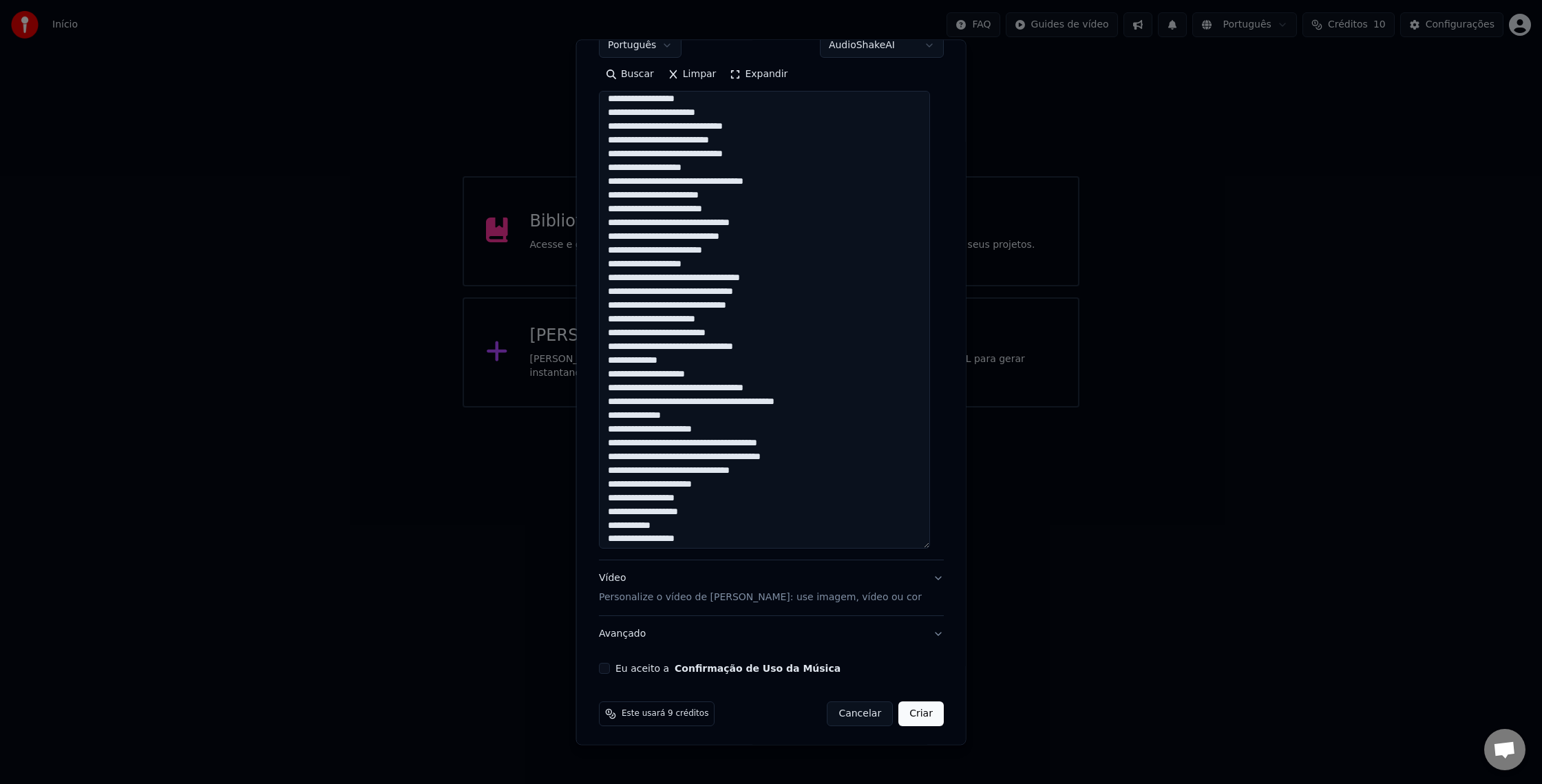
scroll to position [410, 0]
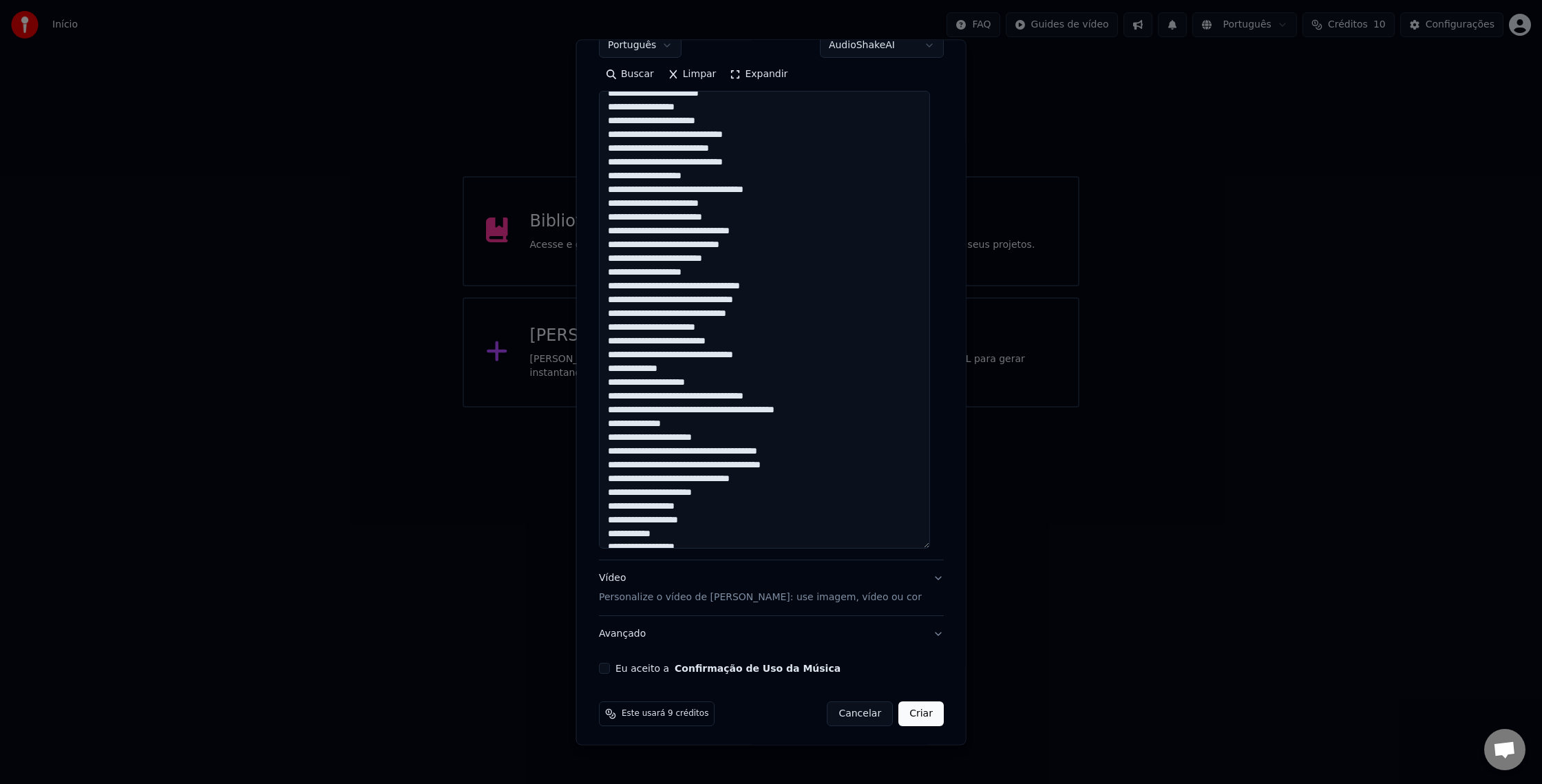
click at [669, 460] on textarea at bounding box center [765, 320] width 331 height 458
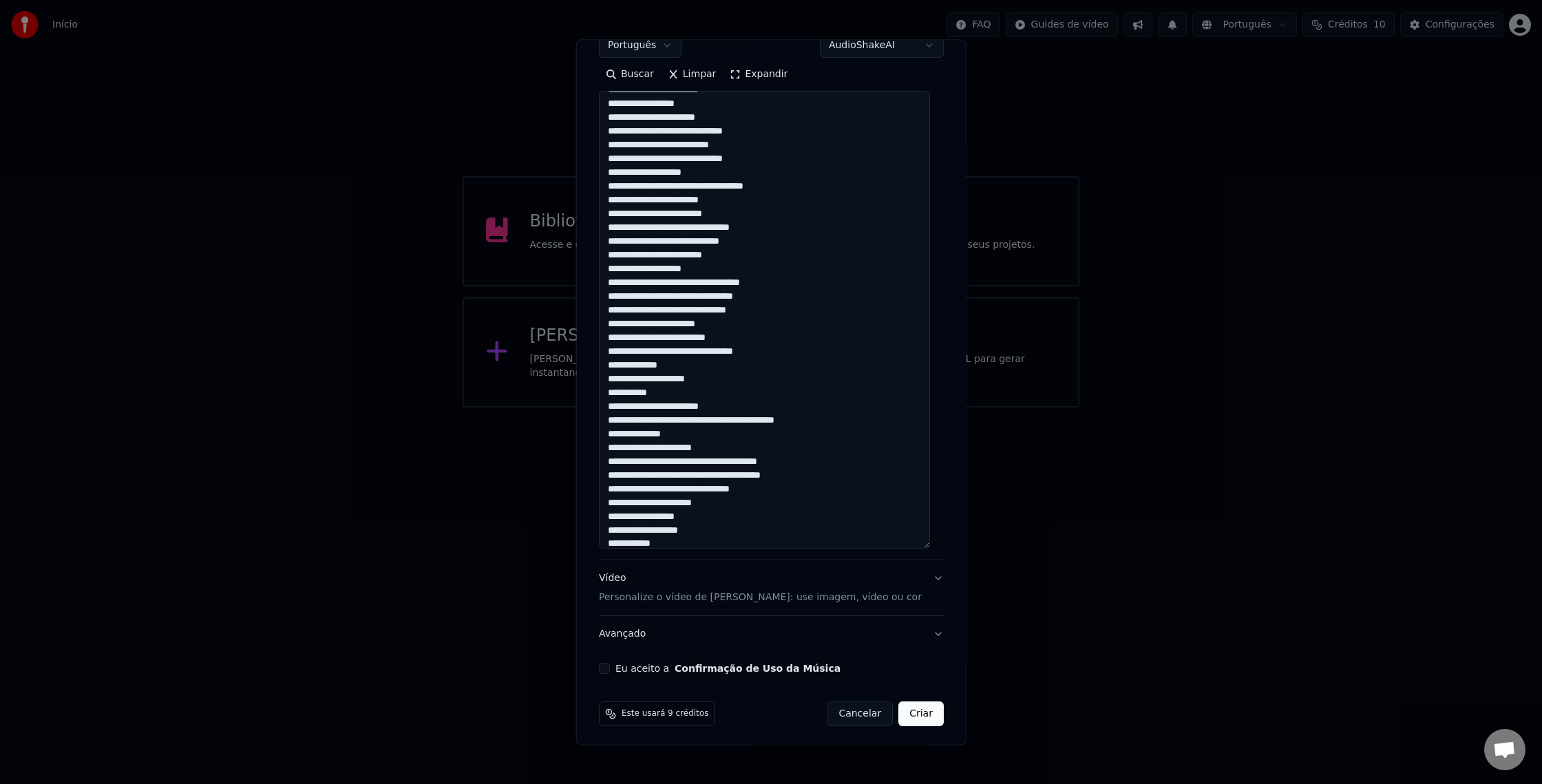
scroll to position [407, 0]
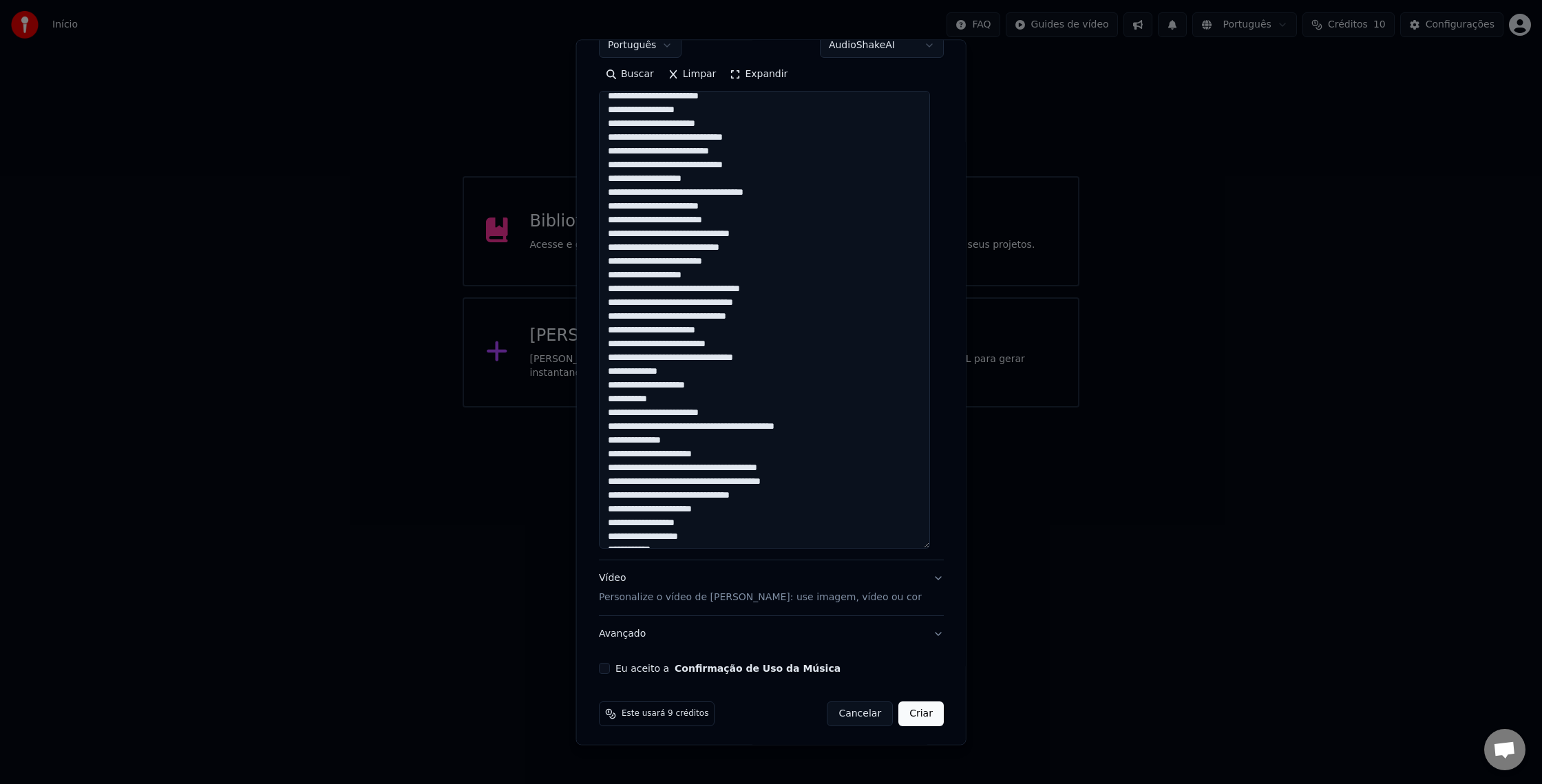
click at [742, 493] on textarea at bounding box center [765, 320] width 331 height 458
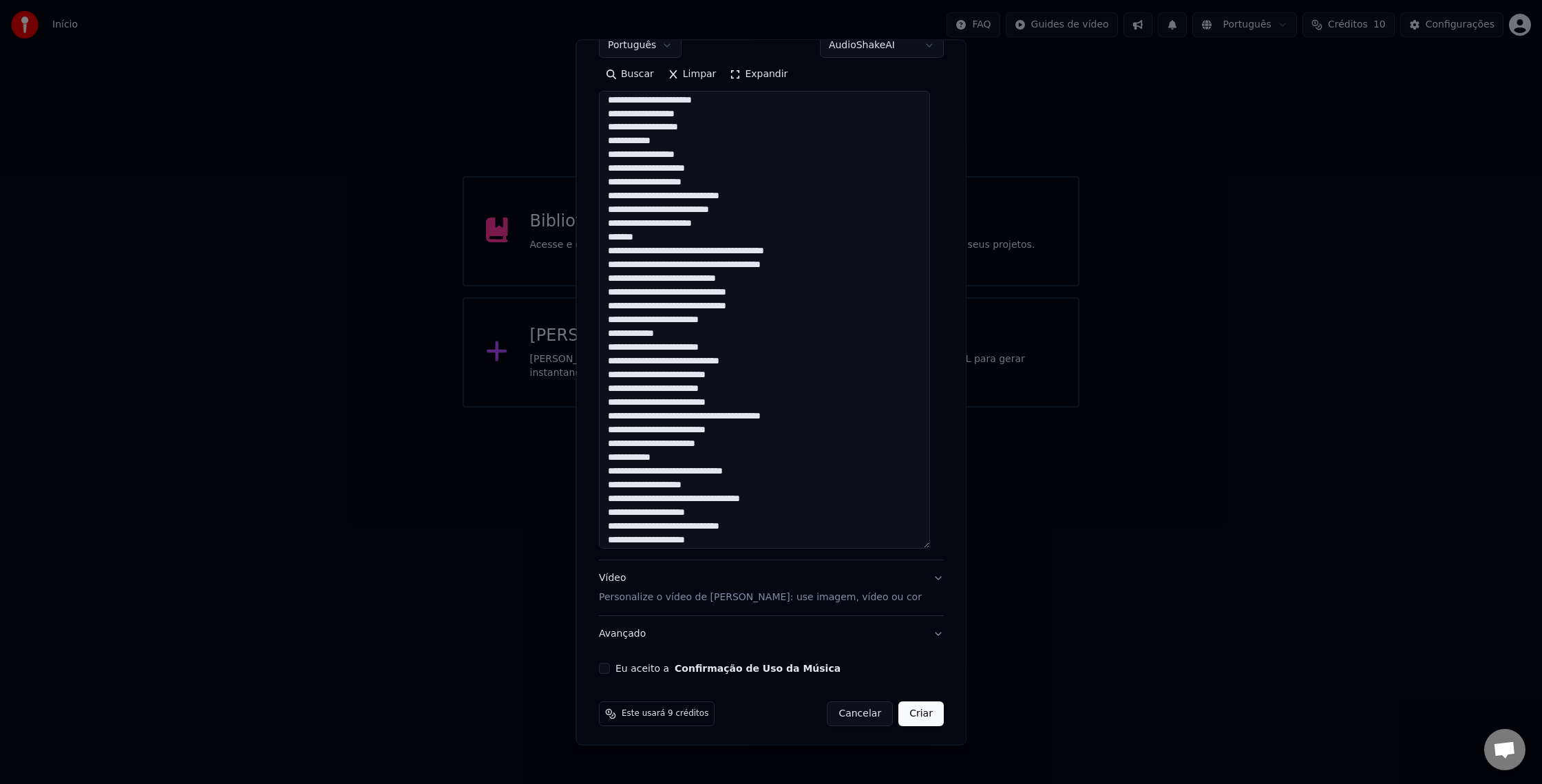
scroll to position [827, 0]
type textarea "**********"
click at [669, 601] on p "Personalize o vídeo de [PERSON_NAME]: use imagem, vídeo ou cor" at bounding box center [760, 598] width 323 height 13
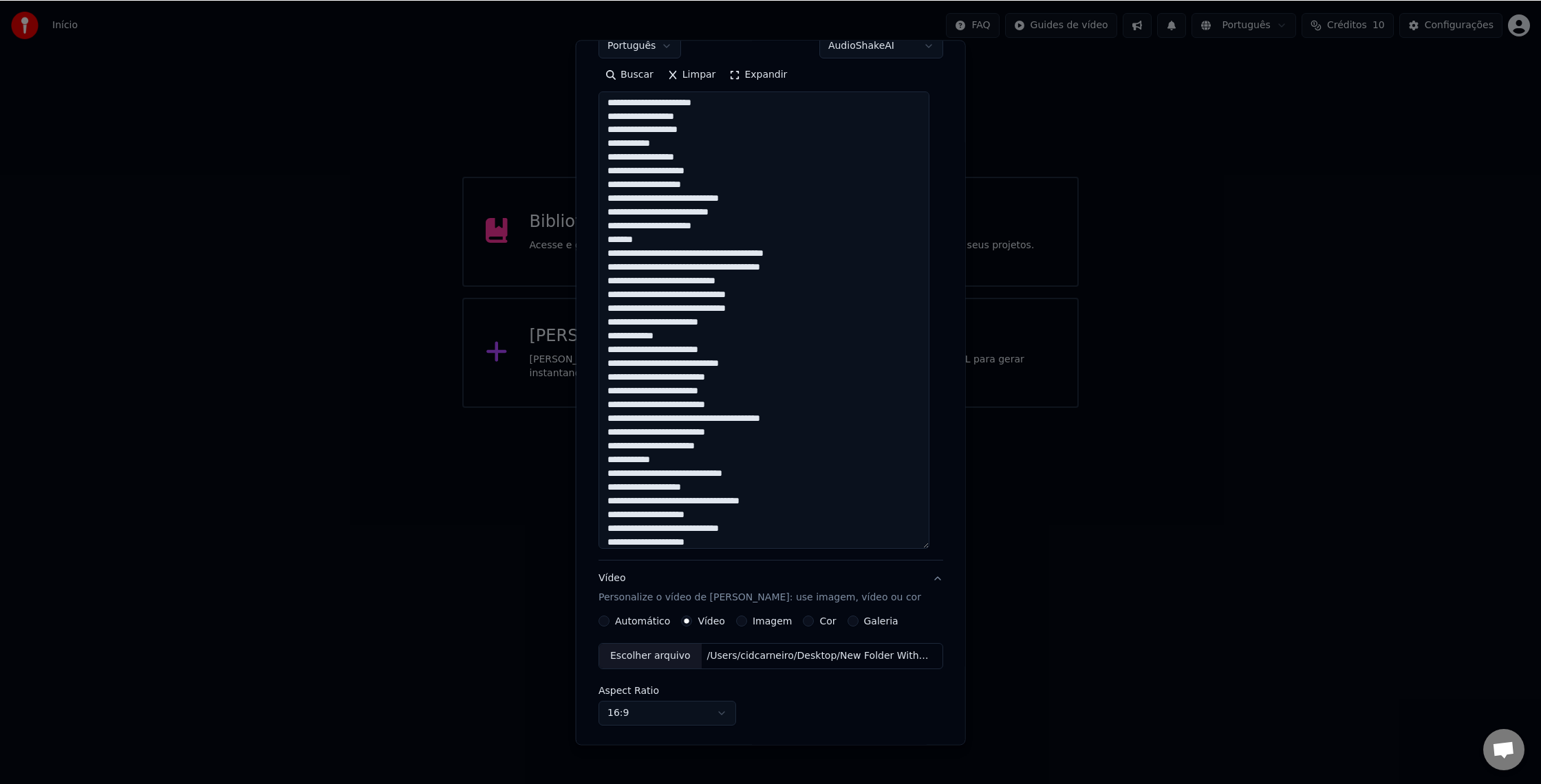
scroll to position [0, 0]
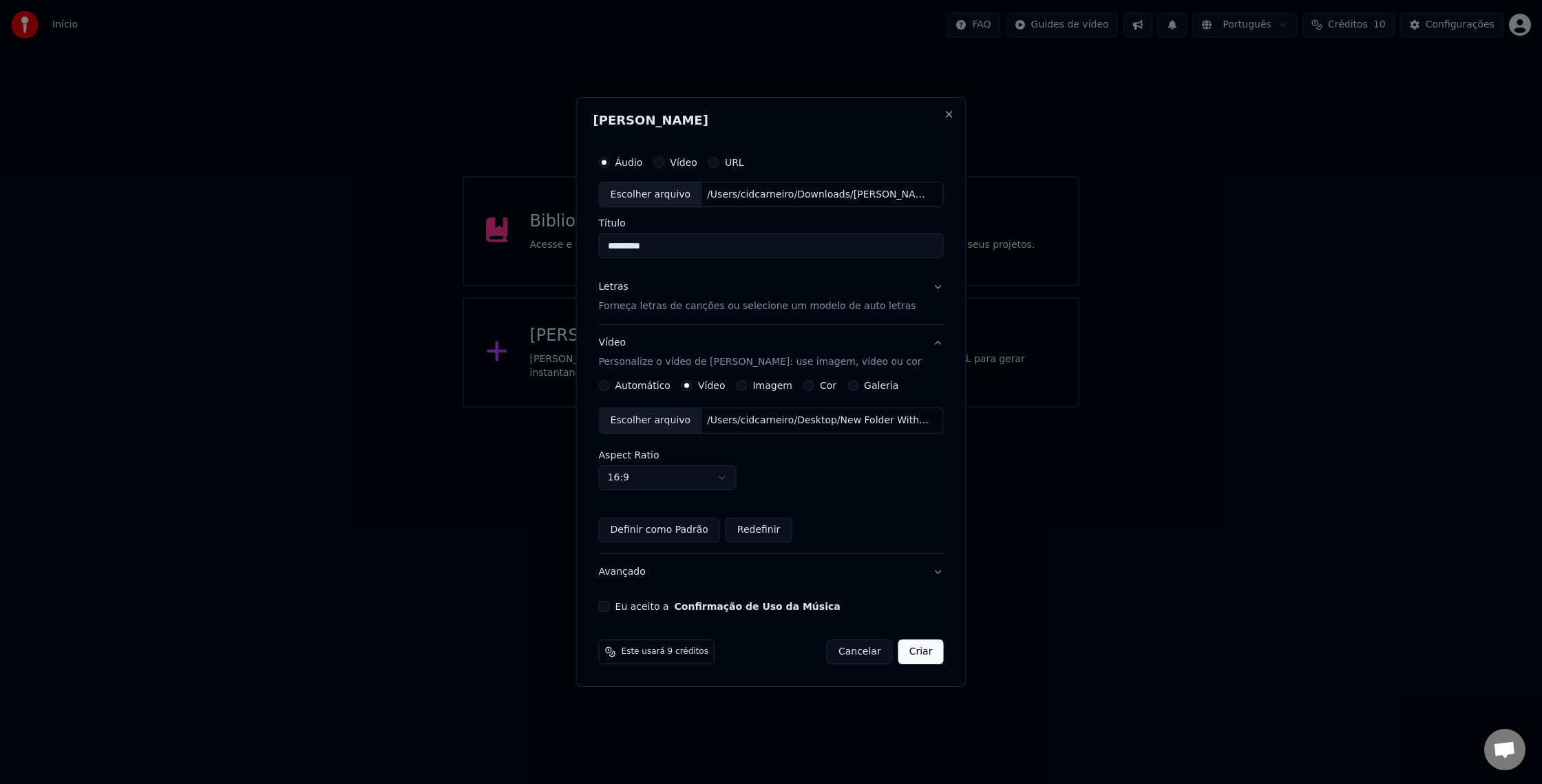
click at [683, 428] on div "Escolher arquivo" at bounding box center [651, 420] width 103 height 25
click at [610, 604] on button "Eu aceito a Confirmação de Uso da Música" at bounding box center [604, 607] width 11 height 11
click at [920, 643] on button "Criar" at bounding box center [921, 651] width 45 height 25
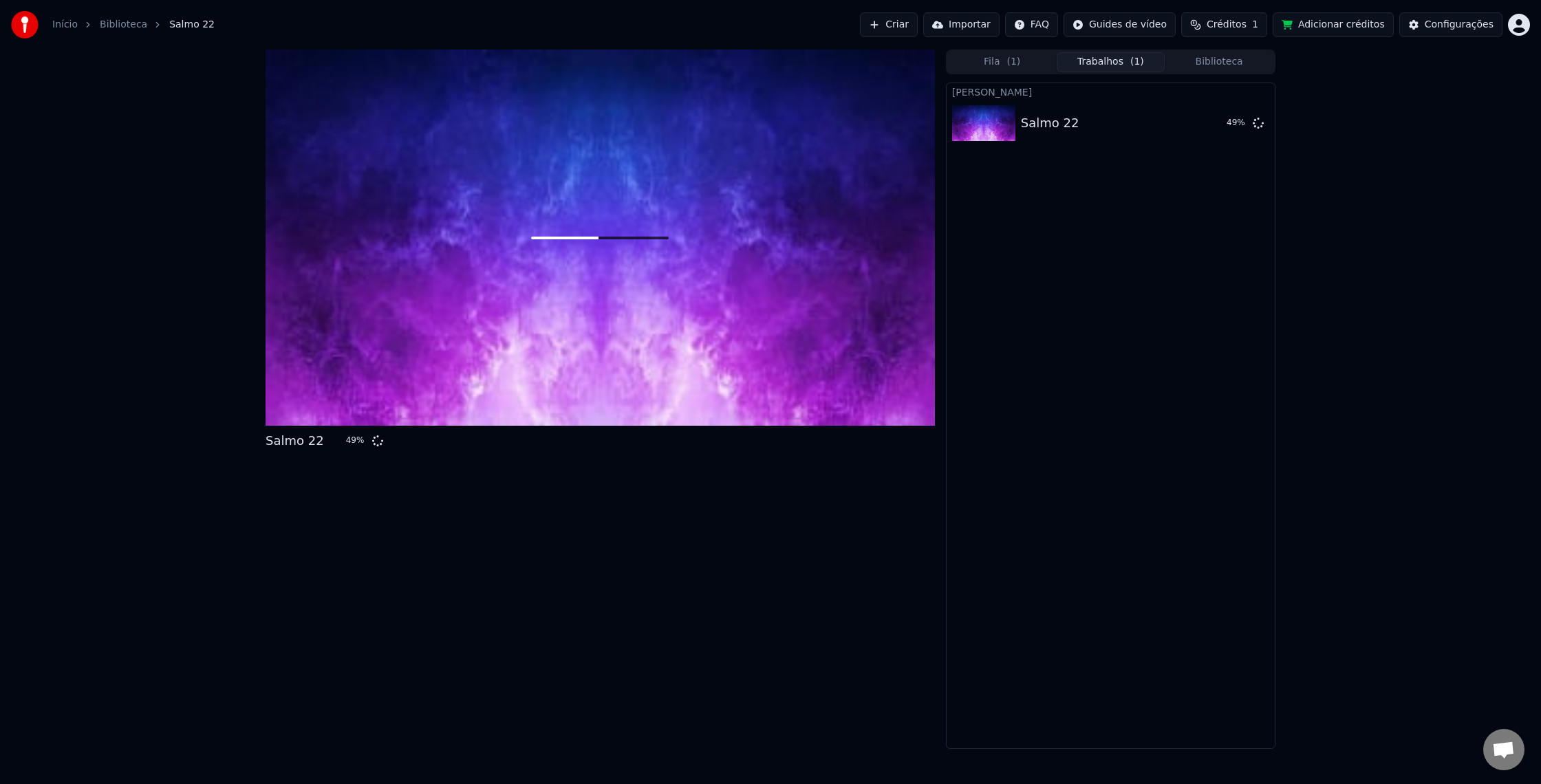
click at [1227, 31] on button "Créditos 1" at bounding box center [1224, 25] width 86 height 25
click at [1086, 156] on div "Criar Karaokê Salmo 22 54 %" at bounding box center [1111, 415] width 330 height 666
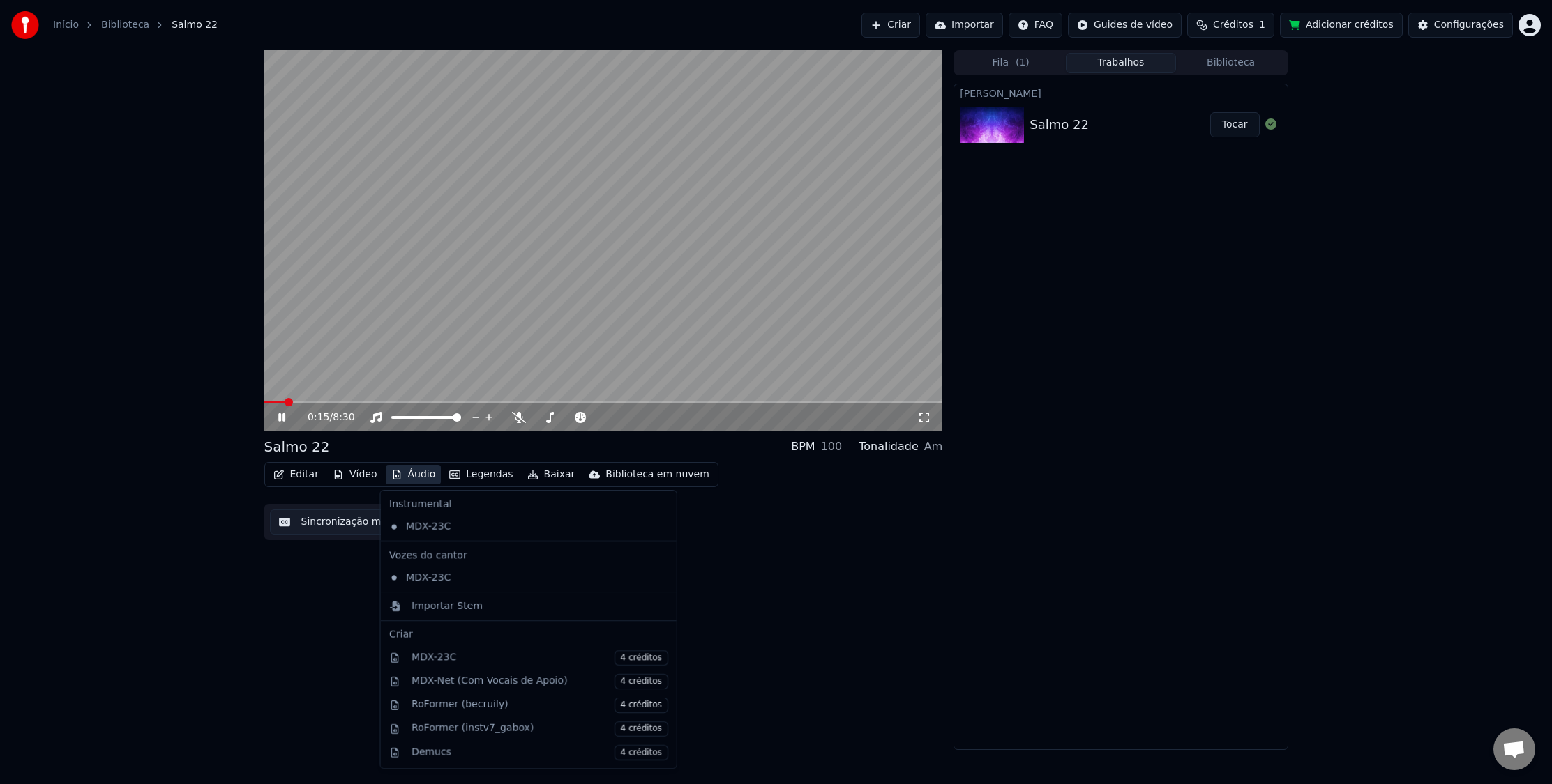
click at [406, 472] on button "Áudio" at bounding box center [414, 475] width 56 height 20
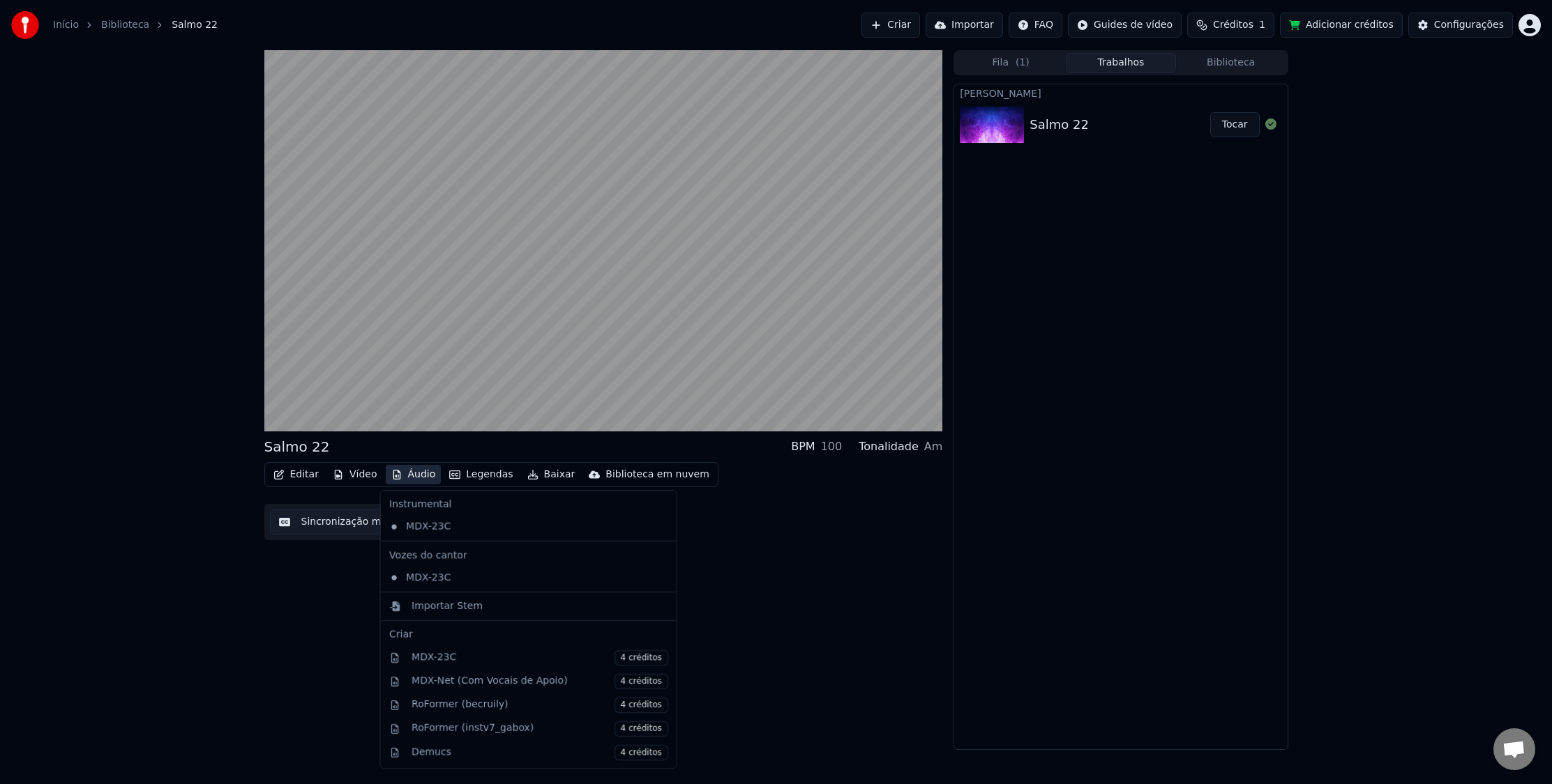
click at [402, 551] on div "Vozes do cantor" at bounding box center [528, 556] width 290 height 23
click at [402, 555] on div "Vozes do cantor" at bounding box center [528, 556] width 290 height 23
click at [460, 532] on div "MDX-23C" at bounding box center [518, 527] width 269 height 23
click at [417, 483] on button "Áudio" at bounding box center [414, 475] width 56 height 20
click at [416, 574] on div "MDX-23C" at bounding box center [518, 578] width 269 height 23
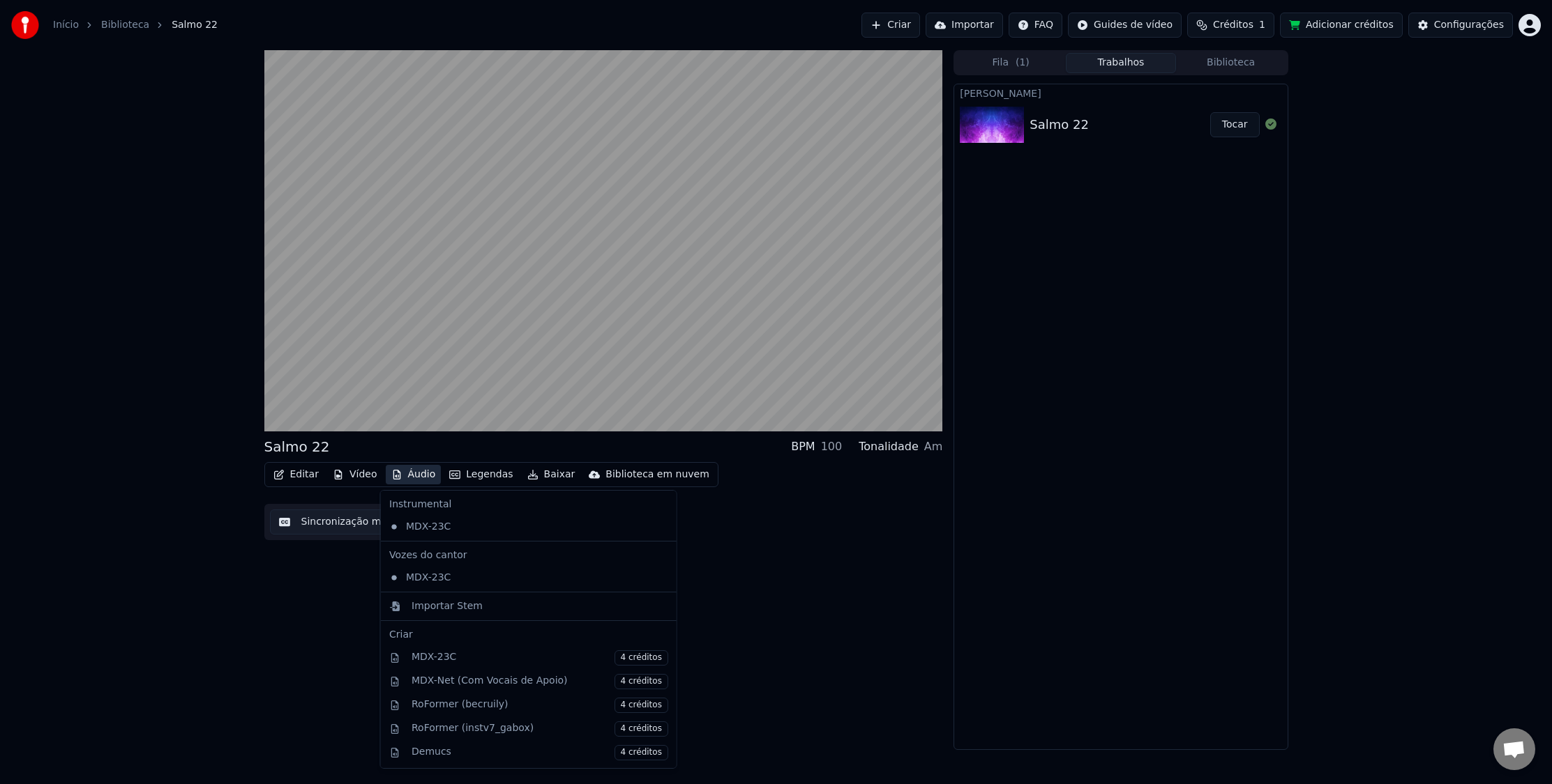
click at [408, 479] on button "Áudio" at bounding box center [414, 475] width 56 height 20
click at [432, 583] on div "MDX-23C" at bounding box center [518, 578] width 269 height 23
click at [417, 478] on button "Áudio" at bounding box center [414, 475] width 56 height 20
click at [446, 571] on div "MDX-23C" at bounding box center [518, 578] width 269 height 23
click at [411, 475] on button "Áudio" at bounding box center [414, 475] width 56 height 20
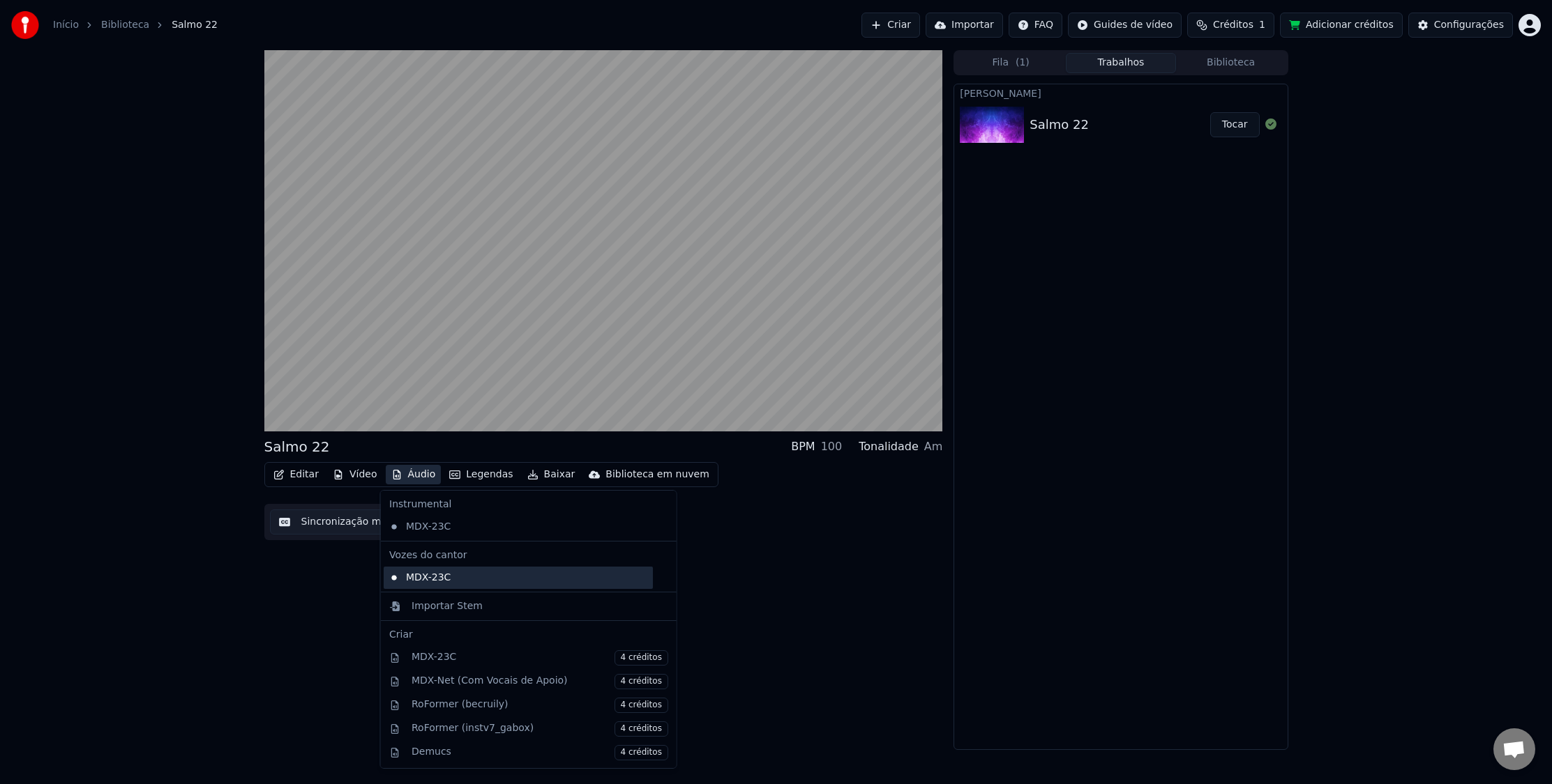
click at [415, 576] on div "MDX-23C" at bounding box center [518, 578] width 269 height 23
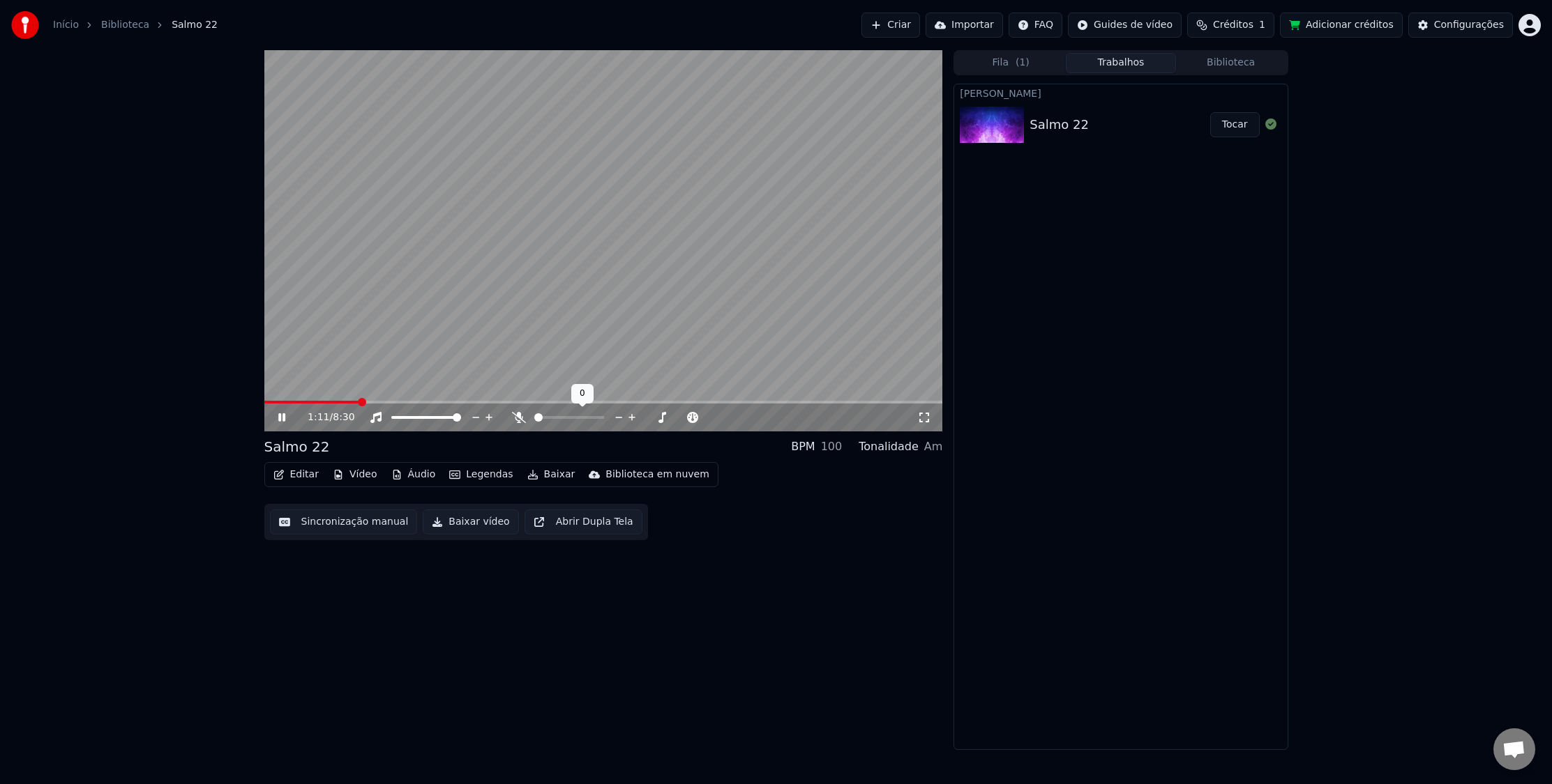
click at [516, 420] on icon at bounding box center [519, 417] width 14 height 11
click at [457, 520] on button "Baixar vídeo" at bounding box center [470, 521] width 96 height 25
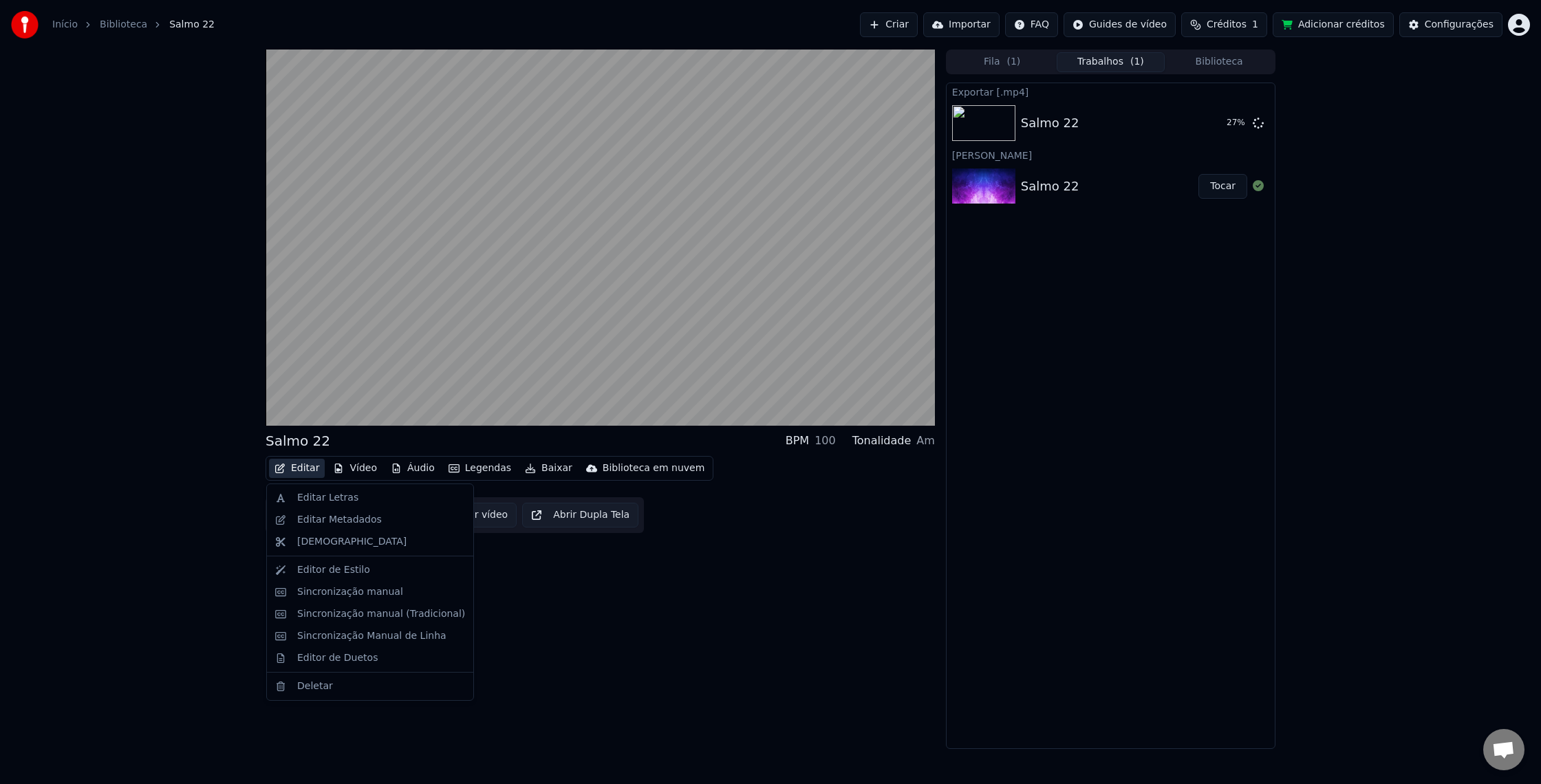
click at [287, 468] on button "Editar" at bounding box center [296, 468] width 56 height 19
click at [290, 492] on div "Editar Letras" at bounding box center [370, 498] width 201 height 22
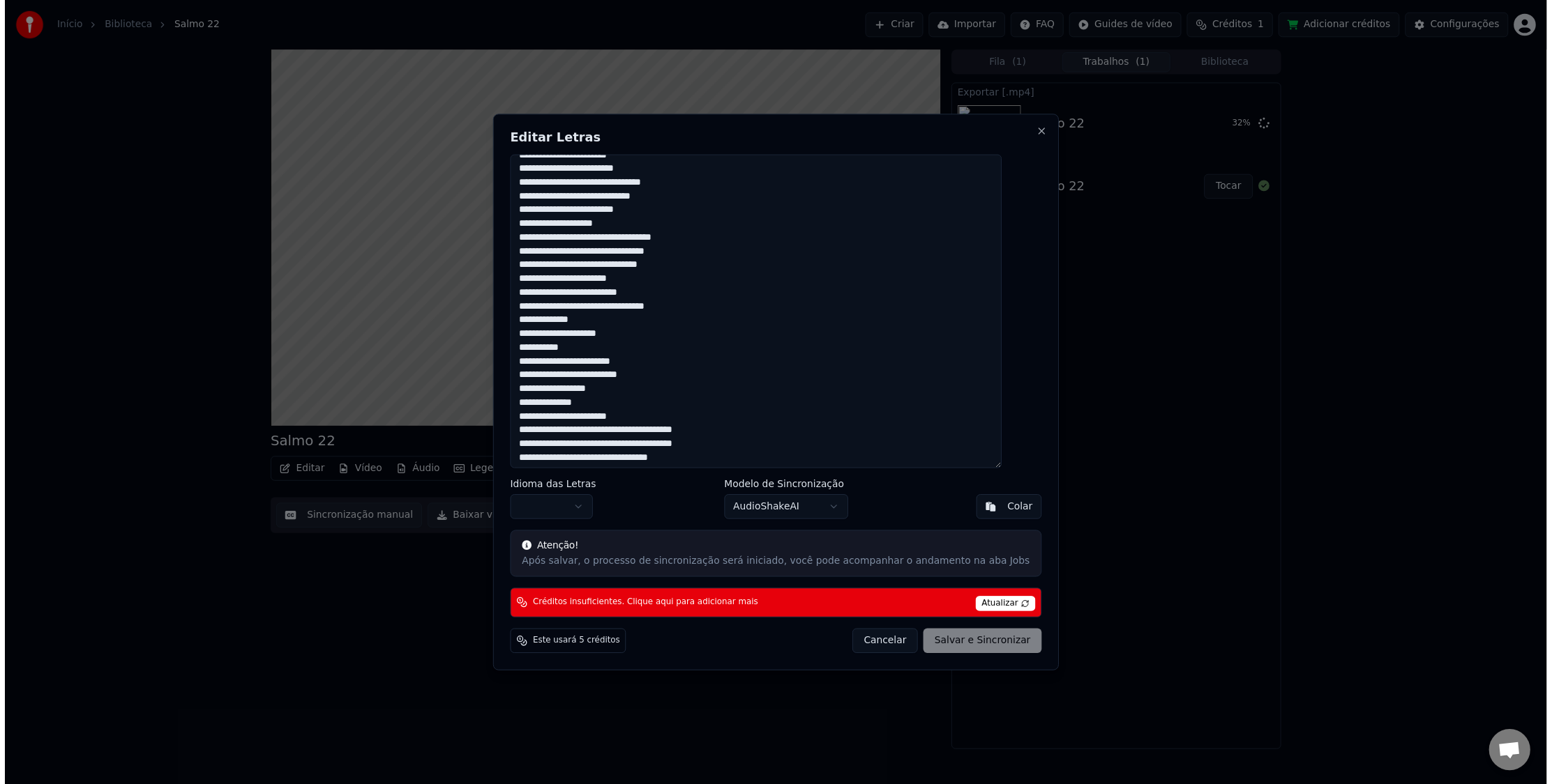
scroll to position [540, 0]
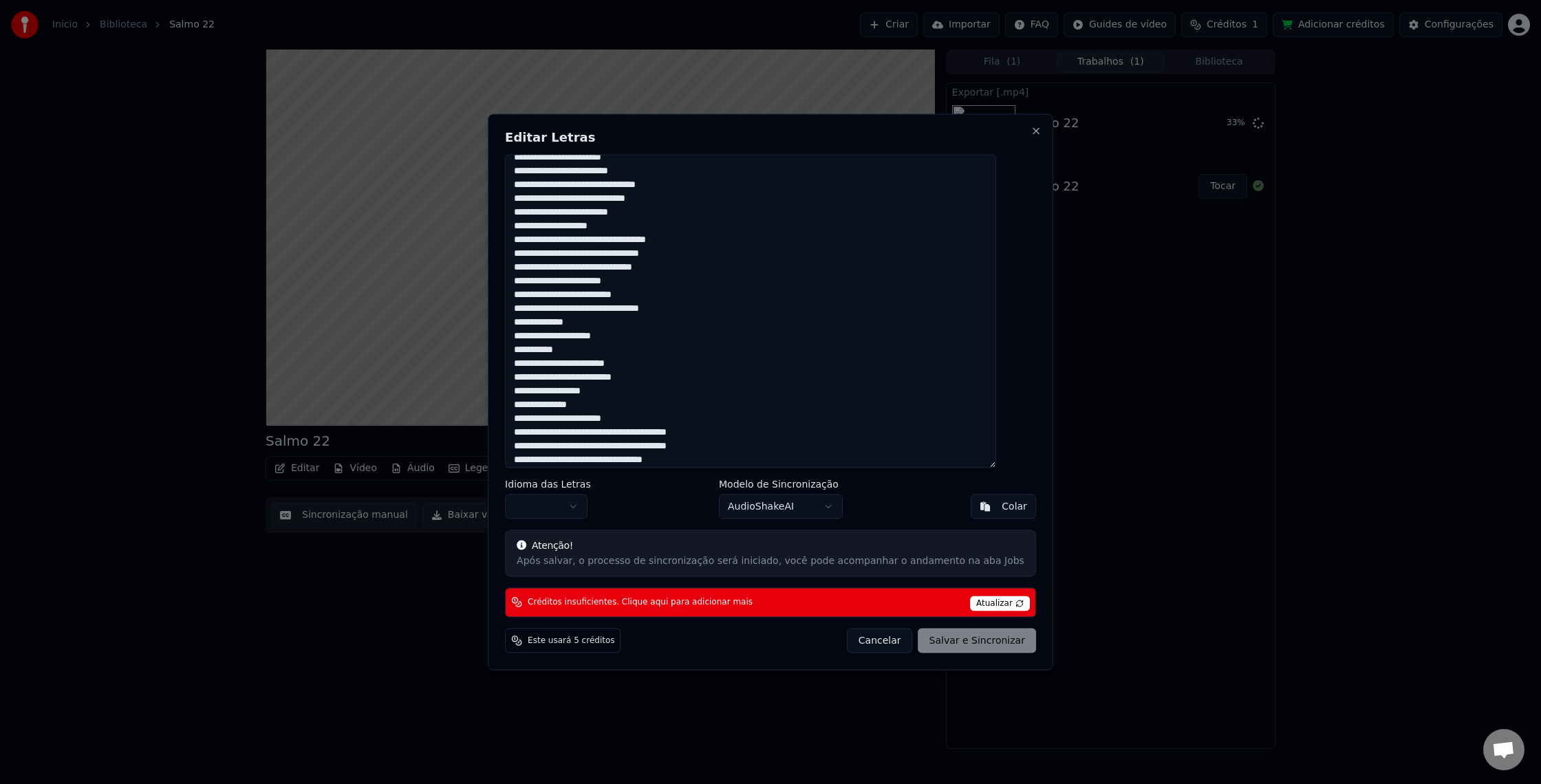
click at [532, 296] on textarea at bounding box center [751, 311] width 492 height 313
click at [850, 645] on button "Cancelar" at bounding box center [880, 640] width 66 height 25
type textarea "**********"
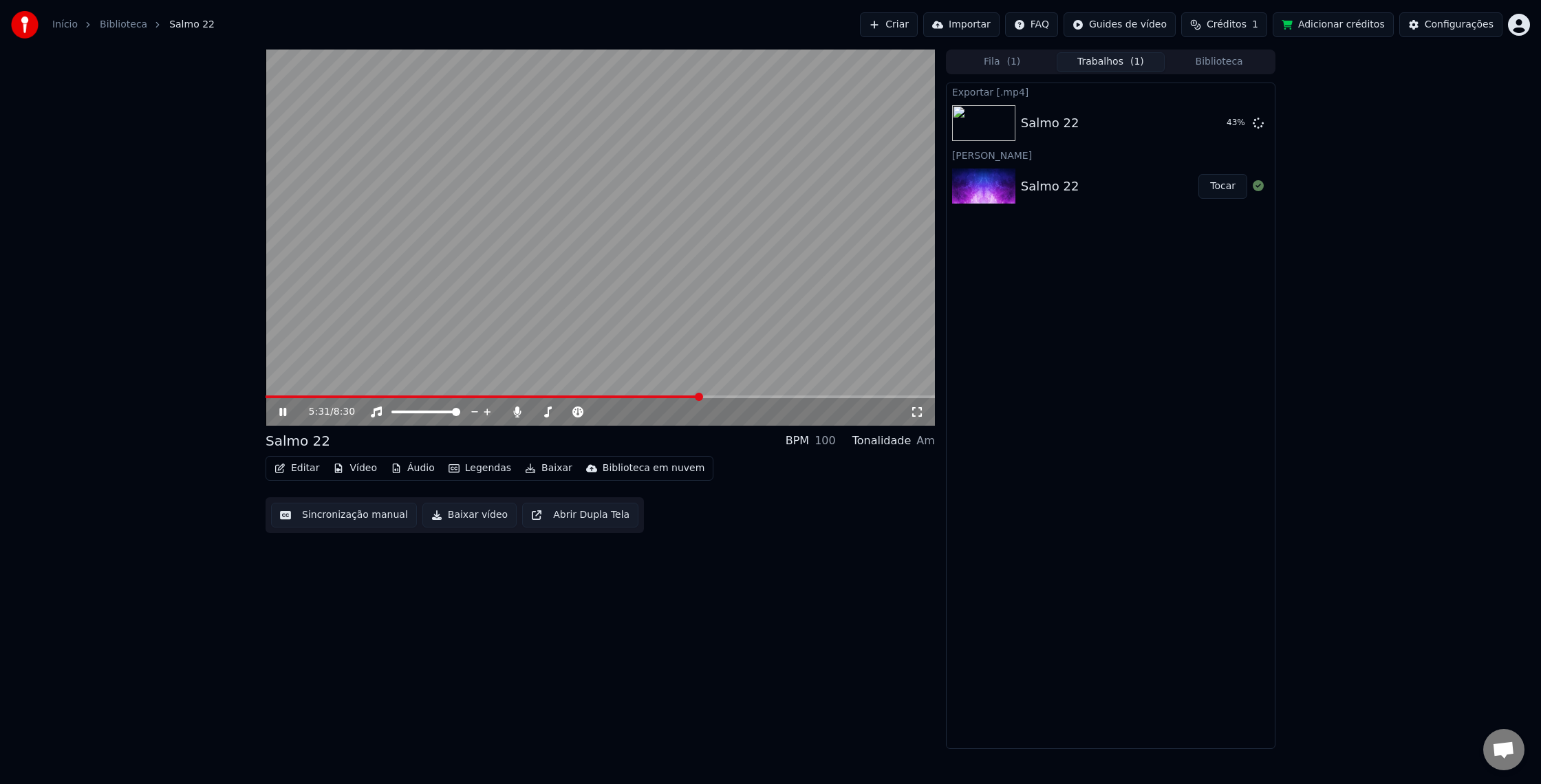
click at [283, 412] on icon at bounding box center [292, 412] width 32 height 11
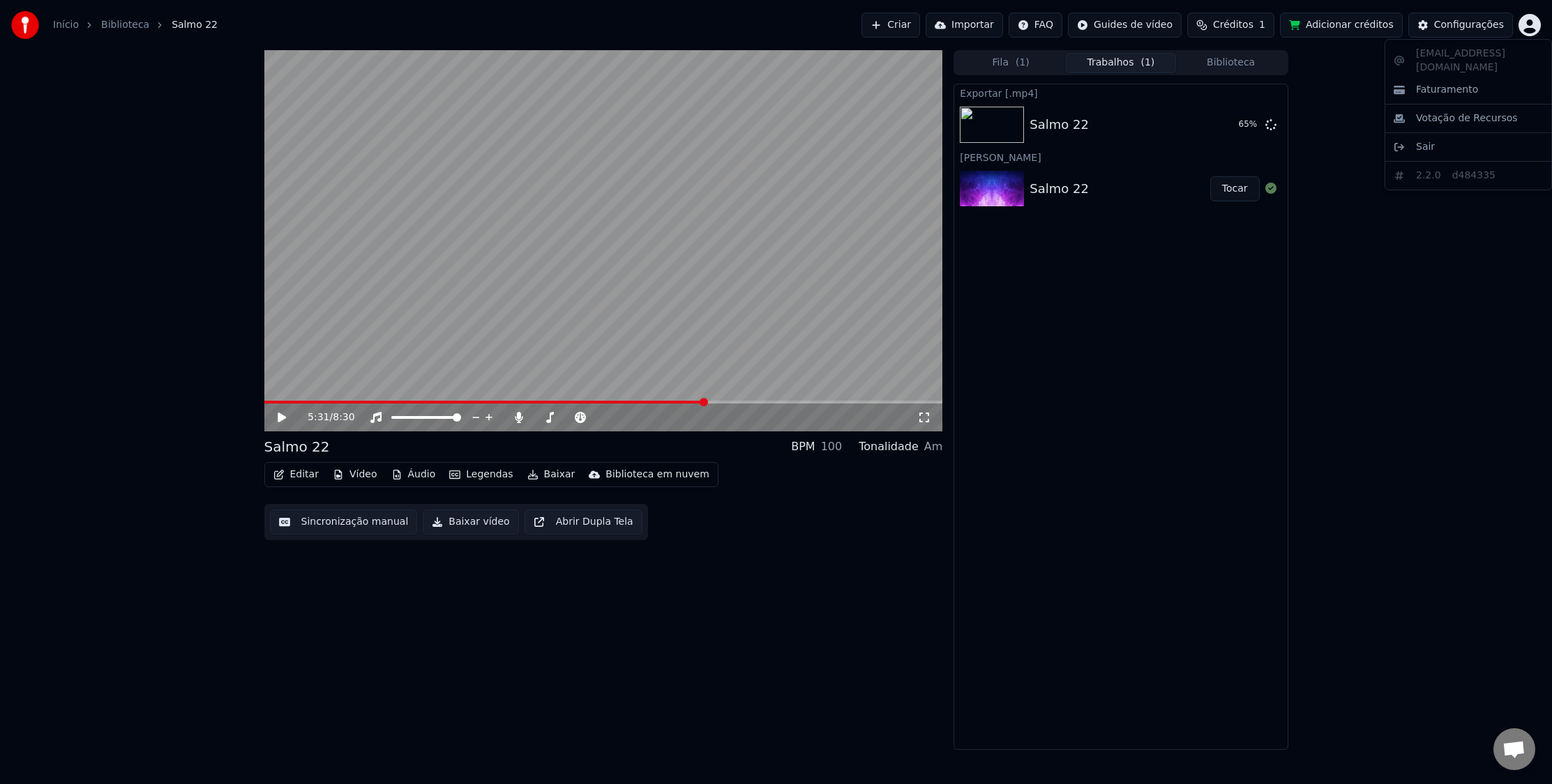
click at [1531, 28] on html "Início Biblioteca Salmo 22 Criar Importar FAQ Guides de vídeo Créditos 1 Adicio…" at bounding box center [776, 392] width 1552 height 784
click at [1424, 140] on span "Sair" at bounding box center [1424, 147] width 19 height 14
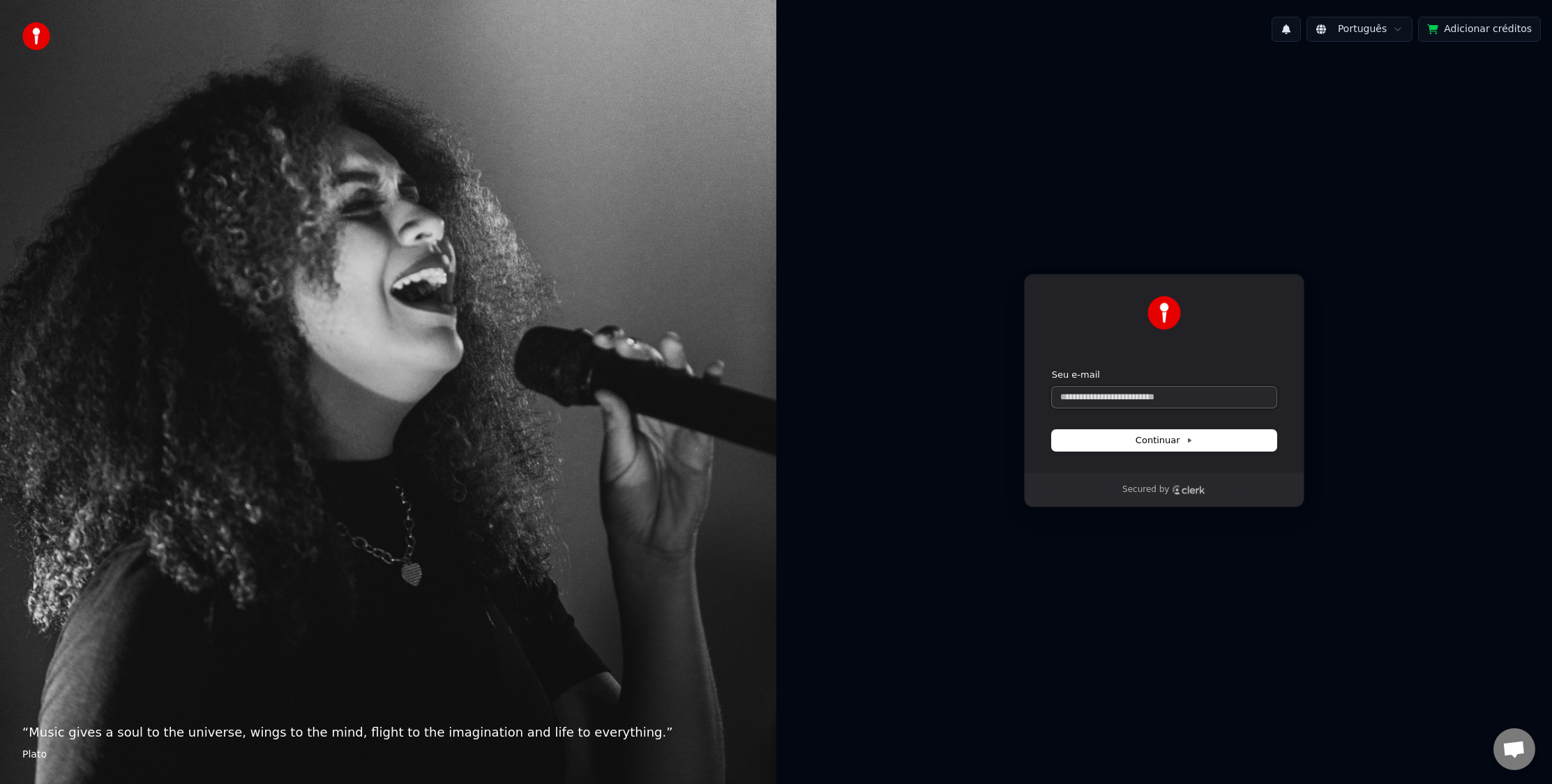
click at [1066, 393] on input "Seu e-mail" at bounding box center [1163, 398] width 224 height 21
click at [1099, 448] on button "Continuar" at bounding box center [1163, 441] width 224 height 21
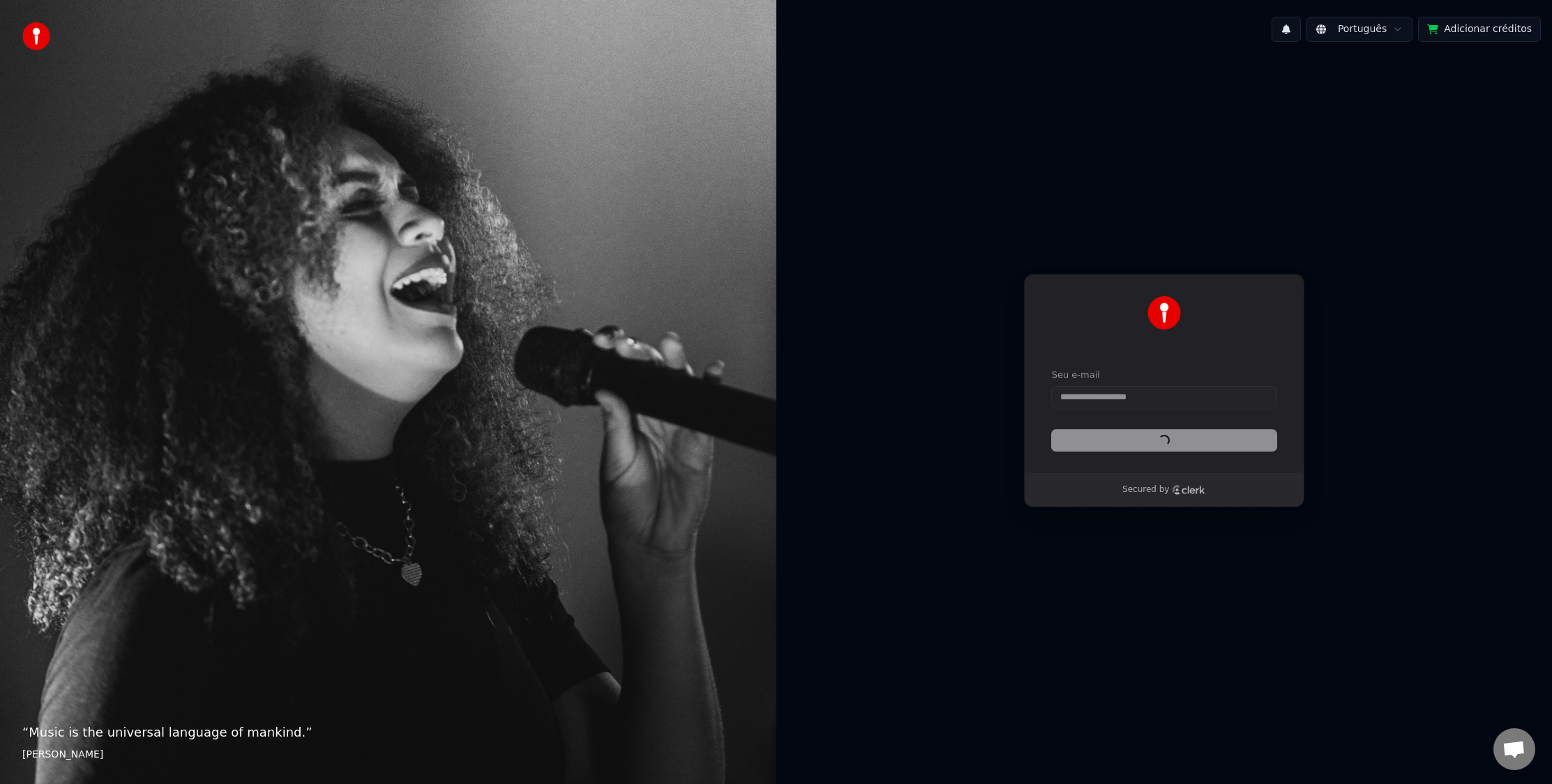
type input "**********"
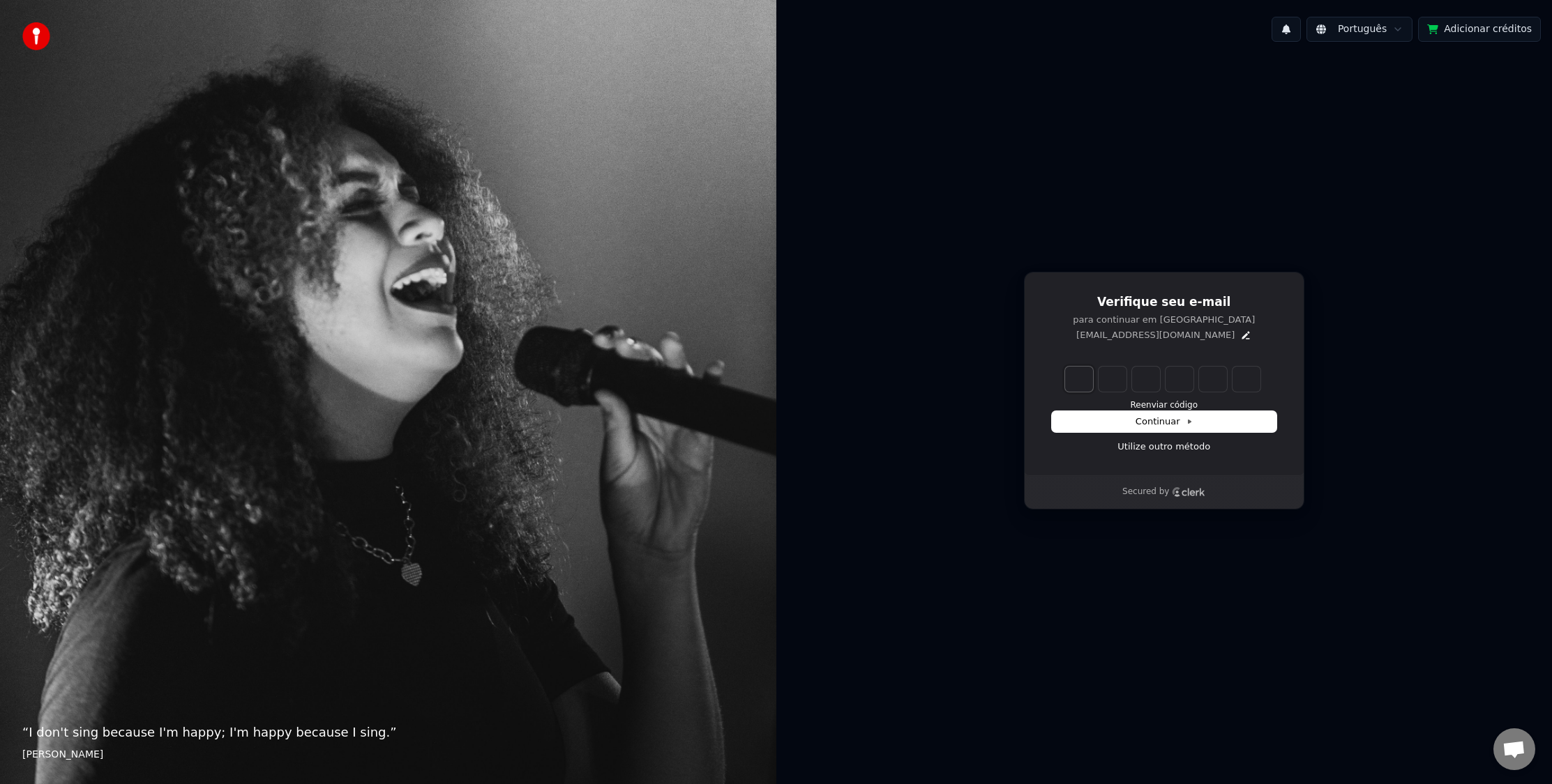
type input "*"
type input "**"
type input "*"
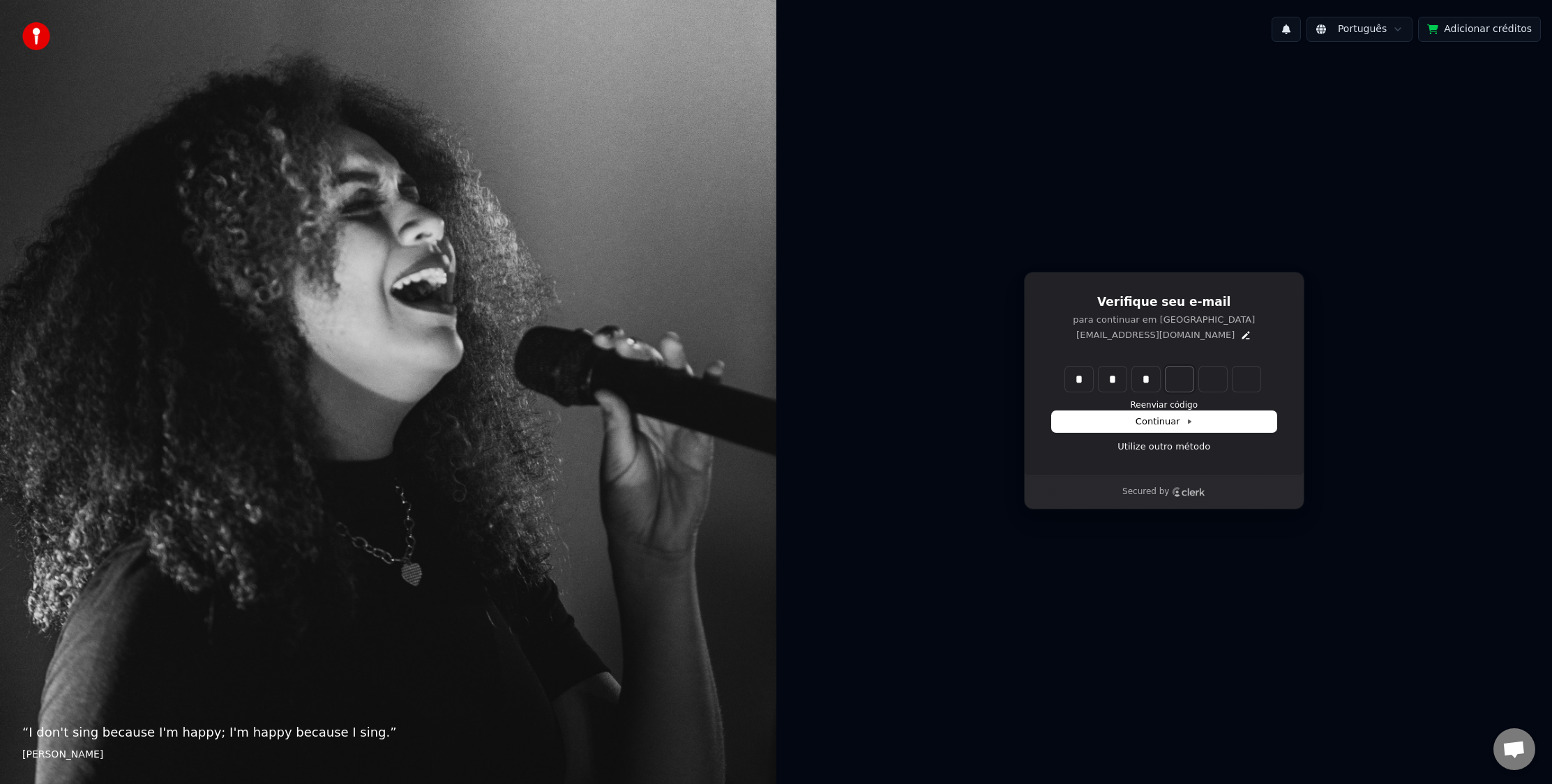
type input "***"
type input "*"
type input "****"
type input "*"
type input "******"
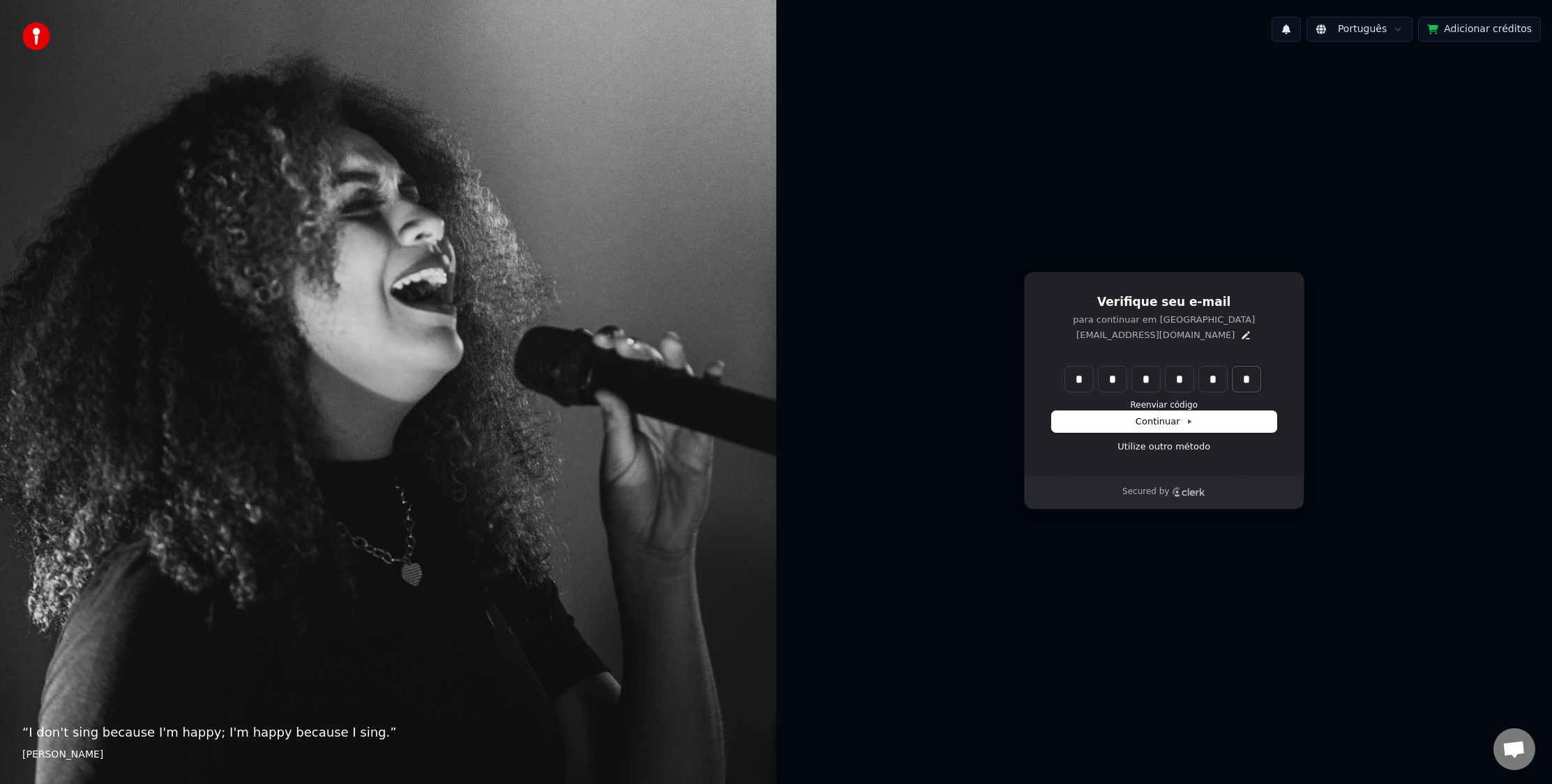
type input "*"
